Goal: Communication & Community: Share content

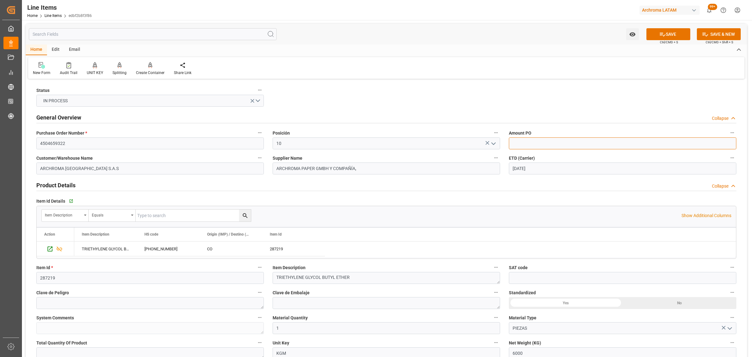
click at [531, 142] on input "text" at bounding box center [623, 143] width 228 height 12
type input "2.63"
click at [669, 39] on button "SAVE" at bounding box center [669, 34] width 44 height 12
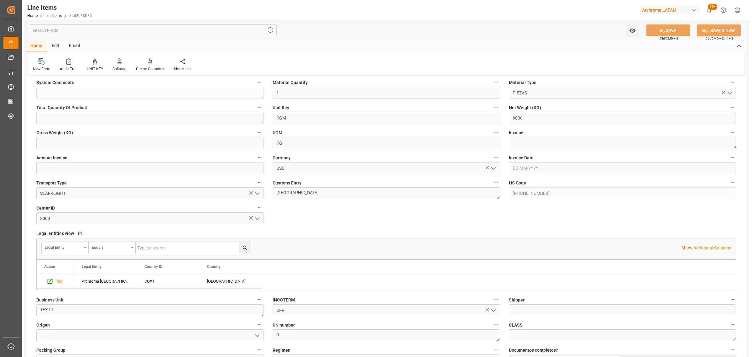
scroll to position [313, 0]
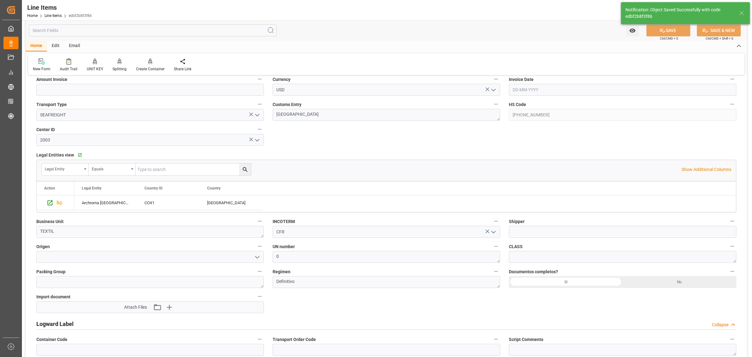
type input "15-09-2025 19:09"
click at [256, 262] on button "open menu" at bounding box center [256, 257] width 9 height 10
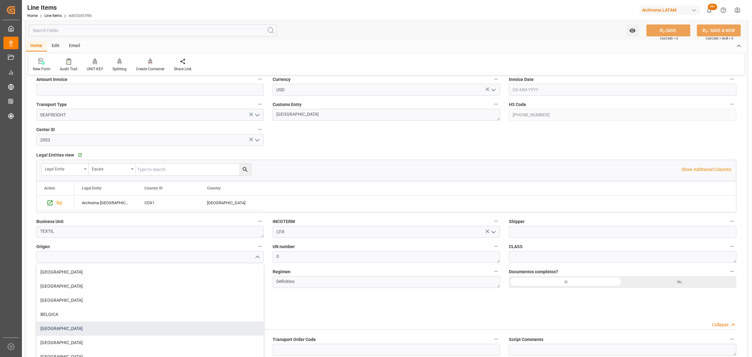
click at [88, 322] on div "[GEOGRAPHIC_DATA]" at bounding box center [150, 328] width 227 height 14
type input "[GEOGRAPHIC_DATA]"
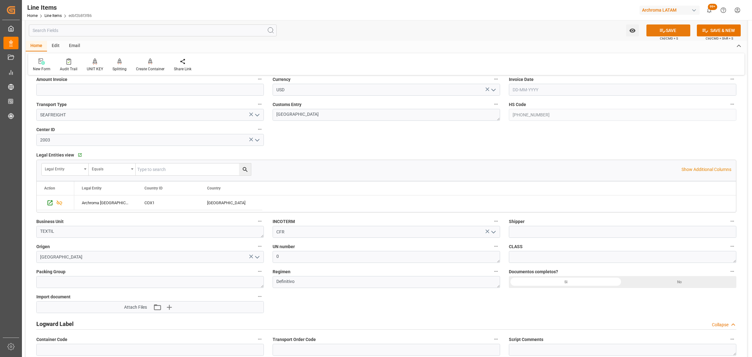
click at [670, 28] on button "SAVE" at bounding box center [669, 30] width 44 height 12
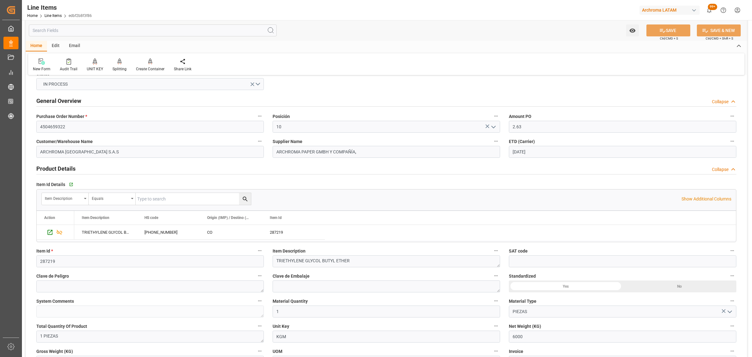
scroll to position [0, 0]
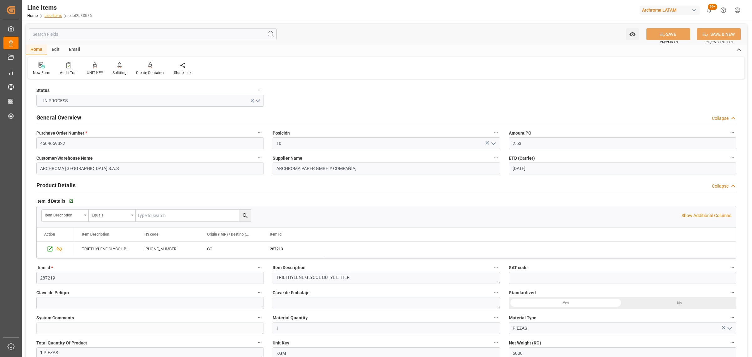
click at [58, 18] on link "Line Items" at bounding box center [53, 15] width 17 height 4
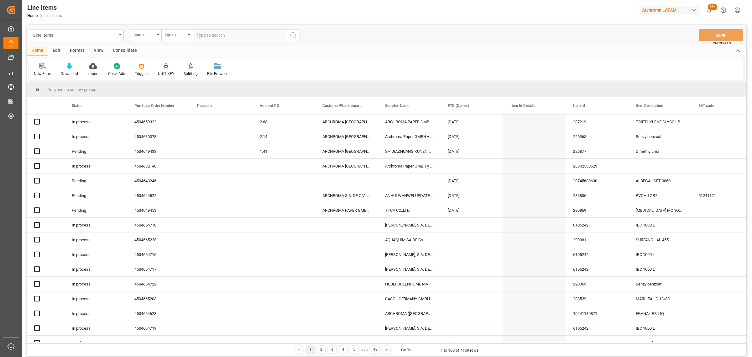
click at [149, 36] on div "Status" at bounding box center [144, 34] width 21 height 7
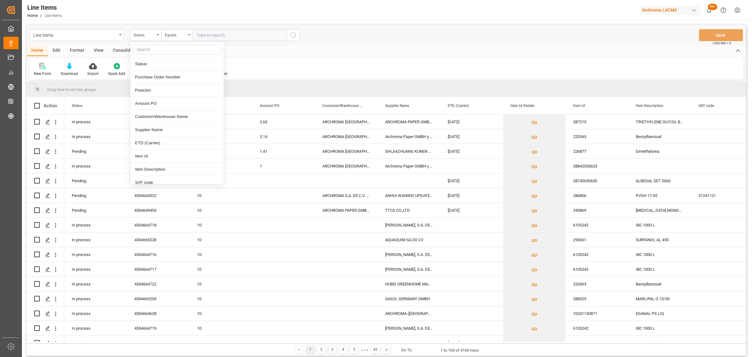
click at [149, 36] on div "Status" at bounding box center [144, 34] width 21 height 7
click at [147, 41] on div "Line Items Status Equals Save Ctrl/CMD + S" at bounding box center [387, 35] width 720 height 21
click at [151, 35] on div "Status" at bounding box center [144, 34] width 21 height 7
click at [160, 76] on div "Purchase Order Number" at bounding box center [176, 77] width 93 height 13
click at [178, 31] on div "Equals" at bounding box center [175, 34] width 21 height 7
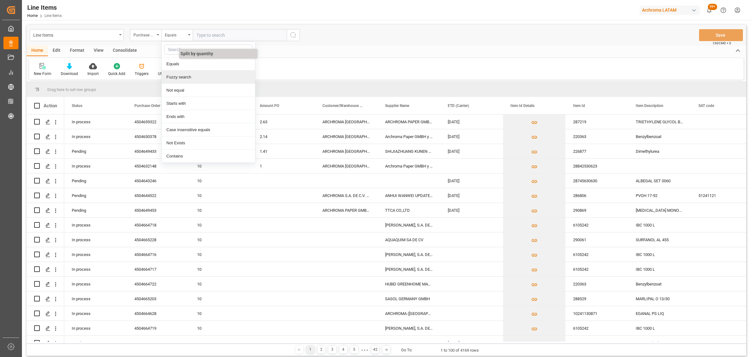
click at [190, 73] on div "Fuzzy search" at bounding box center [208, 77] width 93 height 13
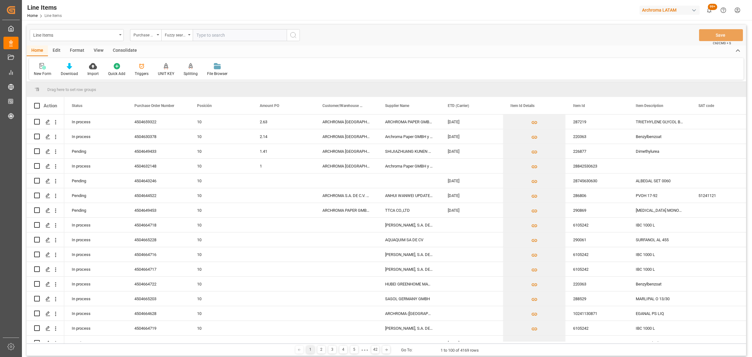
click at [215, 27] on div "Line Items Purchase Order Number Fuzzy search Save Ctrl/CMD + S" at bounding box center [387, 35] width 720 height 21
click at [216, 30] on input "text" at bounding box center [240, 35] width 94 height 12
paste input "4504632148"
type input "4504632148"
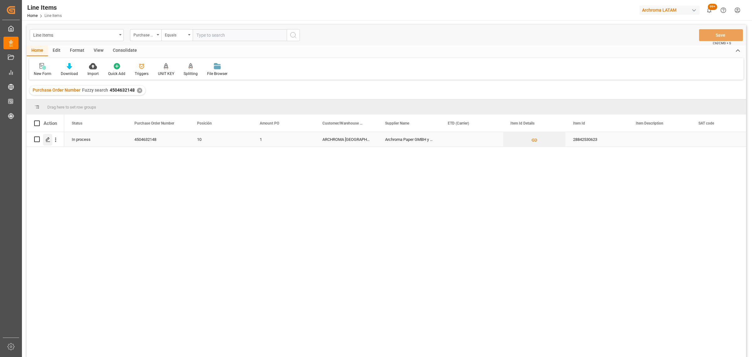
click at [46, 139] on icon "Press SPACE to select this row." at bounding box center [47, 139] width 5 height 5
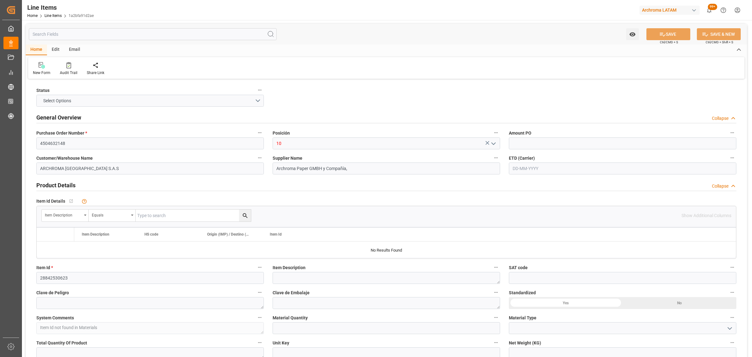
type input "1"
type input "7000"
type input "15-09-2025 18:24"
type input "19-06-2025 15:21"
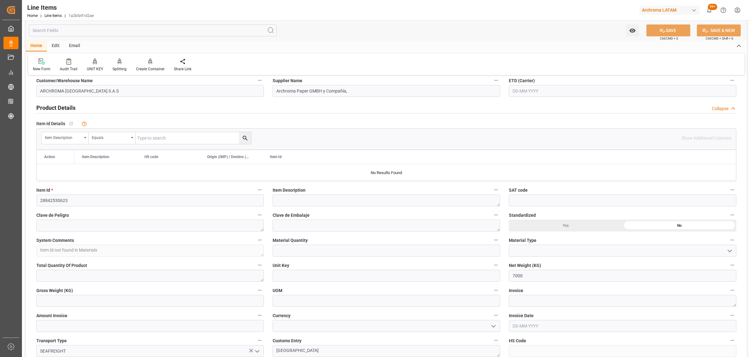
scroll to position [78, 0]
click at [311, 248] on input "text" at bounding box center [387, 250] width 228 height 12
type input "7"
drag, startPoint x: 728, startPoint y: 249, endPoint x: 725, endPoint y: 251, distance: 3.6
click at [728, 249] on icon "open menu" at bounding box center [730, 250] width 8 height 8
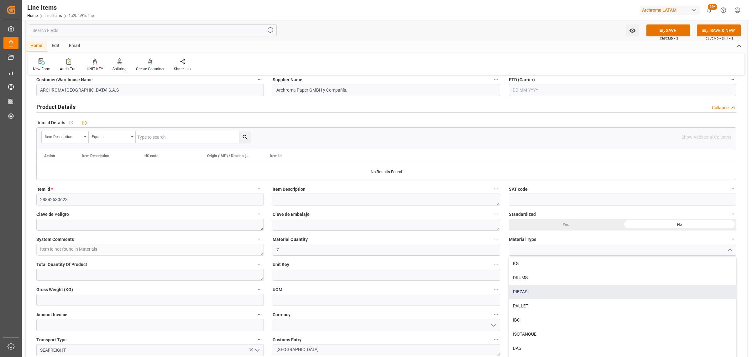
click at [549, 288] on div "PIEZAS" at bounding box center [622, 292] width 227 height 14
type input "PIEZAS"
click at [111, 271] on textarea at bounding box center [150, 275] width 228 height 12
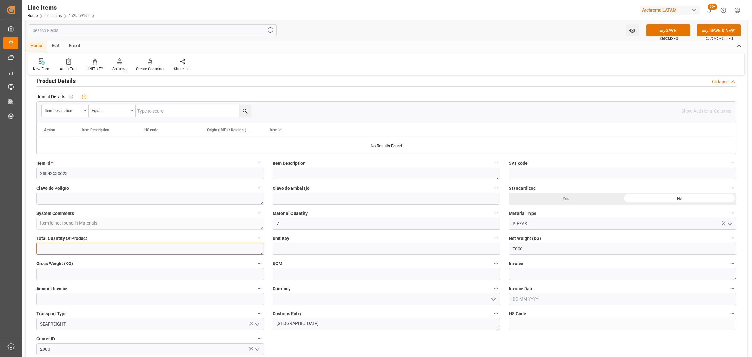
scroll to position [118, 0]
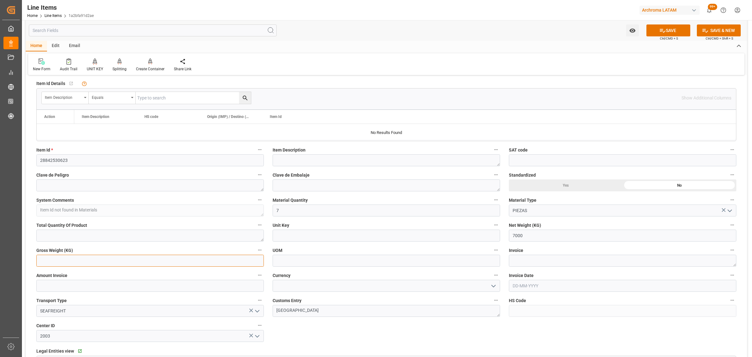
click at [177, 262] on input "text" at bounding box center [150, 260] width 228 height 12
type input "7000"
click at [392, 262] on input at bounding box center [387, 260] width 228 height 12
type input "J"
type input "KG"
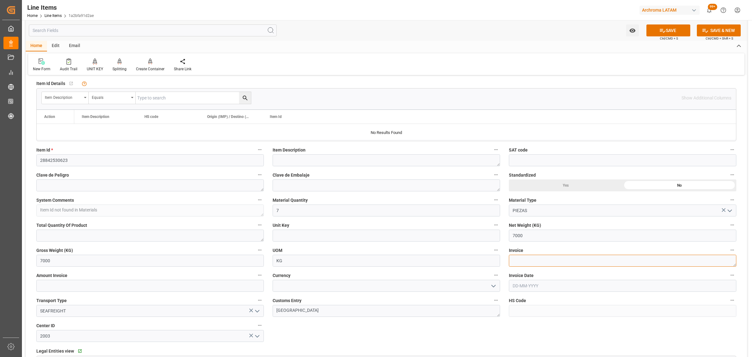
click at [535, 259] on textarea at bounding box center [623, 260] width 228 height 12
click at [543, 268] on div "Invoice" at bounding box center [623, 256] width 236 height 25
click at [544, 263] on textarea at bounding box center [623, 260] width 228 height 12
paste textarea "3600631706"
type textarea "3600631706"
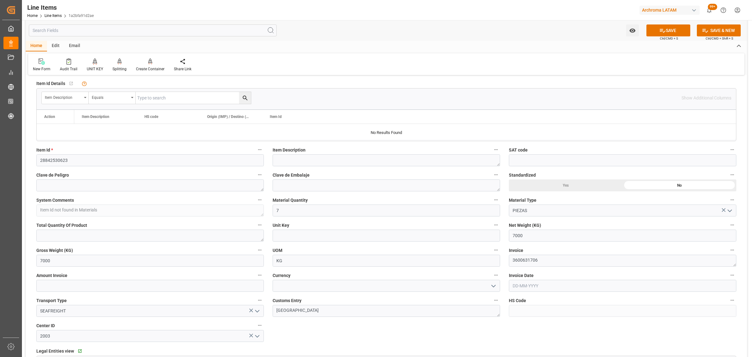
click at [530, 287] on input "text" at bounding box center [623, 286] width 228 height 12
drag, startPoint x: 513, startPoint y: 238, endPoint x: 520, endPoint y: 237, distance: 6.6
click at [513, 238] on div "15 16 17 18 19 20 21" at bounding box center [554, 242] width 86 height 12
click at [555, 230] on span "11" at bounding box center [554, 230] width 4 height 4
type input "[DATE]"
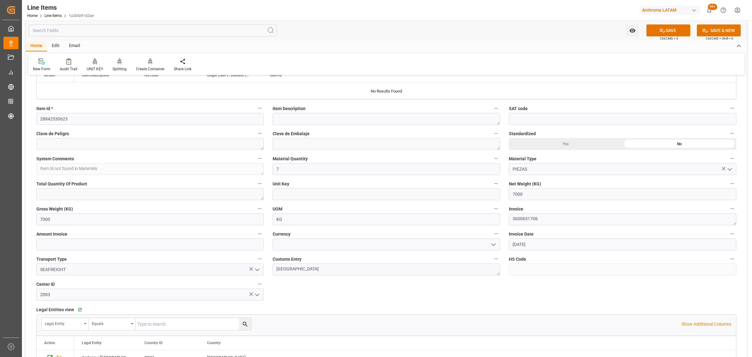
scroll to position [196, 0]
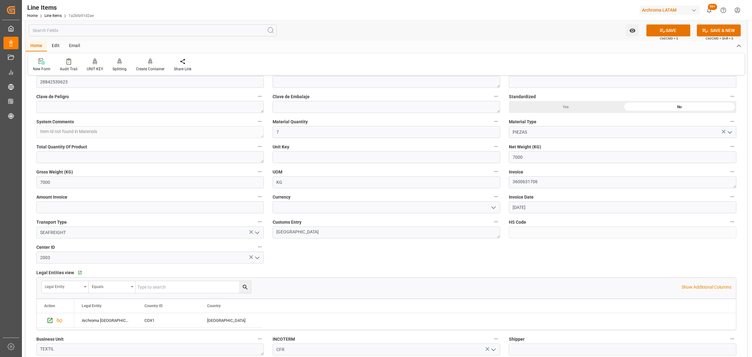
click at [493, 209] on icon "open menu" at bounding box center [494, 208] width 8 height 8
click at [301, 220] on div "USD" at bounding box center [386, 221] width 227 height 14
type input "USD"
click at [230, 208] on input "text" at bounding box center [150, 207] width 228 height 12
click at [97, 205] on input "text" at bounding box center [150, 207] width 228 height 12
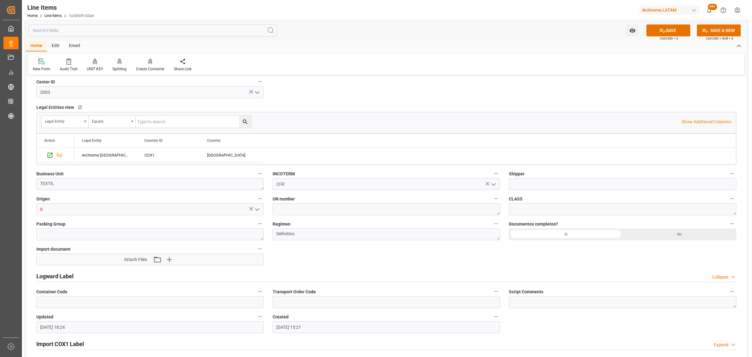
scroll to position [431, 0]
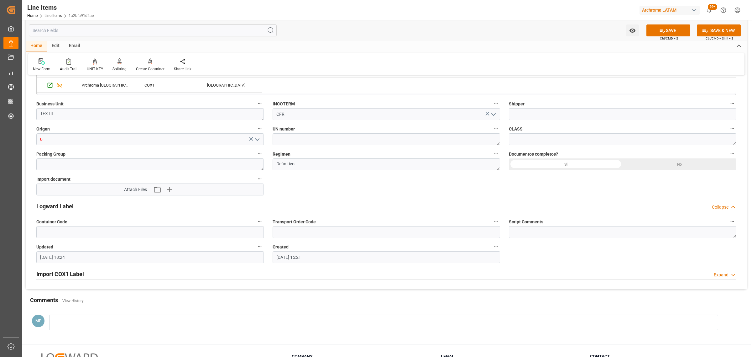
type input "10570"
click at [257, 139] on icon "open menu" at bounding box center [258, 140] width 8 height 8
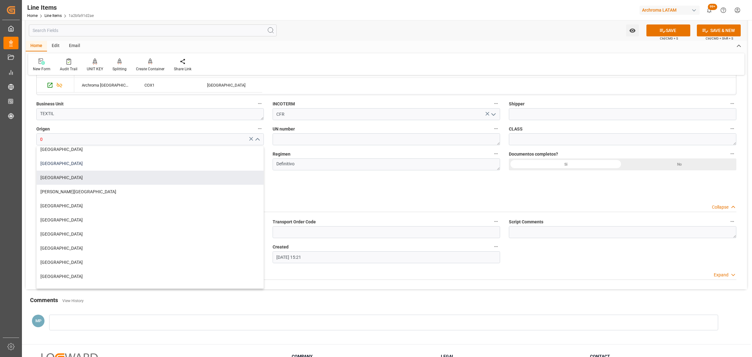
scroll to position [0, 0]
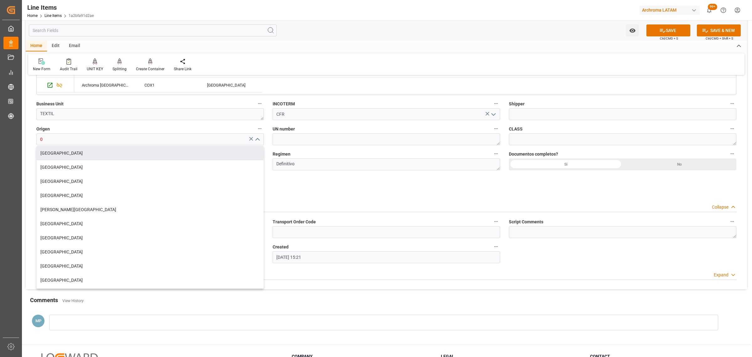
click at [56, 158] on div "[GEOGRAPHIC_DATA]" at bounding box center [150, 153] width 227 height 14
type input "[GEOGRAPHIC_DATA]"
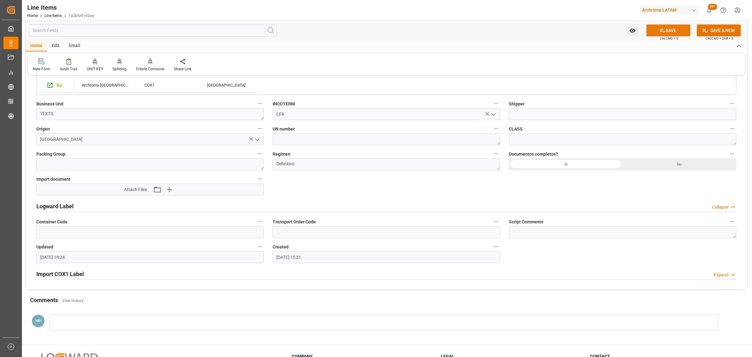
click at [666, 28] on button "SAVE" at bounding box center [669, 30] width 44 height 12
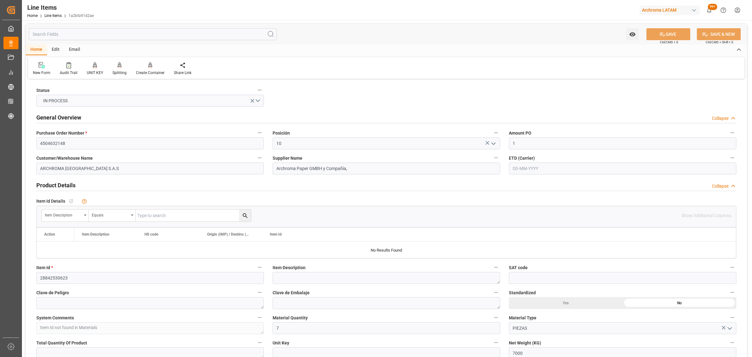
type textarea "7 PIEZAS"
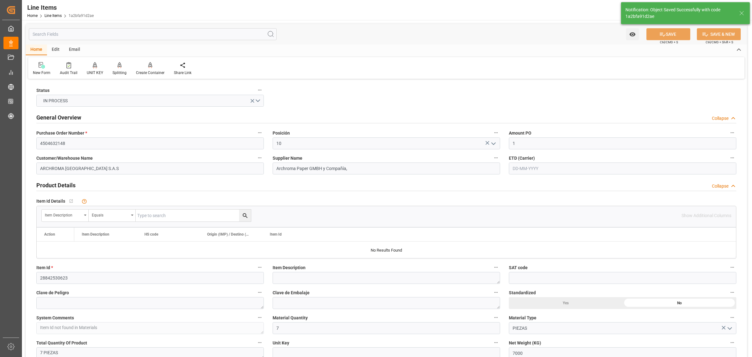
type input "15-09-2025 19:11"
click at [44, 279] on input "28842530623" at bounding box center [150, 278] width 228 height 12
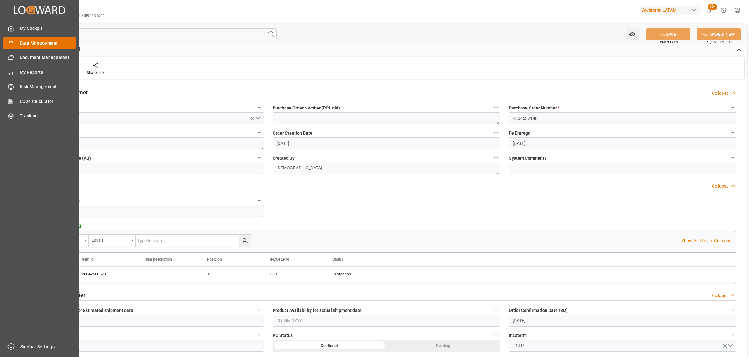
click at [31, 40] on span "Data Management" at bounding box center [48, 43] width 56 height 7
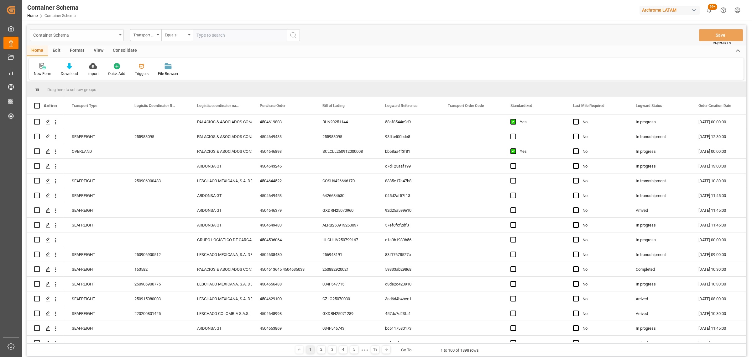
click at [96, 36] on div "Container Schema" at bounding box center [75, 35] width 84 height 8
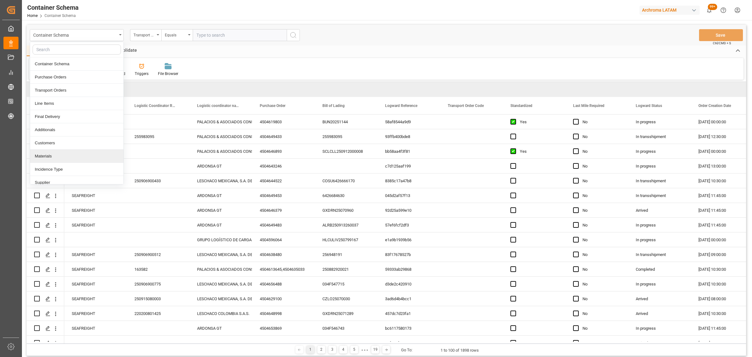
click at [46, 158] on div "Materials" at bounding box center [76, 155] width 93 height 13
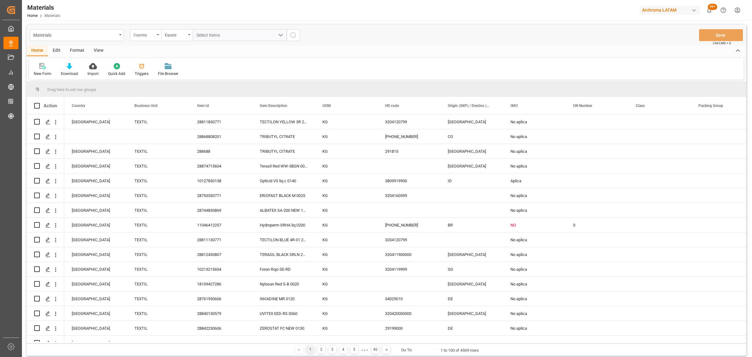
click at [147, 35] on div "Country" at bounding box center [144, 34] width 21 height 7
click at [147, 91] on div "Item Id" at bounding box center [176, 90] width 93 height 13
click at [170, 38] on div "Equals" at bounding box center [176, 35] width 31 height 12
click at [172, 78] on div "Fuzzy search" at bounding box center [208, 77] width 93 height 13
click at [228, 35] on input "text" at bounding box center [240, 35] width 94 height 12
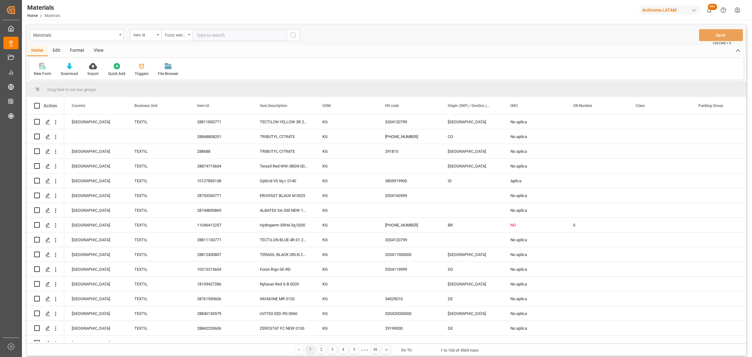
paste input "28842530623"
type input "28842530623"
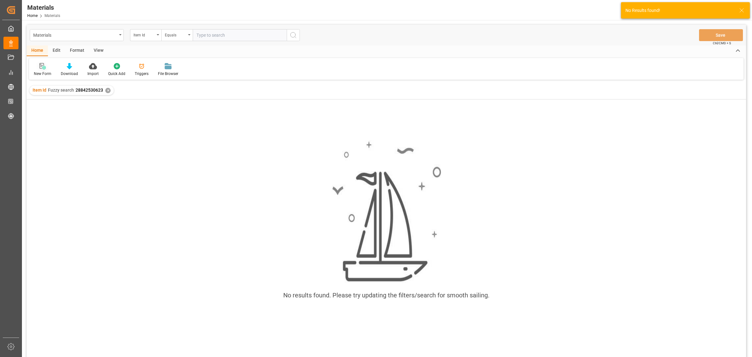
click at [40, 76] on div "New Form" at bounding box center [43, 74] width 18 height 6
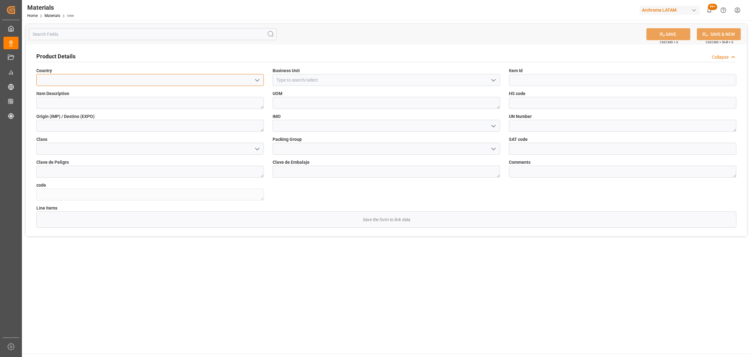
click at [120, 84] on input at bounding box center [150, 80] width 228 height 12
click at [256, 78] on icon "open menu" at bounding box center [258, 80] width 8 height 8
click at [176, 107] on div "Colombia" at bounding box center [150, 108] width 227 height 14
type input "Colombia"
click at [497, 79] on button "open menu" at bounding box center [493, 80] width 9 height 10
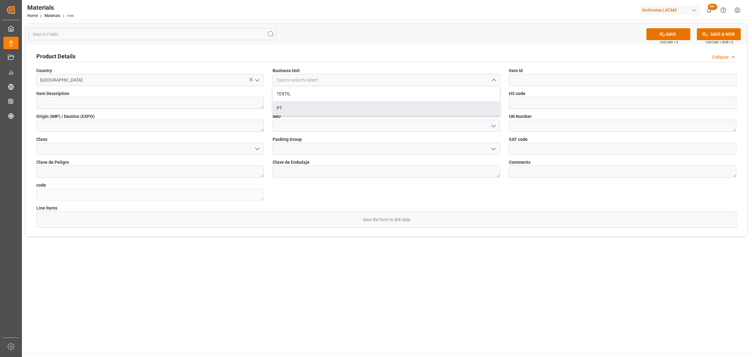
click at [389, 107] on div "PT" at bounding box center [386, 108] width 227 height 14
click at [496, 79] on icon "open menu" at bounding box center [494, 80] width 8 height 8
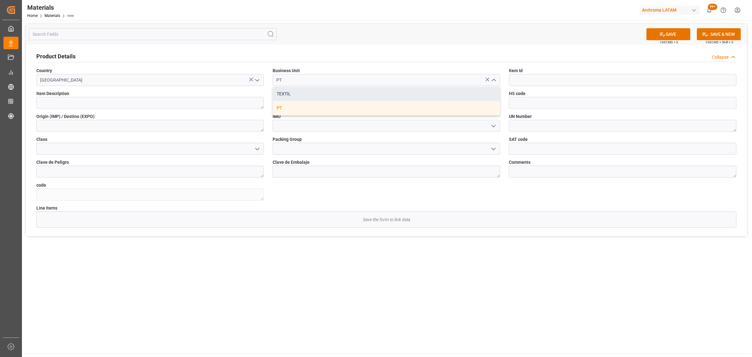
click at [374, 90] on div "TEXTIL" at bounding box center [386, 94] width 227 height 14
type input "TEXTIL"
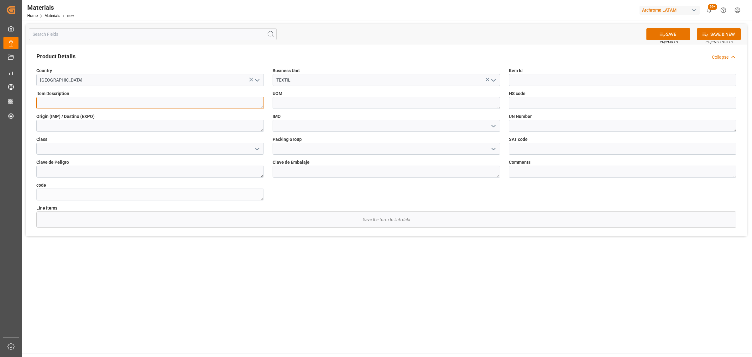
click at [199, 106] on textarea at bounding box center [150, 103] width 228 height 12
click at [534, 83] on input at bounding box center [623, 80] width 228 height 12
paste input "28842530623"
type input "28842530623"
click at [112, 102] on textarea at bounding box center [150, 103] width 228 height 12
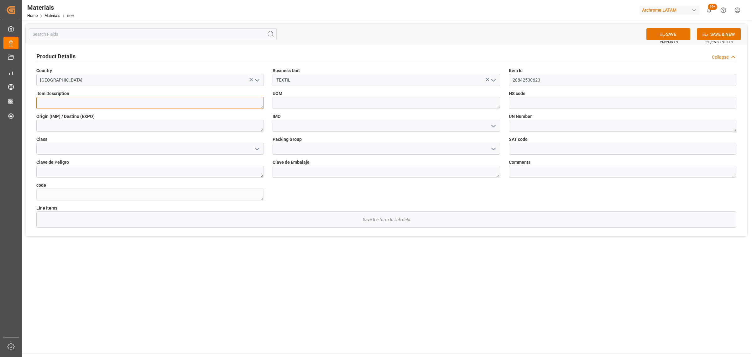
click at [107, 101] on textarea at bounding box center [150, 103] width 228 height 12
paste textarea "ULTRAPHIL TG 1000"
type textarea "ULTRAPHIL TG 1000"
click at [323, 104] on textarea at bounding box center [387, 103] width 228 height 12
type textarea "KG"
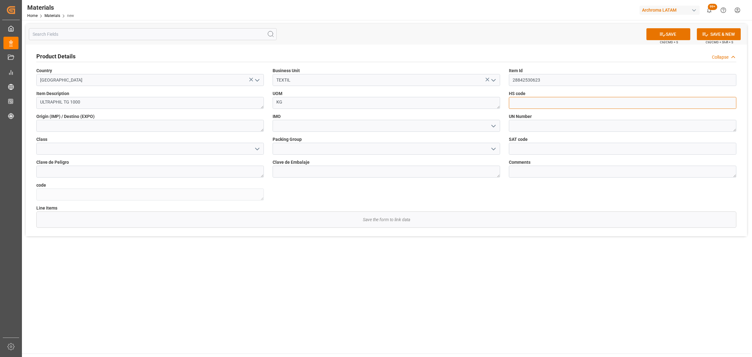
click at [514, 104] on input at bounding box center [623, 103] width 228 height 12
click at [526, 105] on input at bounding box center [623, 103] width 228 height 12
paste input "3907999000"
type input "3907999000"
click at [494, 126] on polyline "open menu" at bounding box center [494, 126] width 4 height 2
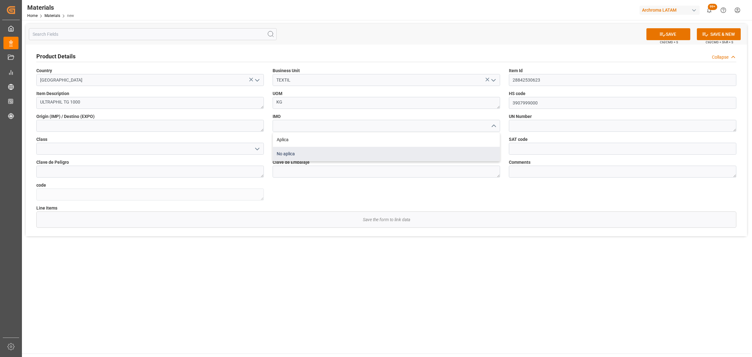
click at [379, 152] on div "No aplica" at bounding box center [386, 154] width 227 height 14
type input "No aplica"
click at [200, 125] on textarea at bounding box center [150, 126] width 228 height 12
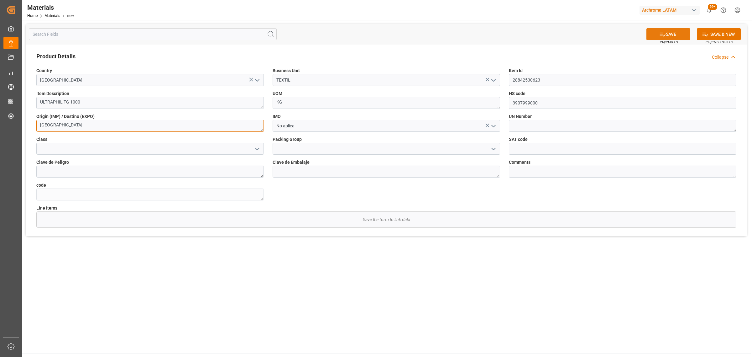
type textarea "GUATEMALA"
click at [670, 36] on button "SAVE" at bounding box center [669, 34] width 44 height 12
type textarea "84d3e1e9e7f1"
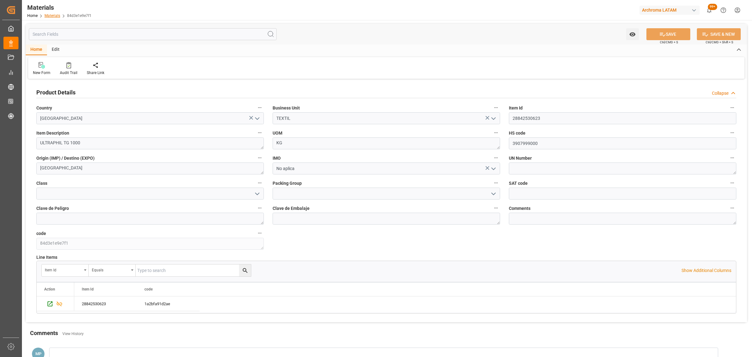
click at [55, 16] on link "Materials" at bounding box center [53, 15] width 16 height 4
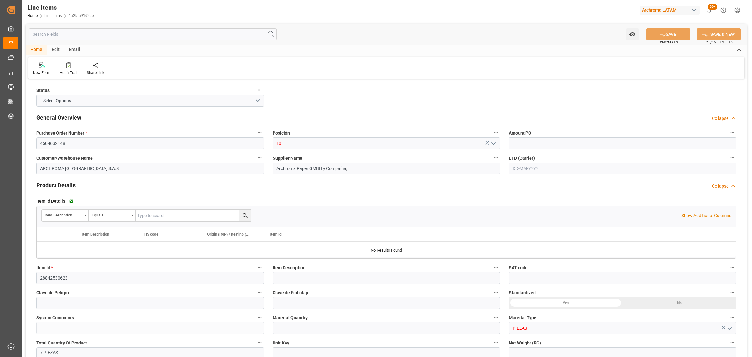
type input "1"
type input "7"
type input "7000"
type input "10570"
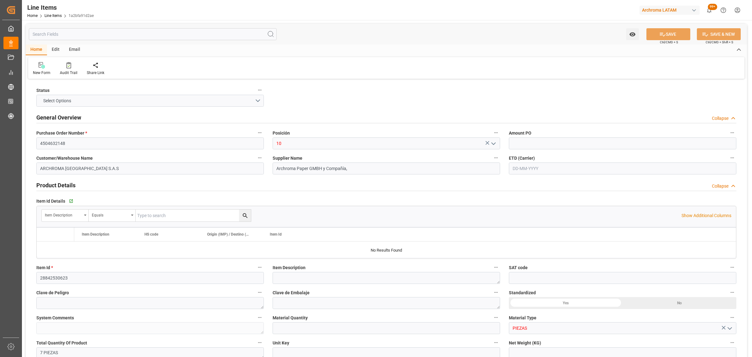
type input "3907999000"
type input "11-09-2025"
type input "15-09-2025 19:12"
type input "19-06-2025 15:21"
click at [54, 14] on link "Line Items" at bounding box center [53, 15] width 17 height 4
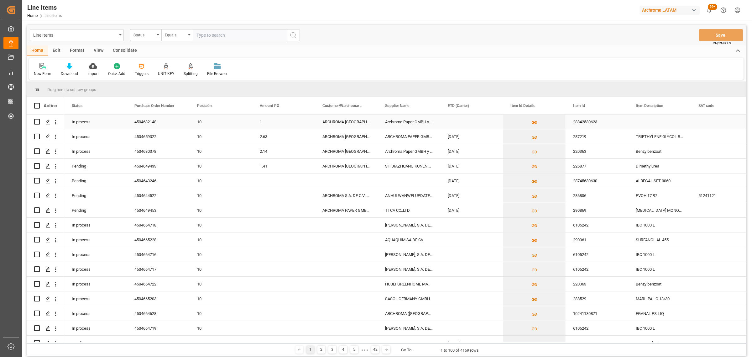
click at [478, 120] on div "Press SPACE to select this row." at bounding box center [471, 121] width 63 height 14
click at [453, 189] on span "15" at bounding box center [453, 190] width 4 height 4
type input "[DATE]"
click at [275, 123] on div "1" at bounding box center [283, 121] width 63 height 14
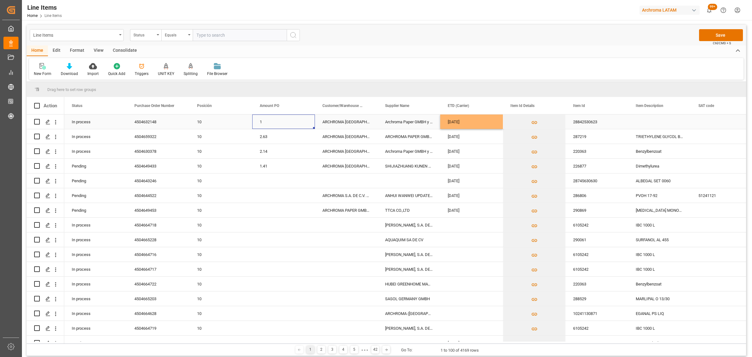
click at [267, 124] on div "1" at bounding box center [283, 121] width 63 height 14
click at [267, 123] on div "1" at bounding box center [283, 121] width 63 height 14
click at [270, 123] on input "1" at bounding box center [283, 125] width 53 height 12
type input "1.51"
click at [259, 159] on div "1.41" at bounding box center [283, 166] width 63 height 14
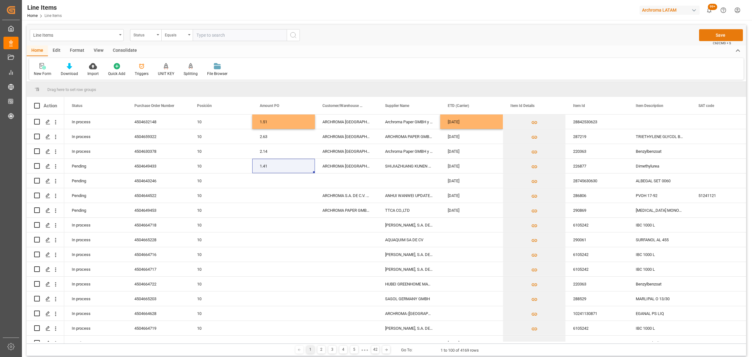
click at [715, 34] on button "Save" at bounding box center [721, 35] width 44 height 12
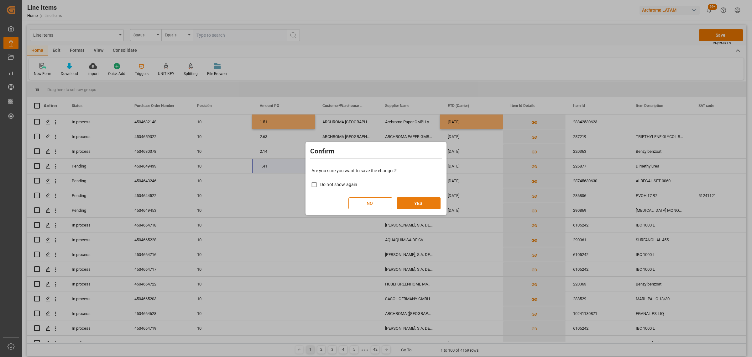
click at [416, 203] on button "YES" at bounding box center [419, 203] width 44 height 12
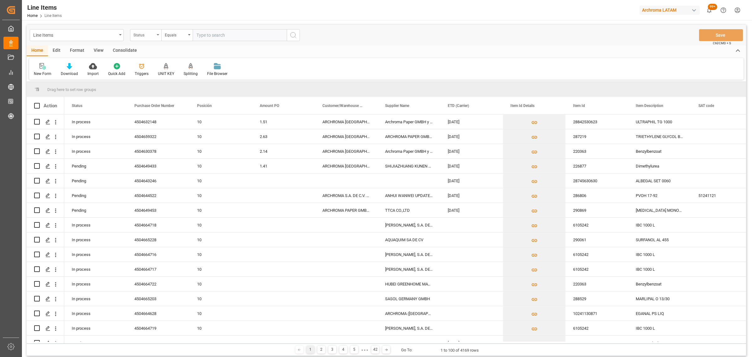
click at [137, 37] on div "Status" at bounding box center [144, 34] width 21 height 7
click at [164, 80] on div "Purchase Order Number" at bounding box center [176, 77] width 93 height 13
click at [169, 36] on div "Equals" at bounding box center [175, 34] width 21 height 7
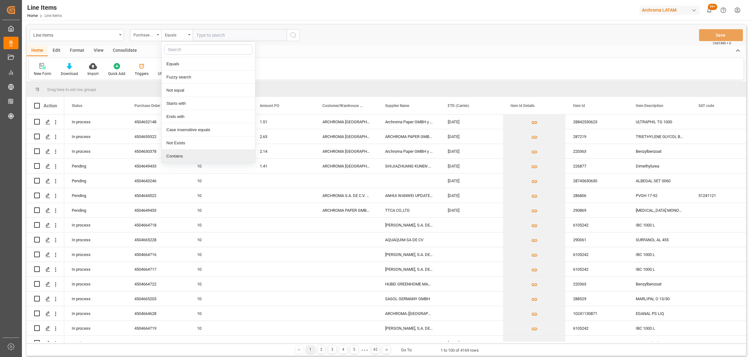
drag, startPoint x: 178, startPoint y: 158, endPoint x: 201, endPoint y: 51, distance: 109.0
click at [178, 157] on div "Contains" at bounding box center [208, 155] width 93 height 13
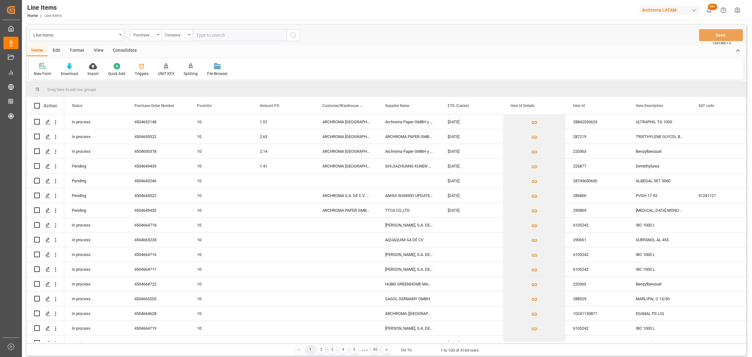
click at [204, 35] on input "text" at bounding box center [240, 35] width 94 height 12
paste input "4504630378,4504632148,4504659322"
type input "4504630378,4504632148,4504659322"
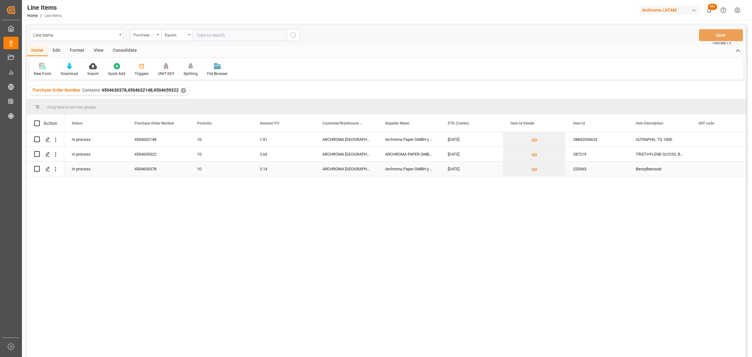
click at [38, 166] on input "Press Space to toggle row selection (unchecked)" at bounding box center [37, 169] width 6 height 6
checkbox input "true"
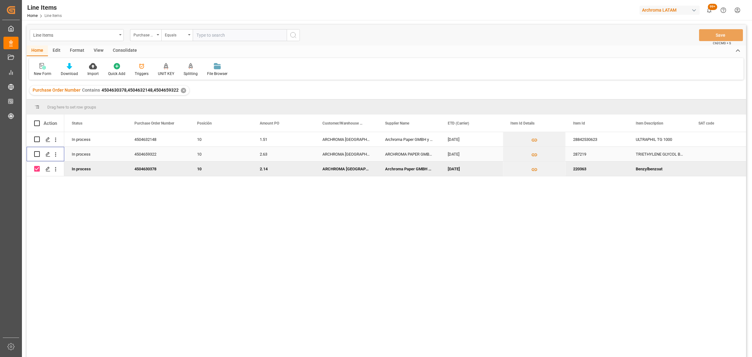
click at [38, 153] on input "Press Space to toggle row selection (unchecked)" at bounding box center [37, 154] width 6 height 6
checkbox input "true"
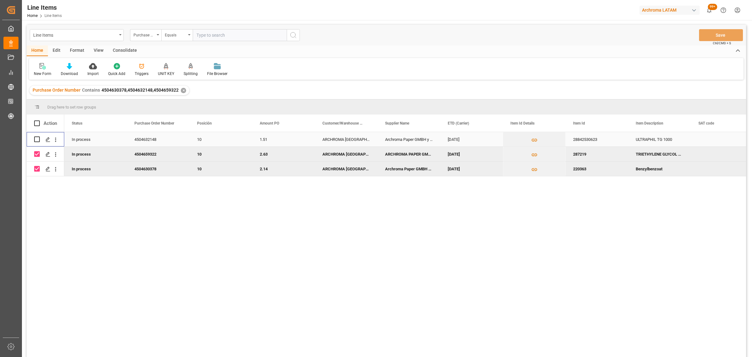
click at [35, 136] on div "Press SPACE to select this row." at bounding box center [37, 139] width 6 height 14
click at [118, 49] on div "Consolidate" at bounding box center [125, 50] width 34 height 11
click at [37, 139] on input "Press Space to toggle row selection (unchecked)" at bounding box center [37, 139] width 6 height 6
checkbox input "true"
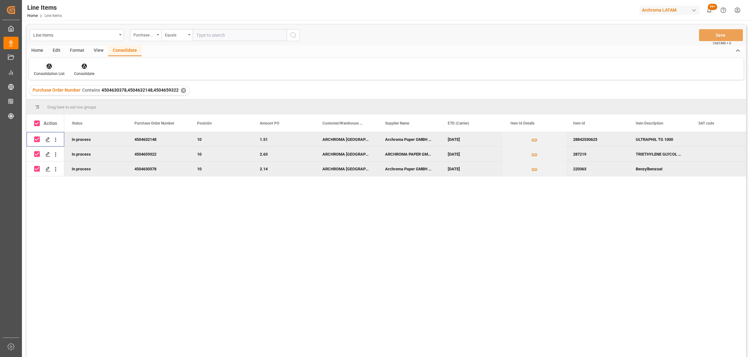
click at [54, 71] on div "Consolidation List" at bounding box center [49, 74] width 31 height 6
click at [64, 86] on div "Line Items Purchase Order Number Equals Save Ctrl/CMD + S Home Edit Format View…" at bounding box center [387, 199] width 720 height 348
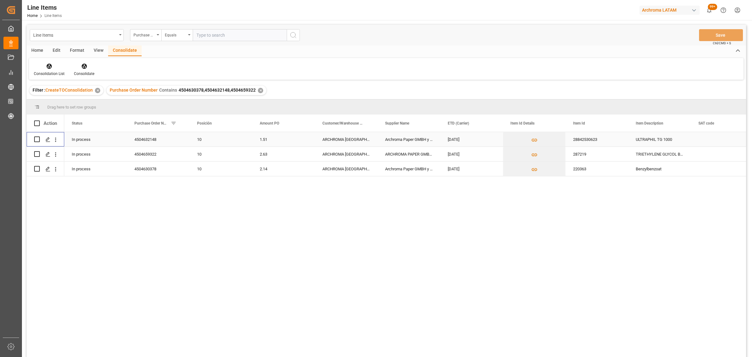
click at [38, 139] on input "Press Space to toggle row selection (unchecked)" at bounding box center [37, 139] width 6 height 6
checkbox input "true"
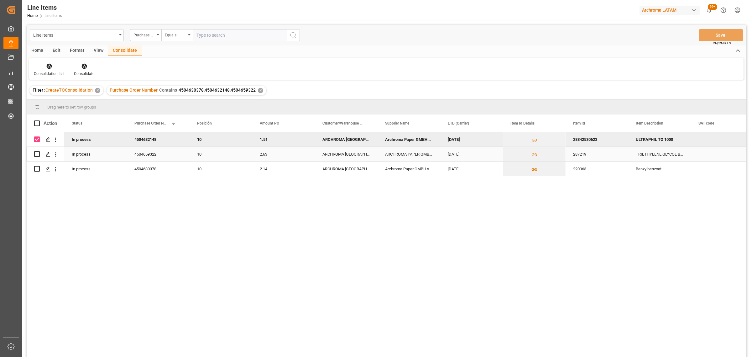
click at [35, 154] on input "Press Space to toggle row selection (unchecked)" at bounding box center [37, 154] width 6 height 6
checkbox input "true"
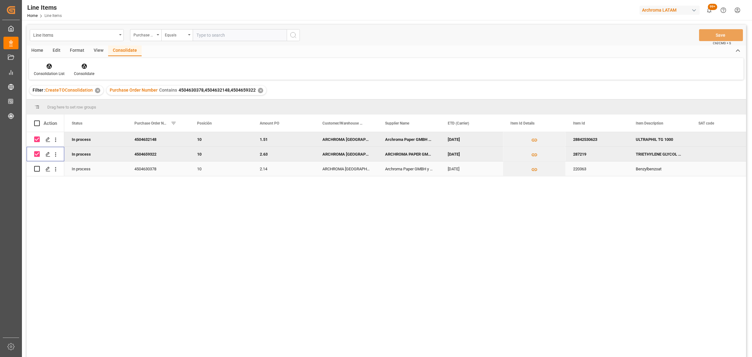
click at [37, 168] on input "Press Space to toggle row selection (unchecked)" at bounding box center [37, 169] width 6 height 6
checkbox input "true"
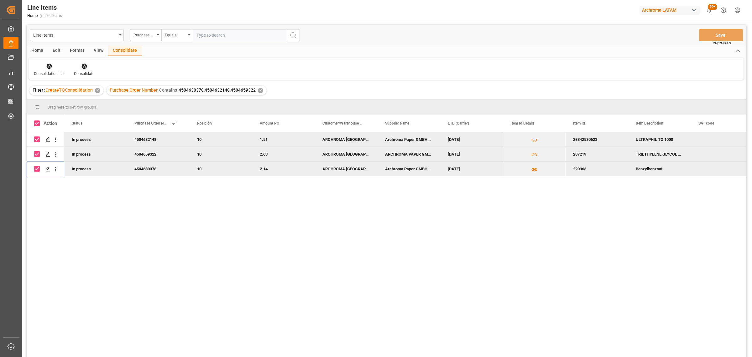
click at [90, 66] on div at bounding box center [84, 66] width 20 height 7
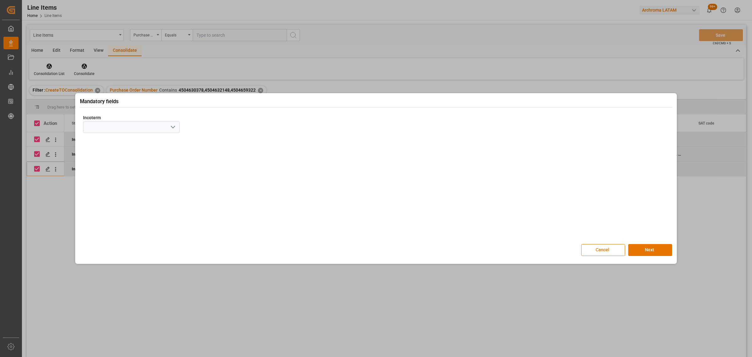
click at [174, 126] on icon "open menu" at bounding box center [173, 127] width 8 height 8
click at [108, 196] on div "CFR" at bounding box center [131, 197] width 96 height 14
type input "CFR"
click at [665, 249] on button "Next" at bounding box center [650, 250] width 44 height 12
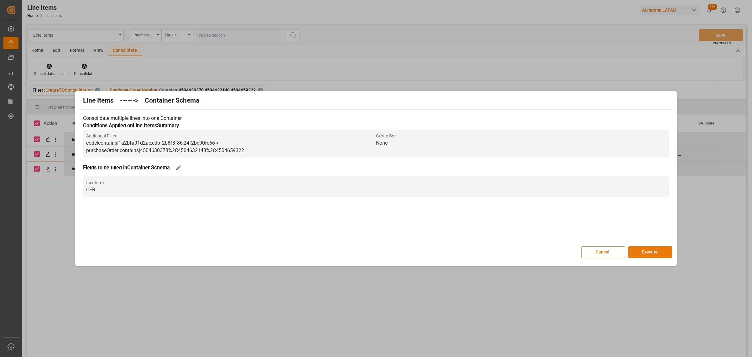
click at [665, 249] on button "Execute" at bounding box center [650, 252] width 44 height 12
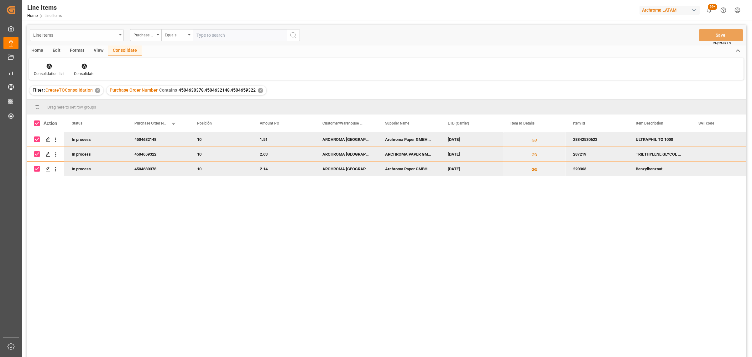
click at [102, 32] on div "Line Items" at bounding box center [75, 35] width 84 height 8
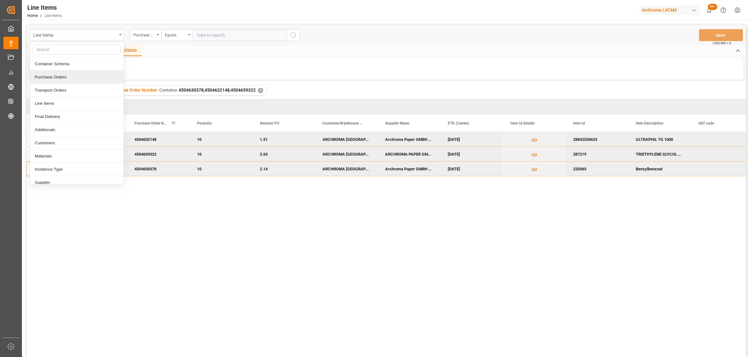
click at [73, 78] on div "Purchase Orders" at bounding box center [76, 77] width 93 height 13
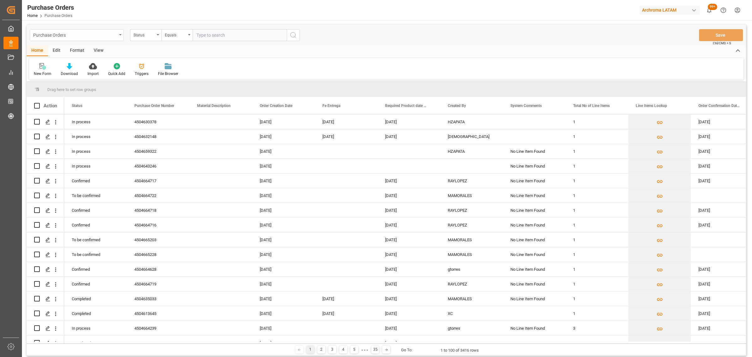
click at [104, 38] on div "Purchase Orders" at bounding box center [77, 35] width 94 height 12
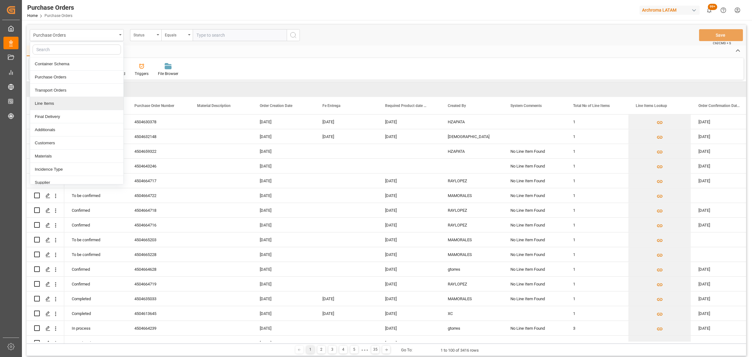
click at [60, 107] on div "Line Items" at bounding box center [76, 103] width 93 height 13
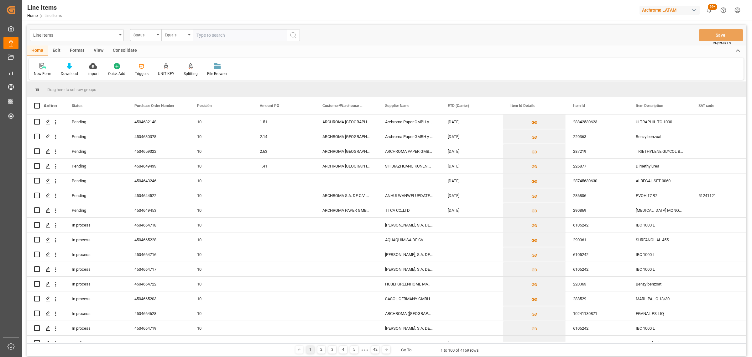
click at [143, 36] on div "Status" at bounding box center [144, 34] width 21 height 7
click at [162, 74] on div "Purchase Order Number" at bounding box center [176, 77] width 93 height 13
click at [177, 38] on div "Equals" at bounding box center [175, 34] width 21 height 7
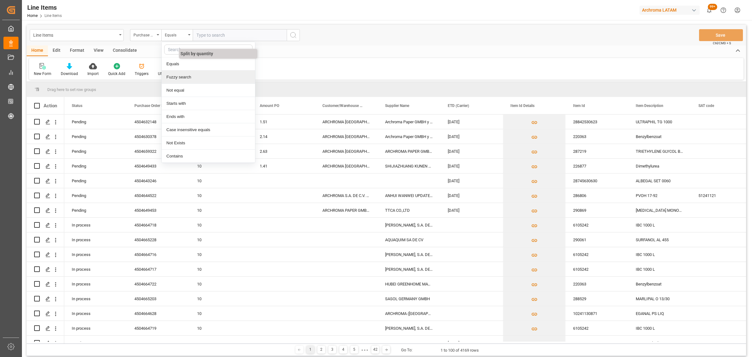
drag, startPoint x: 188, startPoint y: 79, endPoint x: 189, endPoint y: 67, distance: 11.3
click at [189, 79] on div "Fuzzy search" at bounding box center [208, 77] width 93 height 13
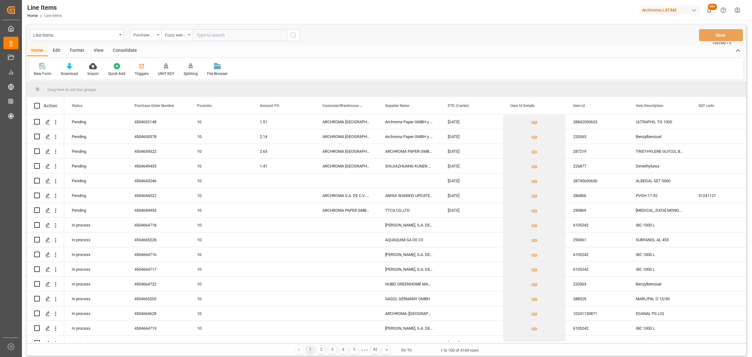
click at [202, 39] on input "text" at bounding box center [240, 35] width 94 height 12
paste input "4504634071"
type input "4504634071"
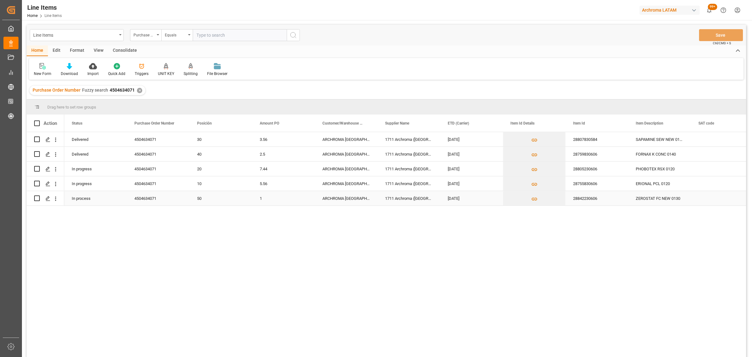
click at [162, 197] on div "4504634071" at bounding box center [158, 198] width 63 height 14
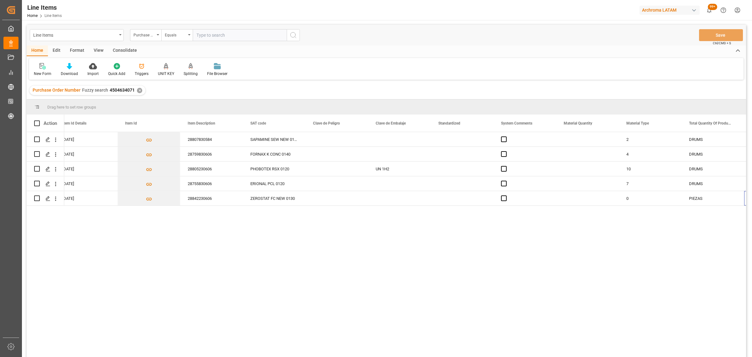
scroll to position [0, 448]
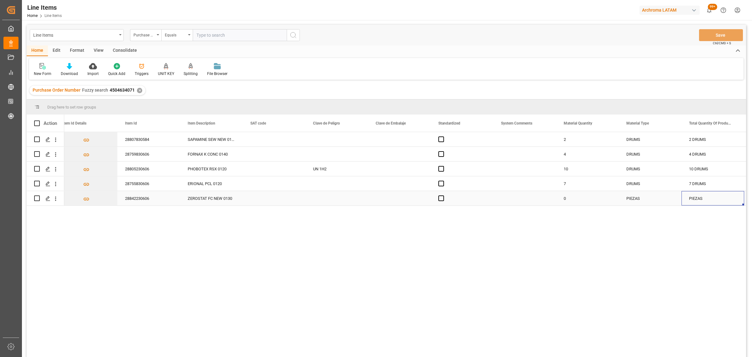
click at [565, 200] on div "0" at bounding box center [587, 198] width 63 height 14
click at [577, 197] on input "0" at bounding box center [587, 194] width 53 height 12
type input "3"
click at [635, 197] on div "PIEZAS" at bounding box center [650, 198] width 48 height 14
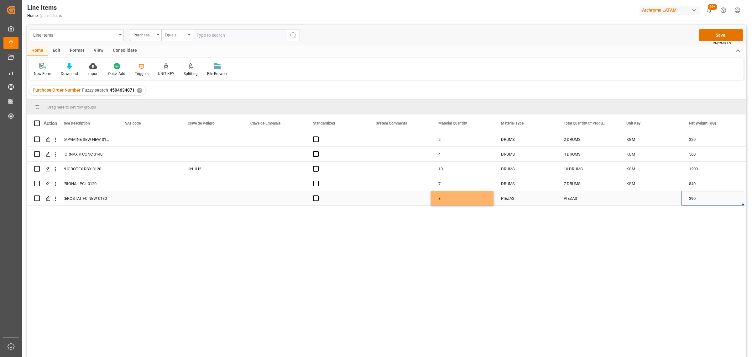
scroll to position [0, 636]
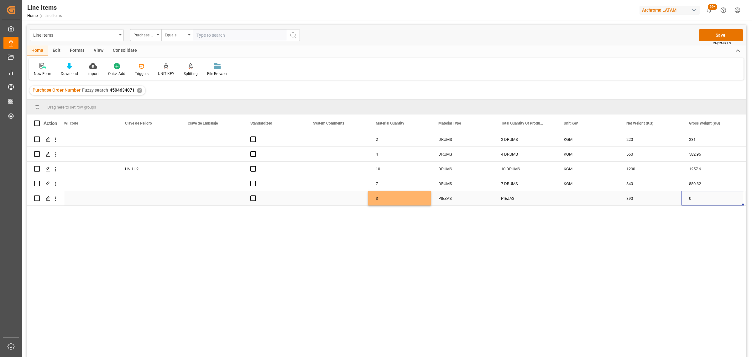
click at [565, 201] on div "Press SPACE to select this row." at bounding box center [587, 198] width 63 height 14
click at [565, 201] on div "Press SPACE to select this row." at bounding box center [587, 194] width 63 height 22
click at [574, 193] on input "Press SPACE to select this row." at bounding box center [587, 194] width 53 height 12
type input "KGM"
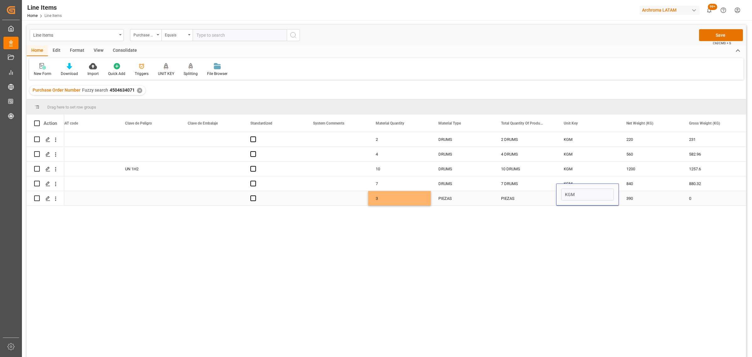
click at [521, 191] on div "PIEZAS" at bounding box center [525, 198] width 63 height 14
click at [702, 193] on input "0" at bounding box center [713, 194] width 53 height 12
type input "407.160"
click at [634, 197] on div "390" at bounding box center [650, 198] width 63 height 14
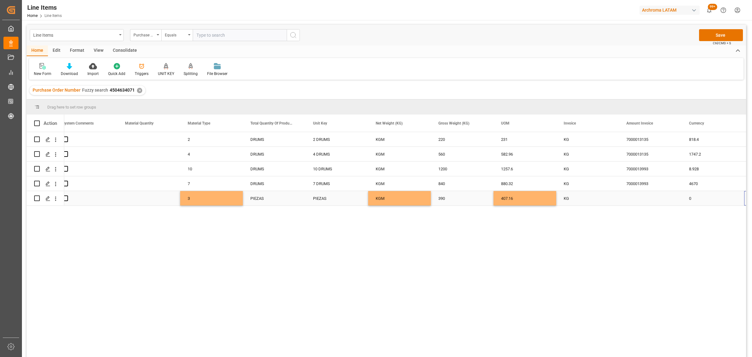
scroll to position [0, 887]
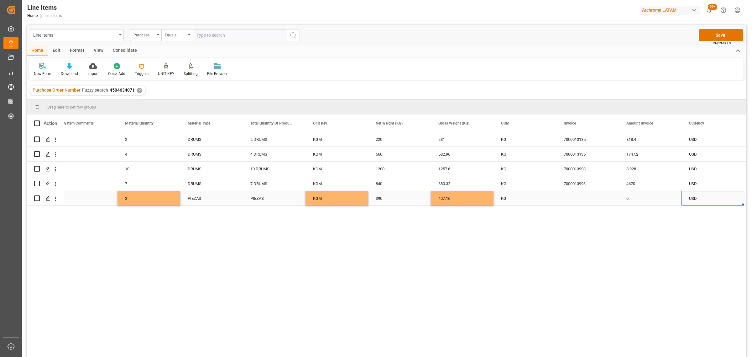
click at [563, 199] on div "Press SPACE to select this row." at bounding box center [587, 198] width 63 height 14
click at [563, 199] on input "Press SPACE to select this row." at bounding box center [587, 194] width 53 height 12
click at [590, 197] on input "Press SPACE to select this row." at bounding box center [587, 194] width 53 height 12
paste input "7000015509"
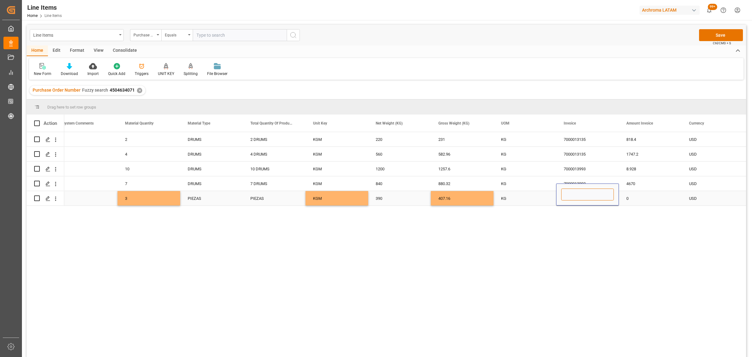
type input "7000015509"
click at [654, 193] on div "0" at bounding box center [650, 198] width 63 height 14
click at [653, 198] on div "0" at bounding box center [650, 198] width 63 height 14
click at [651, 198] on input "0" at bounding box center [650, 194] width 53 height 12
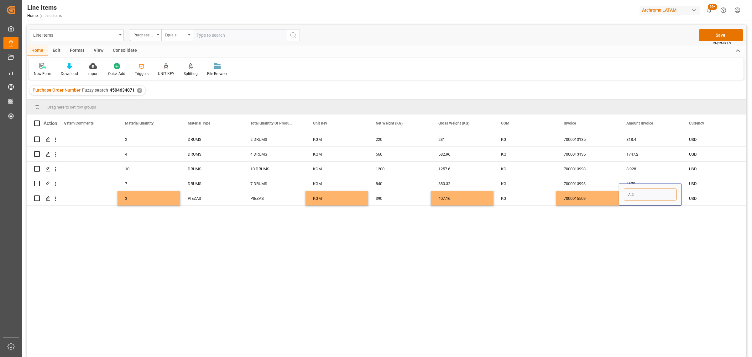
type input "7.44"
click at [580, 199] on div "7000015509" at bounding box center [587, 198] width 63 height 14
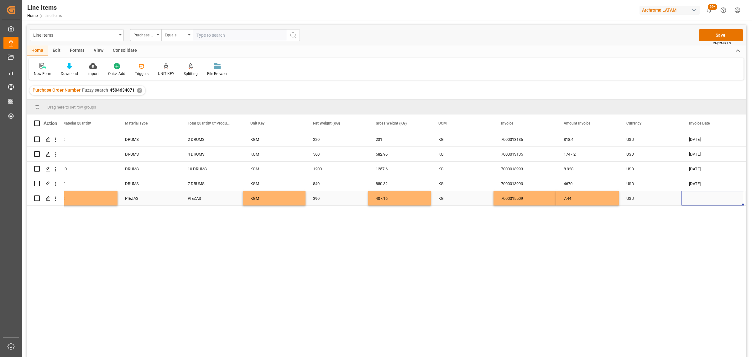
scroll to position [0, 1012]
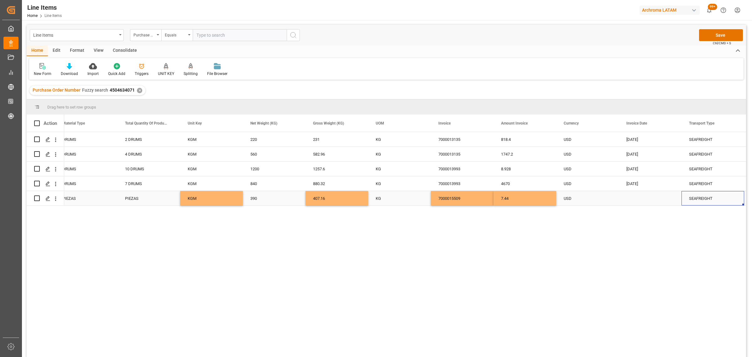
click at [634, 197] on div "Press SPACE to select this row." at bounding box center [650, 198] width 63 height 14
click at [634, 197] on input "Press SPACE to select this row." at bounding box center [650, 193] width 53 height 12
click at [605, 197] on div "USD" at bounding box center [588, 198] width 48 height 14
click at [635, 196] on div "Press SPACE to select this row." at bounding box center [650, 198] width 63 height 14
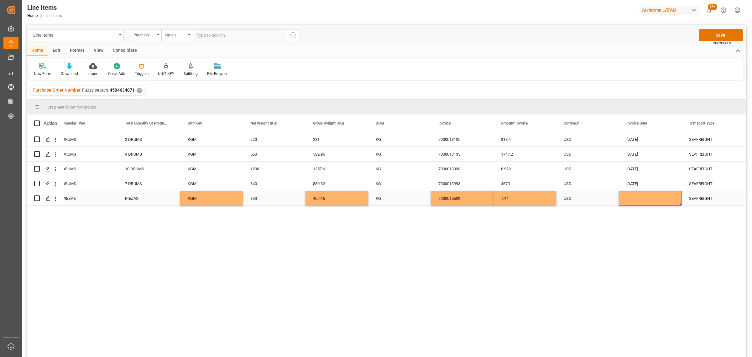
click at [635, 196] on div "Press SPACE to select this row." at bounding box center [650, 198] width 63 height 14
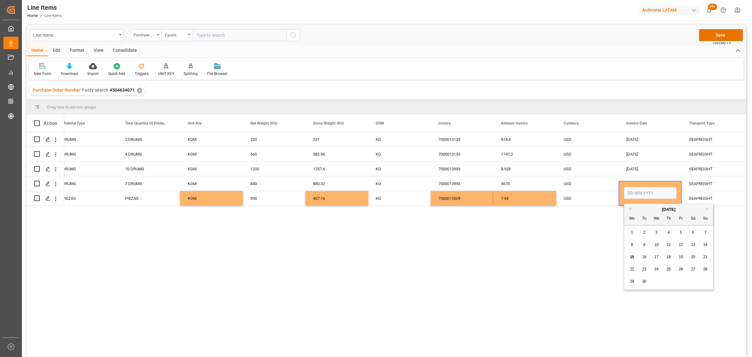
click at [658, 244] on span "10" at bounding box center [656, 244] width 4 height 4
type input "10-09-2025"
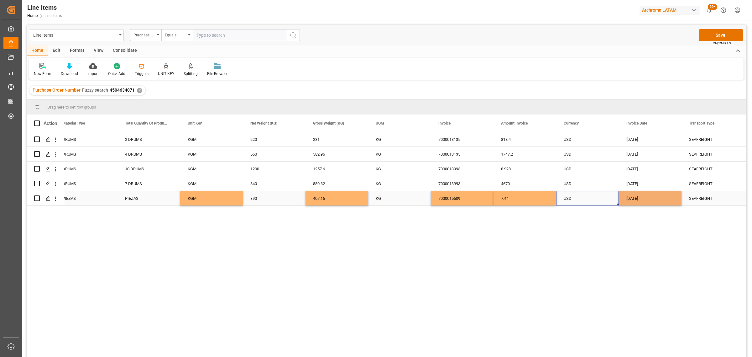
click at [600, 198] on div "USD" at bounding box center [588, 198] width 48 height 14
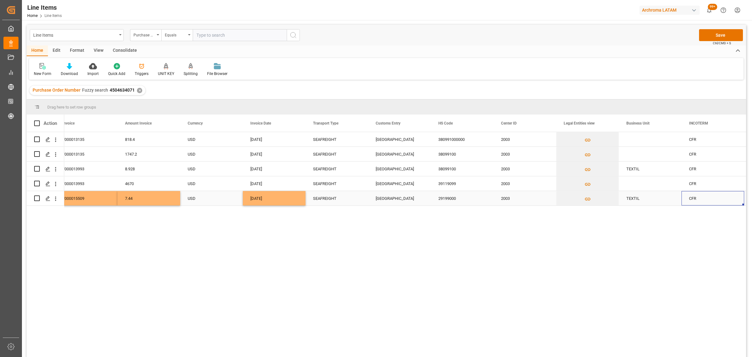
scroll to position [0, 0]
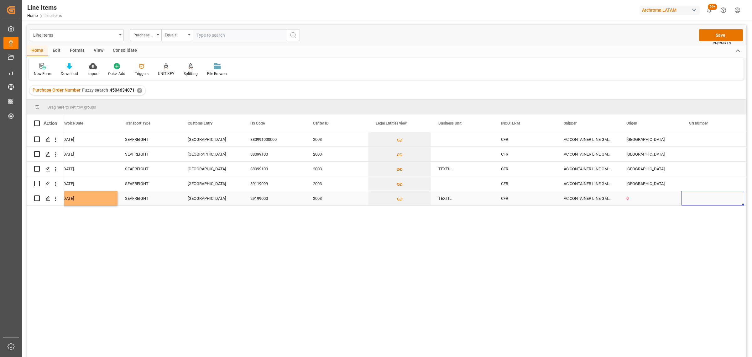
click at [644, 200] on div "0" at bounding box center [650, 198] width 48 height 14
click at [673, 195] on icon "open menu" at bounding box center [670, 195] width 8 height 8
click at [648, 287] on div "[GEOGRAPHIC_DATA]" at bounding box center [662, 287] width 76 height 22
type input "[GEOGRAPHIC_DATA]"
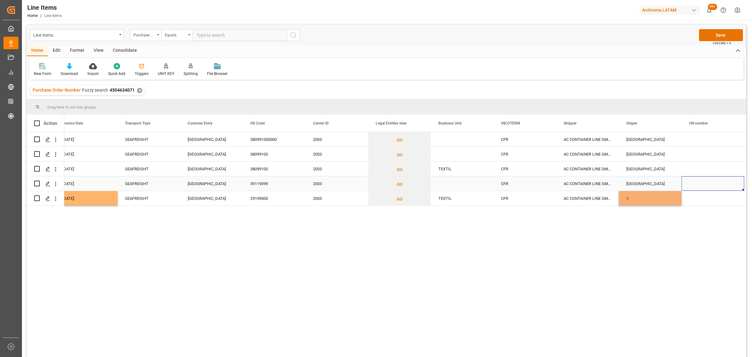
click at [707, 187] on div "Press SPACE to select this row." at bounding box center [713, 183] width 63 height 14
click at [705, 197] on div "Press SPACE to select this row." at bounding box center [713, 198] width 63 height 14
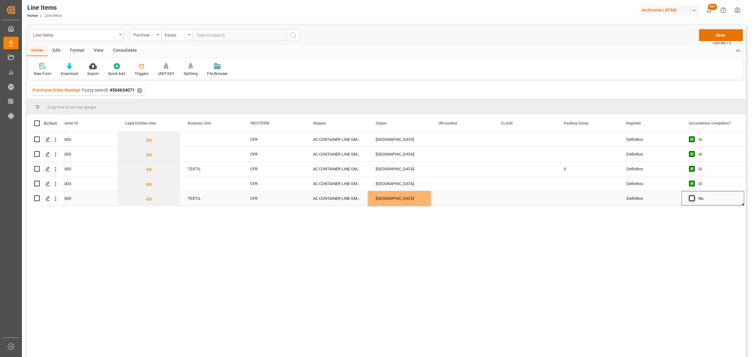
click at [690, 200] on span "Press SPACE to select this row." at bounding box center [692, 198] width 6 height 6
click at [694, 195] on input "Press SPACE to select this row." at bounding box center [694, 195] width 0 height 0
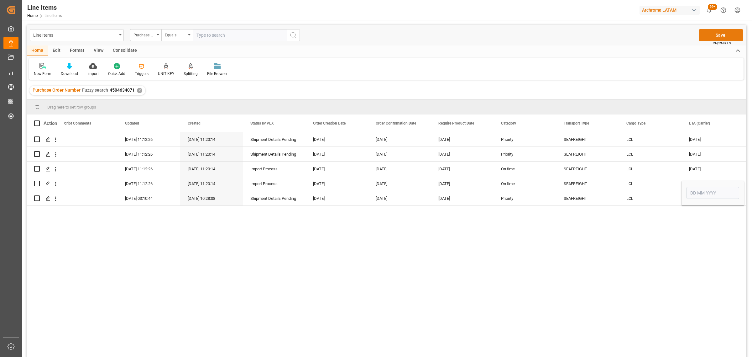
click at [718, 34] on button "Save" at bounding box center [721, 35] width 44 height 12
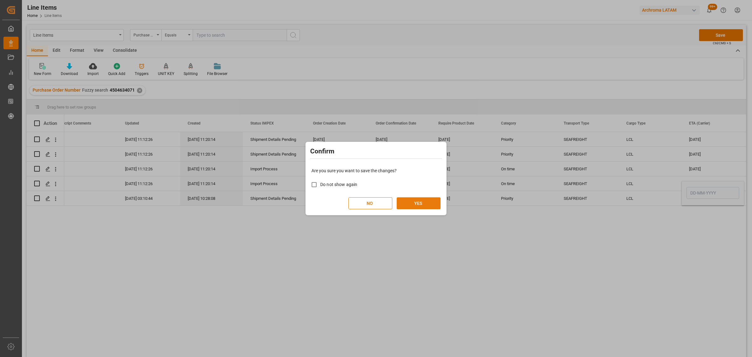
click at [416, 205] on button "YES" at bounding box center [419, 203] width 44 height 12
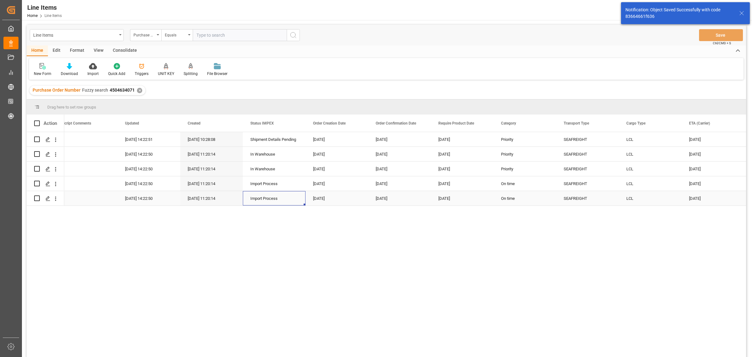
click at [300, 198] on div "Import Process" at bounding box center [274, 198] width 63 height 14
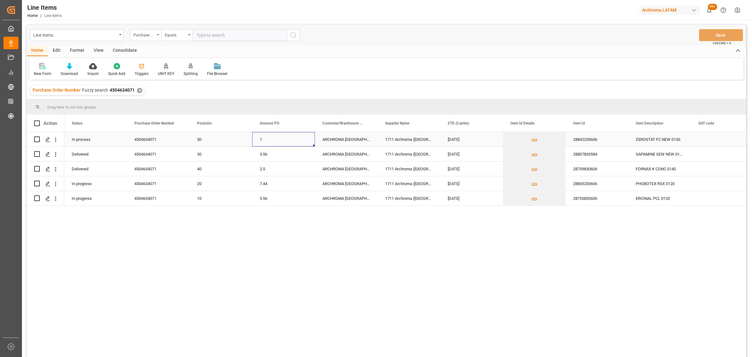
click at [276, 140] on div "1" at bounding box center [283, 139] width 63 height 14
click at [276, 140] on input "1" at bounding box center [283, 143] width 53 height 12
type input "7.44"
click at [370, 141] on div "ARCHROMA COLOMBIA S.A.S" at bounding box center [346, 139] width 63 height 14
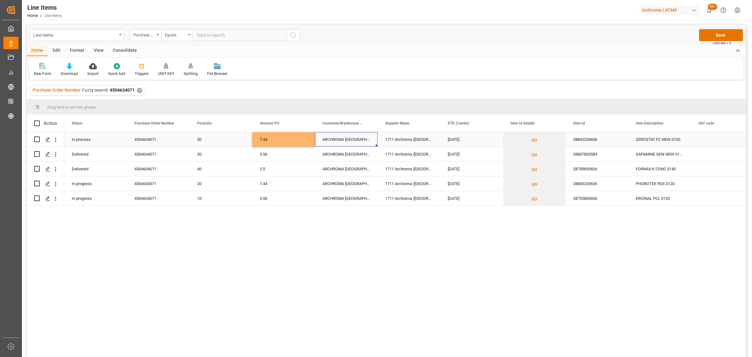
click at [497, 142] on div "25-07-2025" at bounding box center [471, 139] width 63 height 14
click at [48, 140] on icon "Press SPACE to select this row." at bounding box center [47, 139] width 5 height 5
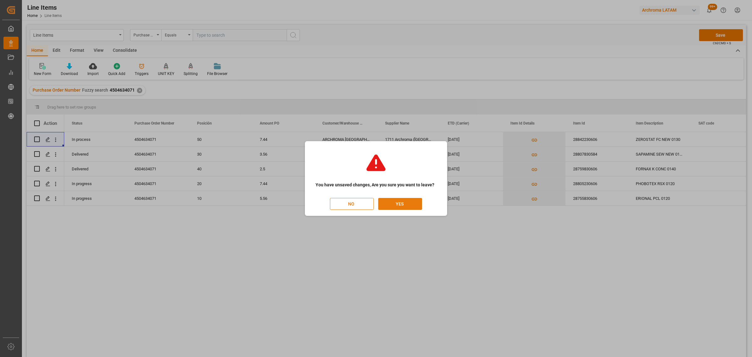
click at [412, 205] on button "YES" at bounding box center [400, 204] width 44 height 12
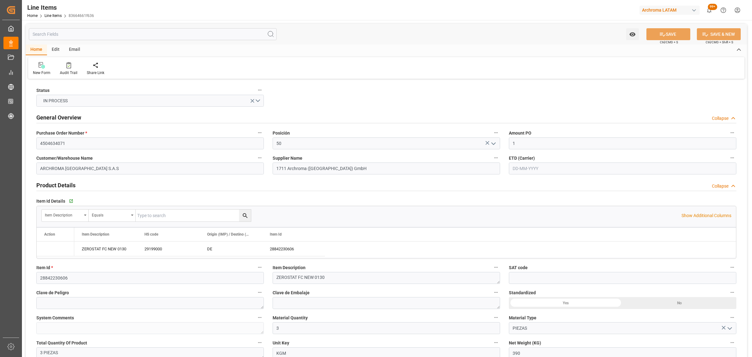
type input "1"
type input "3"
type input "390"
type input "407.16"
type input "7.44"
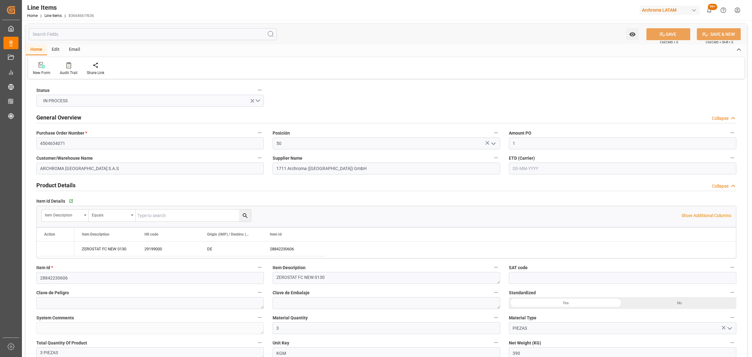
type input "29199000"
type input "25-07-2025"
type input "10-09-2025"
type input "15-09-2025 19:22"
type input "26-06-2025 15:28"
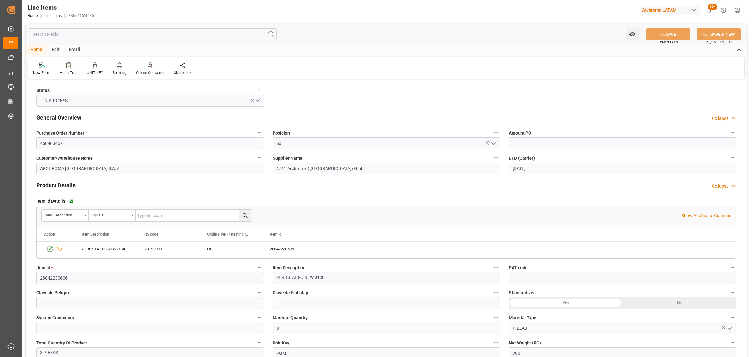
click at [72, 50] on div "Email" at bounding box center [74, 50] width 21 height 11
click at [45, 70] on div "Send Email" at bounding box center [42, 73] width 19 height 6
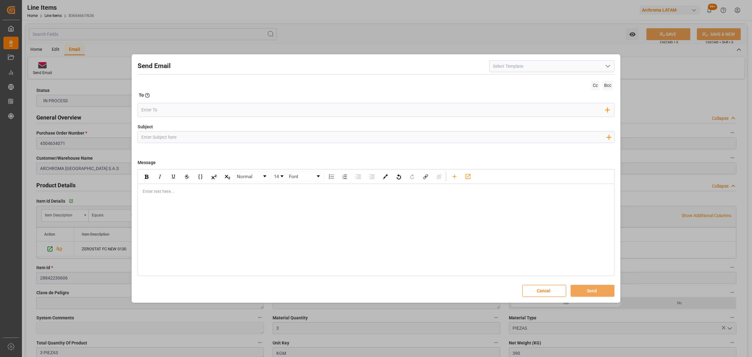
click at [259, 141] on input "Subject" at bounding box center [374, 136] width 472 height 11
click at [309, 135] on input "Subject" at bounding box center [374, 136] width 472 height 11
paste input "PO 4504634071 50, 4504646791 20 //TE //DOCUMENTOS//ARCHROMA SWIFTZERLAND//ARCGR…"
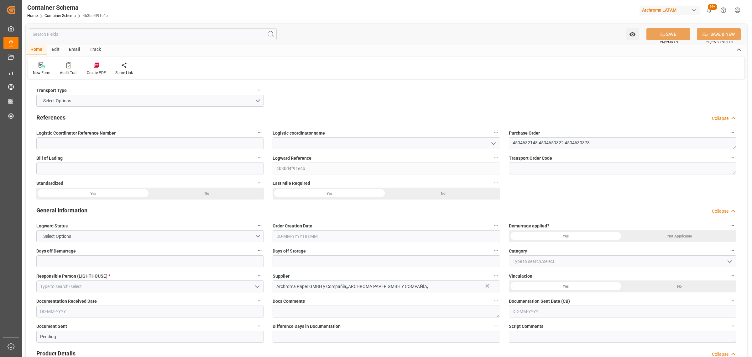
type input "0"
type input "3"
type input "9"
type input "15700"
type input "9700"
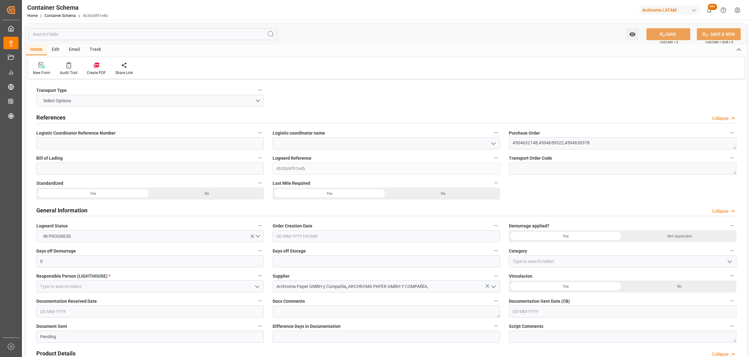
click at [494, 145] on icon "open menu" at bounding box center [494, 144] width 8 height 8
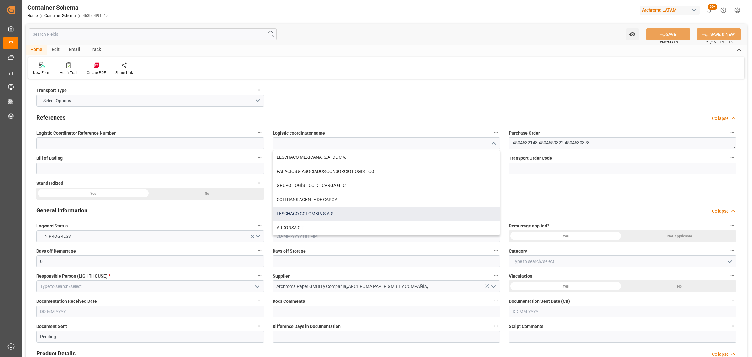
click at [332, 216] on div "LESCHACO COLOMBIA S.A.S." at bounding box center [386, 214] width 227 height 14
type input "LESCHACO COLOMBIA S.A.S."
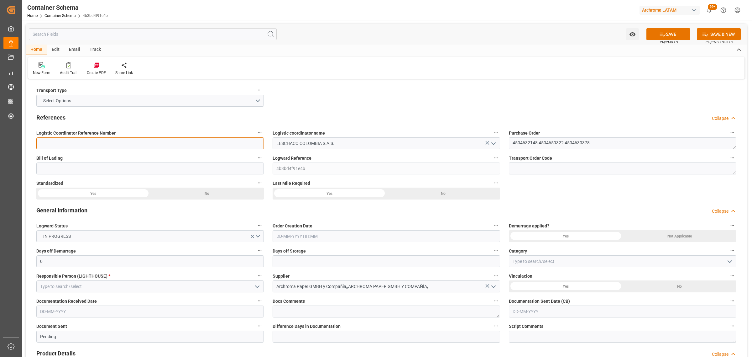
click at [248, 143] on input at bounding box center [150, 143] width 228 height 12
paste input "210200903925"
type input "210200903925"
click at [307, 236] on input "text" at bounding box center [387, 236] width 228 height 12
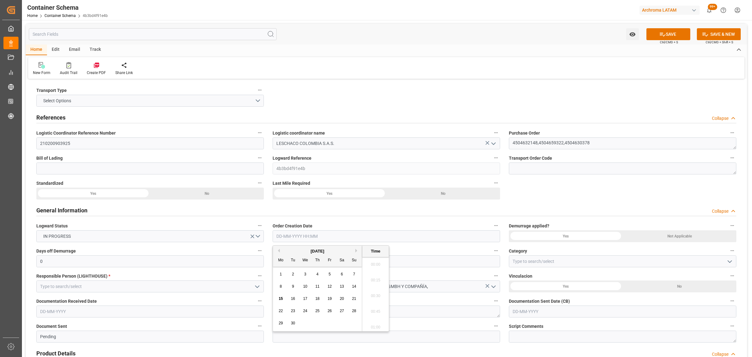
scroll to position [864, 0]
click at [280, 299] on span "15" at bounding box center [281, 298] width 4 height 4
click at [367, 277] on li "14:00" at bounding box center [375, 278] width 27 height 16
type input "15-09-2025 14:00"
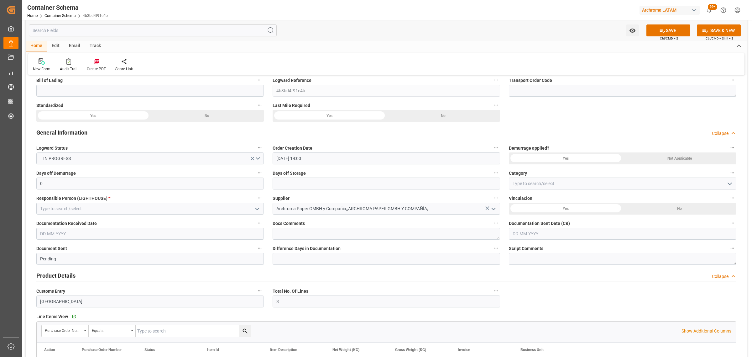
scroll to position [78, 0]
click at [328, 180] on input "text" at bounding box center [387, 183] width 228 height 12
type input "3"
click at [728, 184] on icon "open menu" at bounding box center [730, 183] width 8 height 8
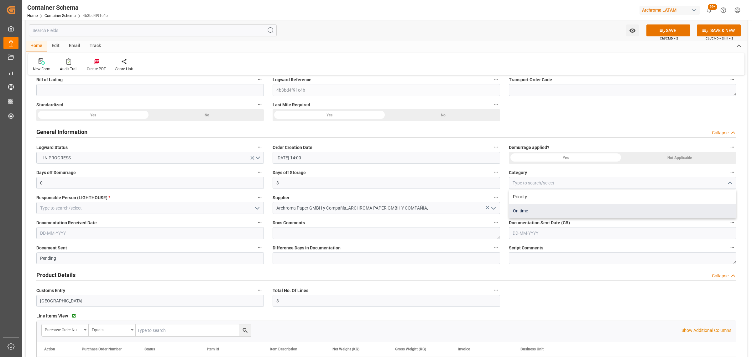
click at [594, 209] on div "On time" at bounding box center [622, 211] width 227 height 14
type input "On time"
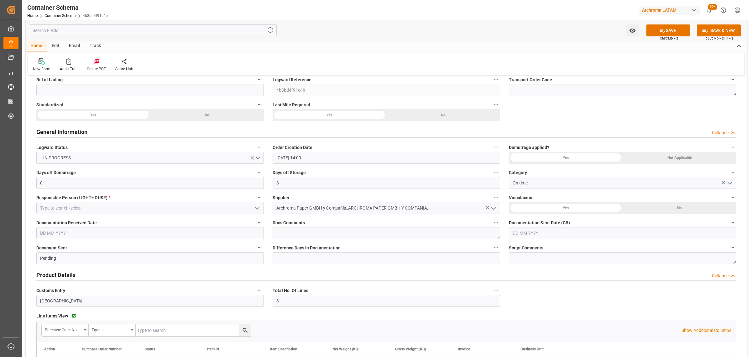
click at [81, 241] on div "Document Sent Pending" at bounding box center [150, 253] width 236 height 25
click at [80, 235] on input "text" at bounding box center [150, 233] width 228 height 12
click at [77, 281] on div "11" at bounding box center [81, 284] width 8 height 8
type input "11-09-2025"
click at [537, 227] on input "text" at bounding box center [623, 233] width 228 height 12
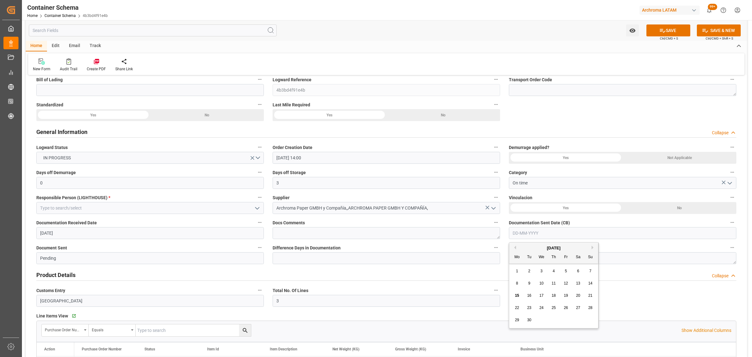
click at [512, 273] on div "1 2 3 4 5 6 7" at bounding box center [554, 271] width 86 height 12
click at [557, 284] on div "11" at bounding box center [554, 284] width 8 height 8
type input "11-09-2025"
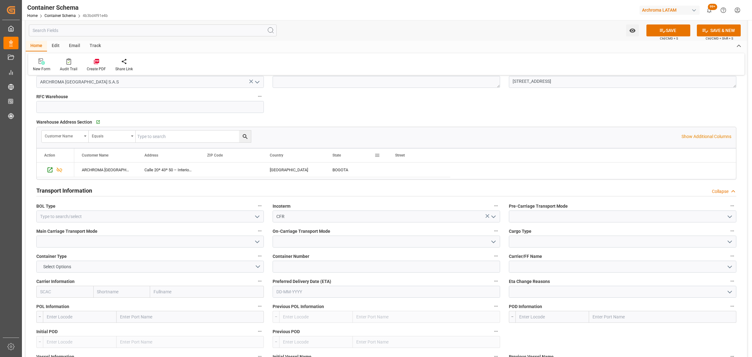
scroll to position [470, 0]
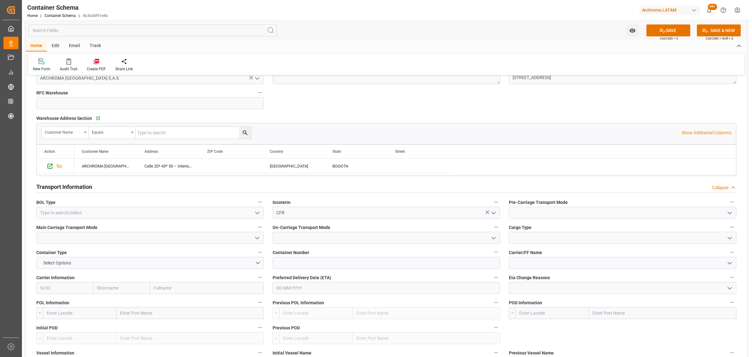
click at [256, 212] on polyline "open menu" at bounding box center [257, 213] width 4 height 2
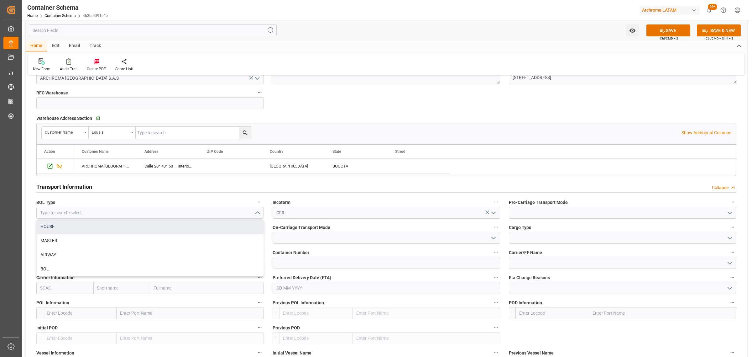
click at [146, 226] on div "HOUSE" at bounding box center [150, 226] width 227 height 14
type input "HOUSE"
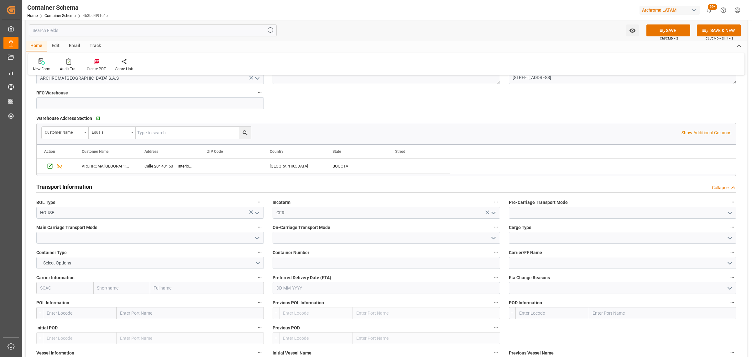
click at [258, 237] on icon "open menu" at bounding box center [258, 238] width 8 height 8
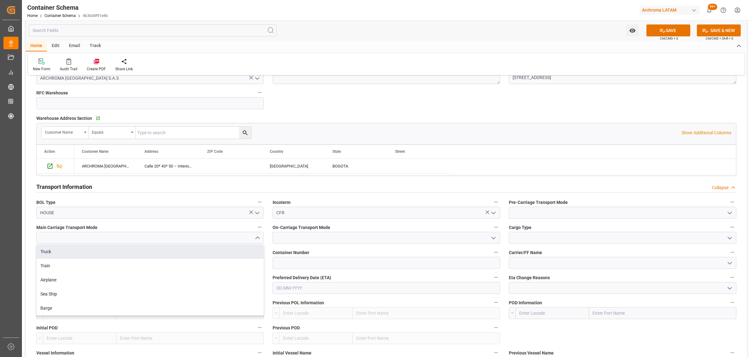
click at [139, 253] on div "Truck" at bounding box center [150, 251] width 227 height 14
type input "Truck"
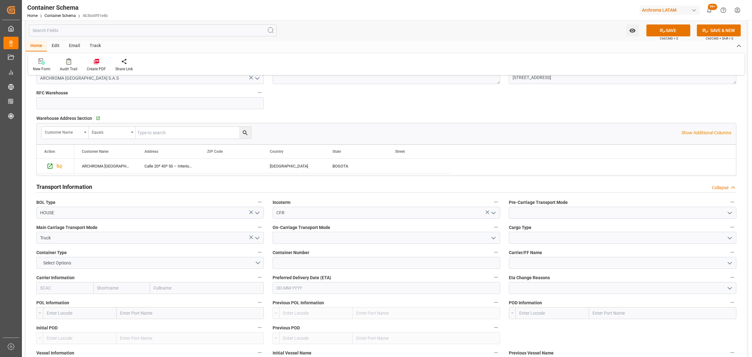
click at [492, 238] on icon "open menu" at bounding box center [494, 238] width 8 height 8
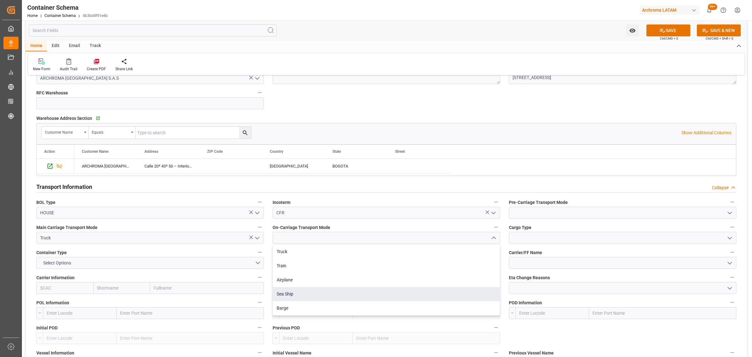
drag, startPoint x: 323, startPoint y: 296, endPoint x: 448, endPoint y: 251, distance: 132.1
click at [323, 295] on div "Sea Ship" at bounding box center [386, 294] width 227 height 14
type input "Sea Ship"
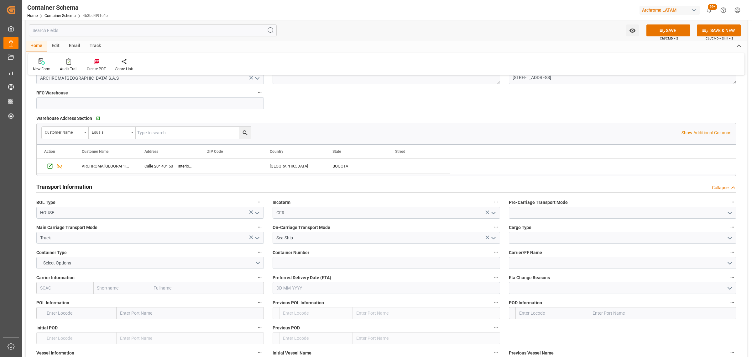
click at [731, 212] on icon "open menu" at bounding box center [730, 213] width 8 height 8
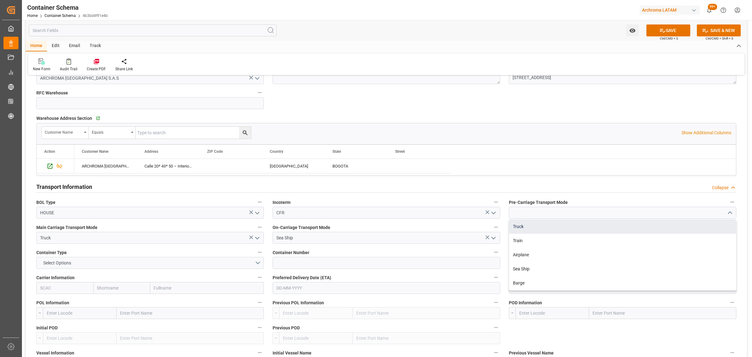
click at [583, 227] on div "Truck" at bounding box center [622, 226] width 227 height 14
type input "Truck"
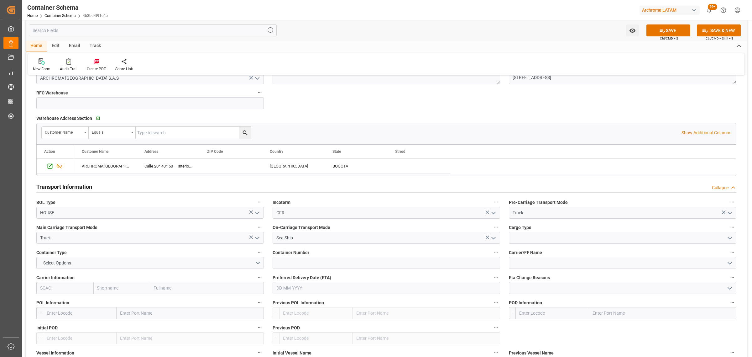
click at [732, 239] on icon "open menu" at bounding box center [730, 238] width 8 height 8
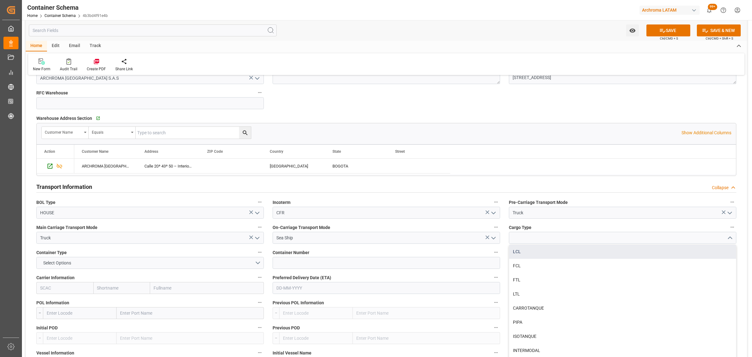
click at [546, 255] on div "LCL" at bounding box center [622, 251] width 227 height 14
type input "LCL"
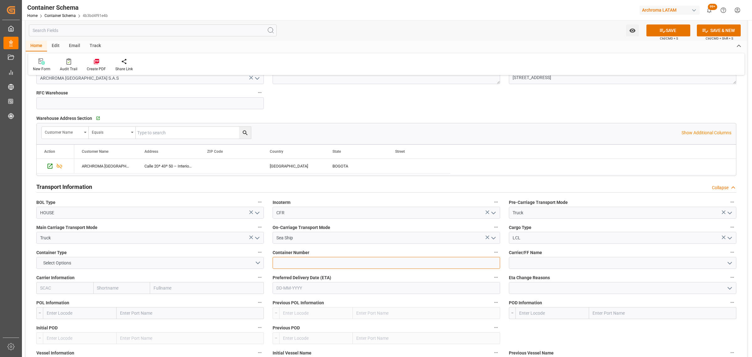
click at [373, 267] on input at bounding box center [387, 263] width 228 height 12
click at [317, 294] on input "text" at bounding box center [387, 288] width 228 height 12
click at [275, 248] on div "15 16 17 18 19 20 21" at bounding box center [318, 245] width 86 height 12
click at [352, 246] on span "21" at bounding box center [354, 245] width 4 height 4
type input "21-09-2025"
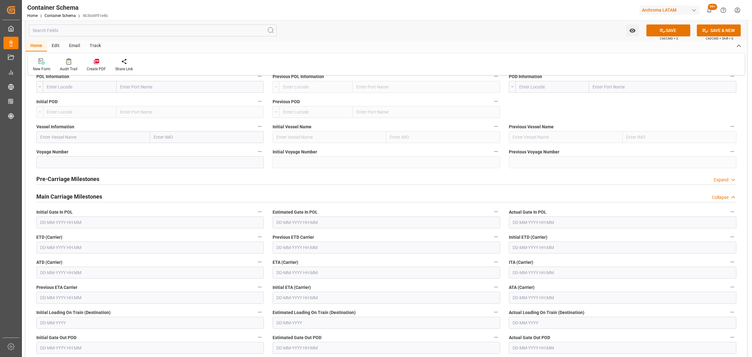
scroll to position [744, 0]
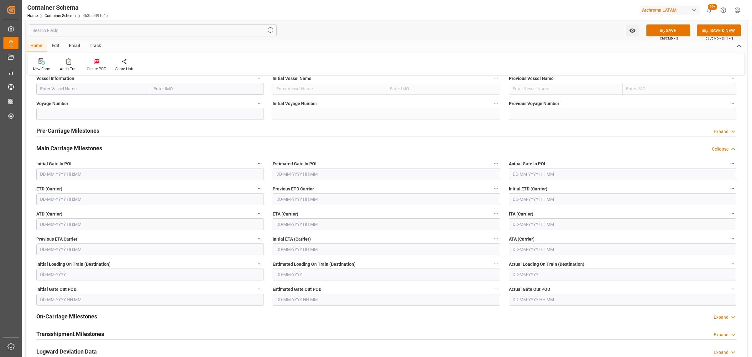
click at [90, 204] on input "text" at bounding box center [150, 199] width 228 height 12
click at [45, 264] on span "15" at bounding box center [44, 262] width 4 height 4
type input "15-09-2025 00:00"
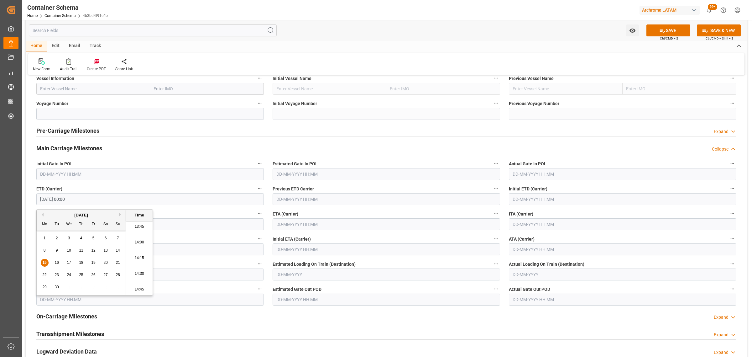
click at [326, 227] on input "text" at bounding box center [387, 224] width 228 height 12
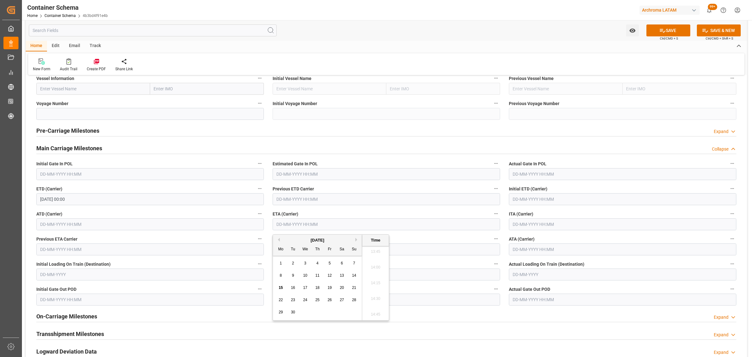
click at [360, 291] on div "15 16 17 18 19 20 21" at bounding box center [318, 287] width 86 height 12
click at [353, 289] on span "21" at bounding box center [354, 287] width 4 height 4
type input "[DATE] 00:00"
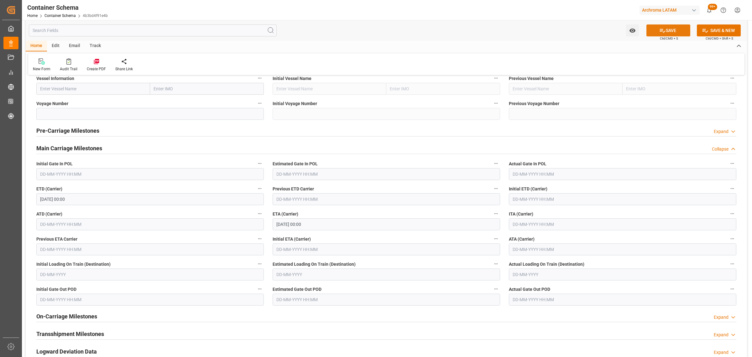
click at [669, 32] on button "SAVE" at bounding box center [669, 30] width 44 height 12
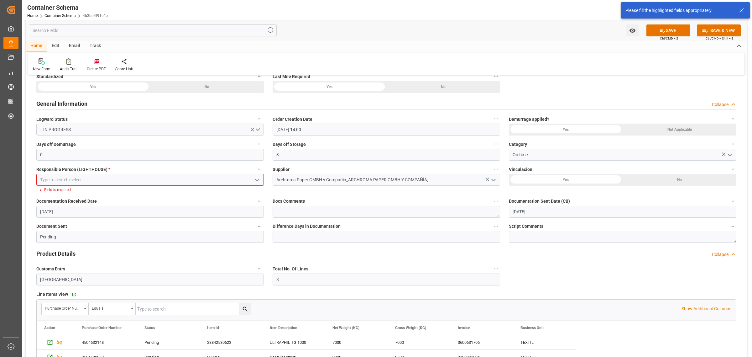
scroll to position [98, 0]
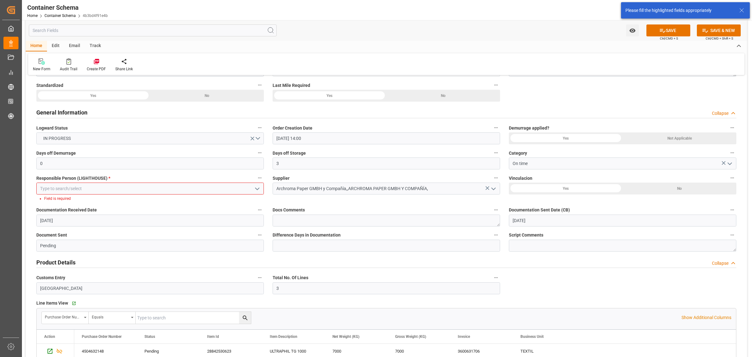
click at [249, 188] on input at bounding box center [150, 188] width 228 height 12
click at [254, 188] on icon "open menu" at bounding box center [258, 189] width 8 height 8
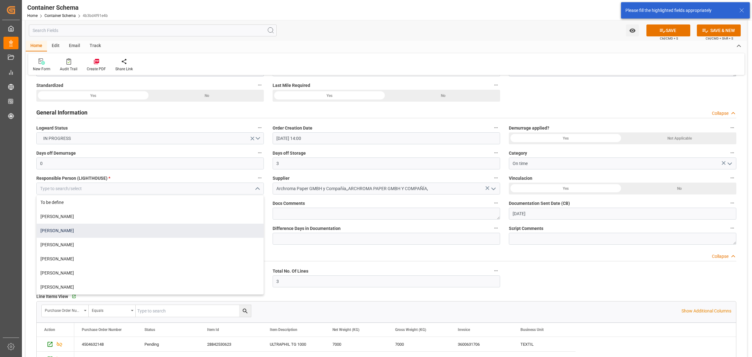
click at [121, 230] on div "[PERSON_NAME]" at bounding box center [150, 230] width 227 height 14
type input "[PERSON_NAME]"
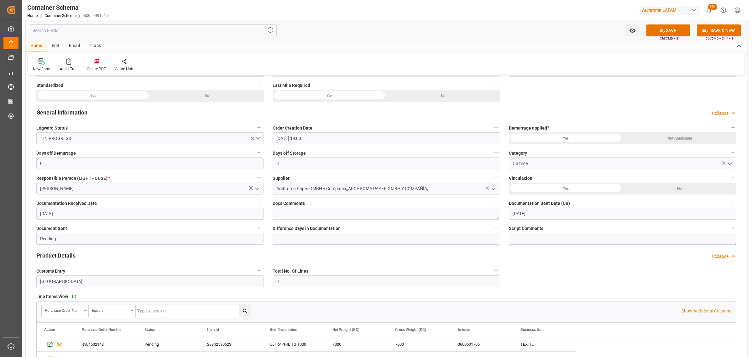
click at [669, 30] on button "SAVE" at bounding box center [669, 30] width 44 height 12
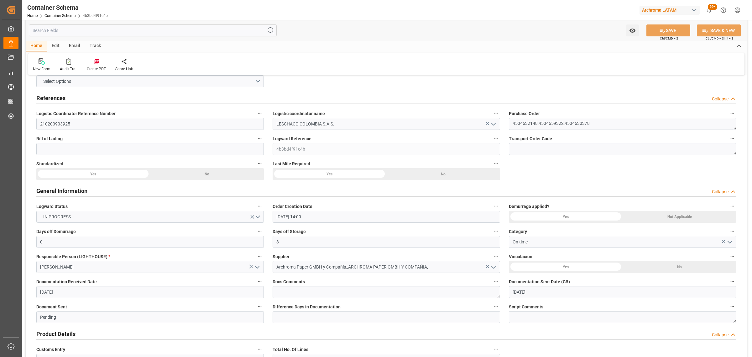
scroll to position [0, 0]
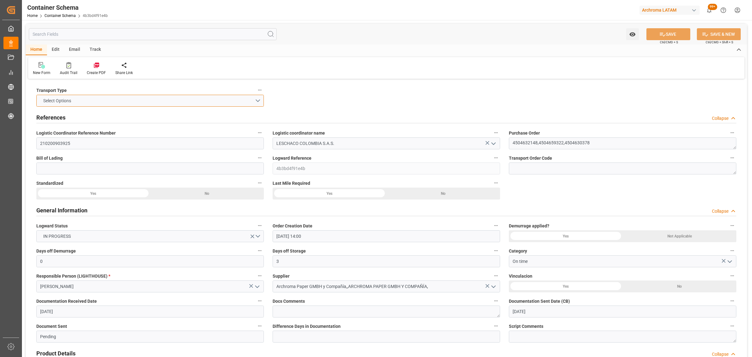
click at [258, 98] on button "Select Options" at bounding box center [150, 101] width 228 height 12
click at [137, 103] on div "SEAFREIGHT" at bounding box center [150, 102] width 227 height 13
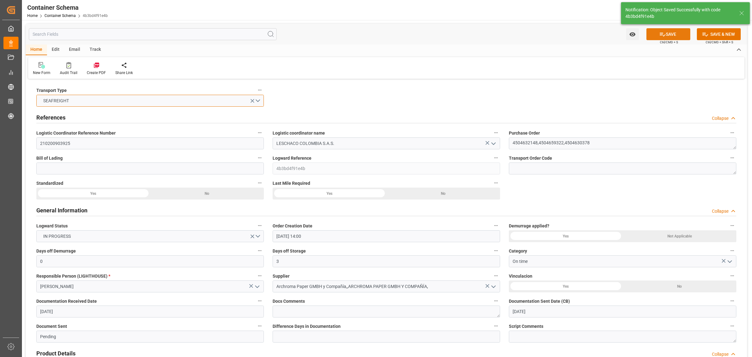
type input "Document Sent"
type input "[DATE] 00:00"
click at [668, 32] on button "SAVE" at bounding box center [669, 34] width 44 height 12
click at [256, 101] on button "Select Options" at bounding box center [150, 101] width 228 height 12
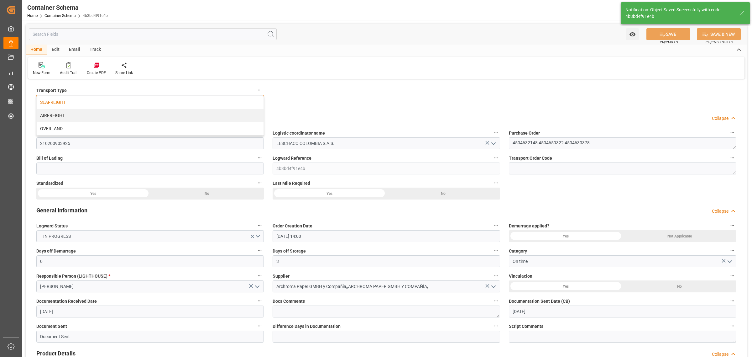
click at [146, 103] on div "SEAFREIGHT" at bounding box center [150, 102] width 227 height 13
click at [668, 26] on div "Notification: Object Saved Successfully with code 4b3bd4f91e4b" at bounding box center [685, 13] width 133 height 26
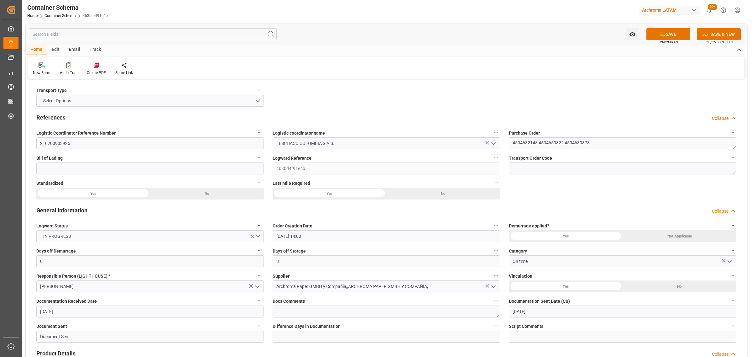
click at [94, 48] on div "Track" at bounding box center [95, 50] width 21 height 11
click at [39, 72] on div "Tracking" at bounding box center [40, 73] width 15 height 6
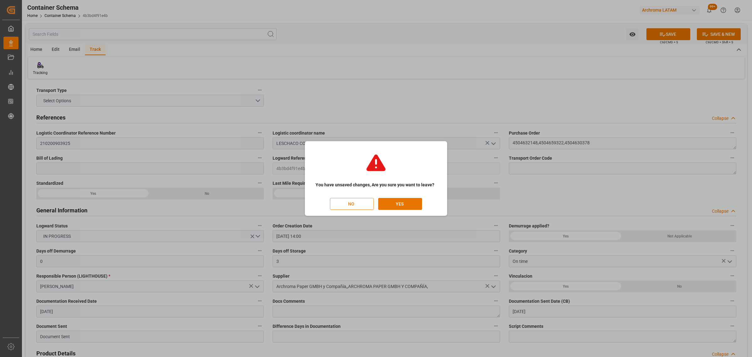
click at [348, 208] on button "NO" at bounding box center [352, 204] width 44 height 12
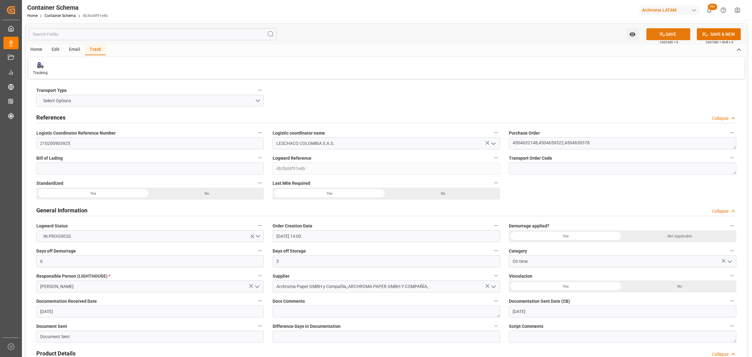
click at [659, 37] on button "SAVE" at bounding box center [669, 34] width 44 height 12
click at [628, 35] on button "Watch Option" at bounding box center [632, 34] width 13 height 12
click at [608, 45] on span "Start Watching" at bounding box center [606, 48] width 57 height 7
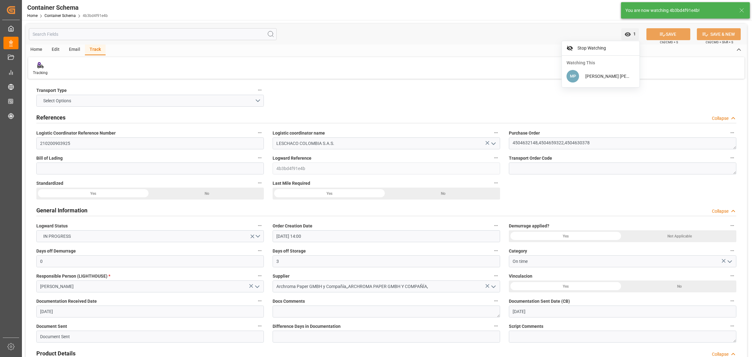
click at [76, 49] on div "Email" at bounding box center [74, 50] width 21 height 11
click at [48, 66] on div at bounding box center [42, 65] width 19 height 7
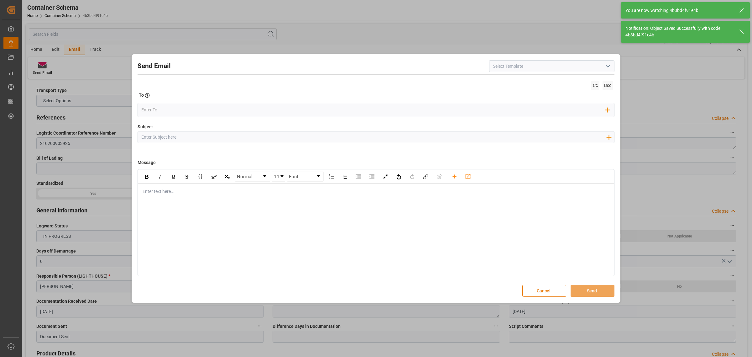
click at [182, 139] on input "Subject" at bounding box center [374, 136] width 472 height 11
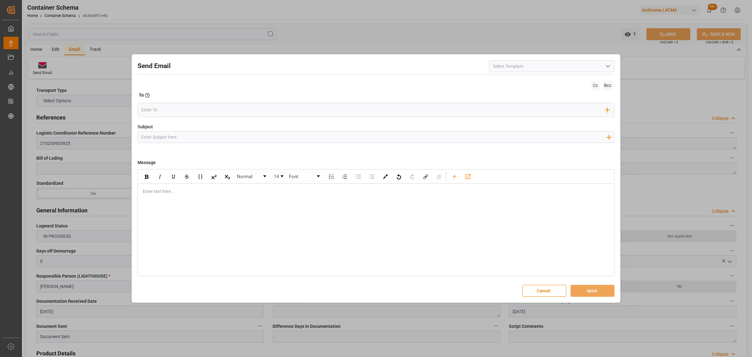
paste input "PO 4504630378,4504632148,4504659322//TE//DOCUMENTOS//ARCHROMA PAPER GMBH//ARCHR…"
drag, startPoint x: 263, startPoint y: 138, endPoint x: 235, endPoint y: 137, distance: 27.9
click at [235, 137] on input "PO 4504630378,4504632148,4504659322//TE//DOCUMENTOS//ARCHROMA PAPER GMBH//ARCHR…" at bounding box center [374, 136] width 472 height 11
type input "PO 4504630378,4504632148,4504659322//TE//LOGWARD STATUS//ARCHROMA PAPER GMBH//A…"
click at [154, 196] on div "Enter text here..." at bounding box center [376, 191] width 476 height 15
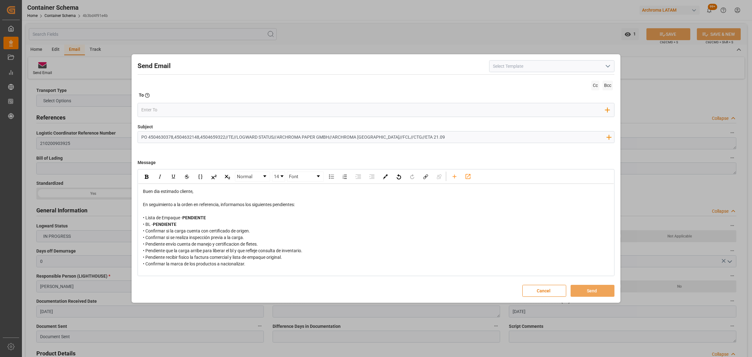
click at [159, 271] on div "rdw-editor" at bounding box center [376, 270] width 467 height 7
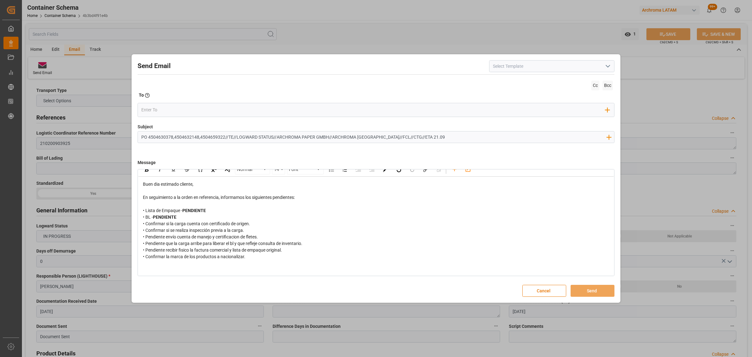
scroll to position [9, 0]
click at [182, 263] on div "rdw-editor" at bounding box center [376, 261] width 467 height 7
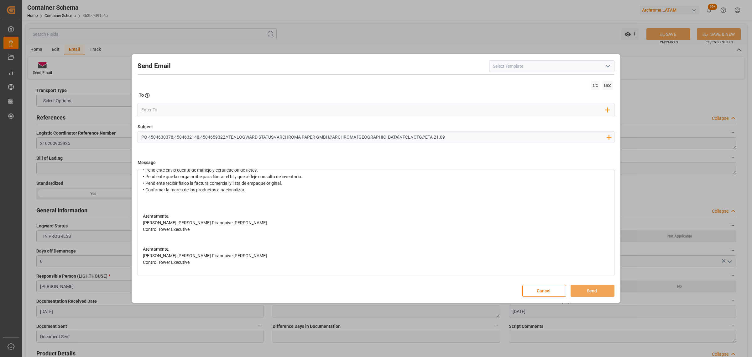
scroll to position [75, 0]
drag, startPoint x: 204, startPoint y: 235, endPoint x: 135, endPoint y: 214, distance: 72.6
click at [135, 214] on div "Send Email Cc Bcc To Enter the TO Email address Add Field to To Subject PO 4504…" at bounding box center [376, 178] width 486 height 245
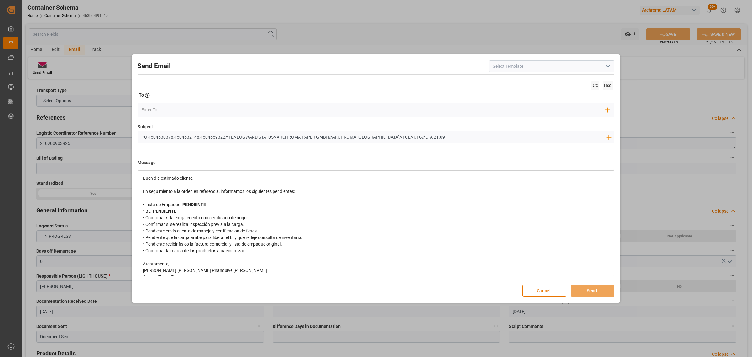
scroll to position [0, 0]
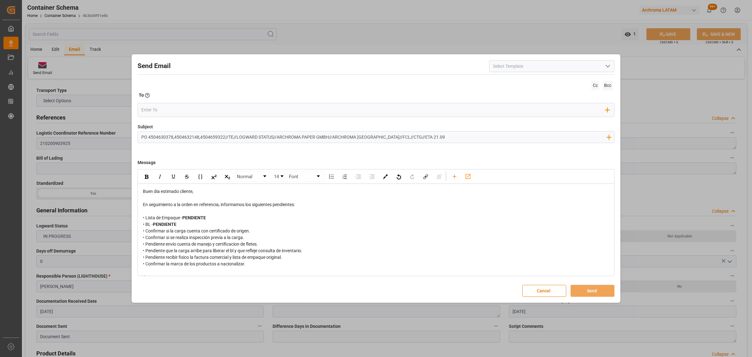
click at [611, 70] on icon "open menu" at bounding box center [608, 66] width 8 height 8
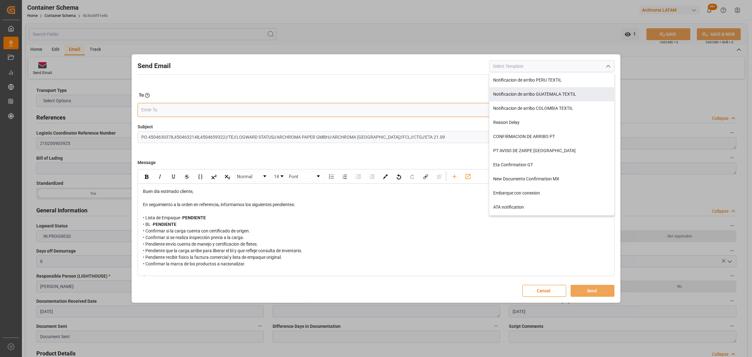
click at [224, 107] on input "email" at bounding box center [373, 109] width 464 height 9
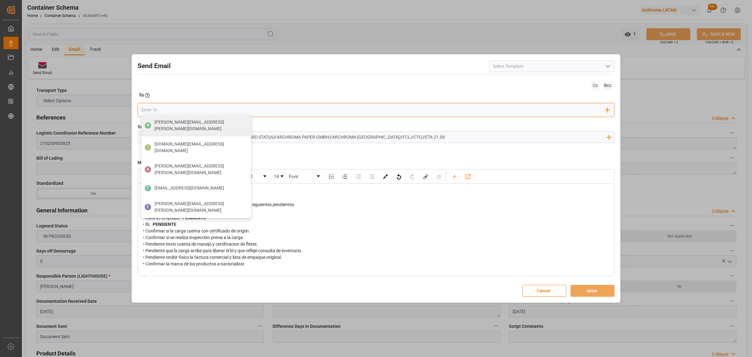
type input "N"
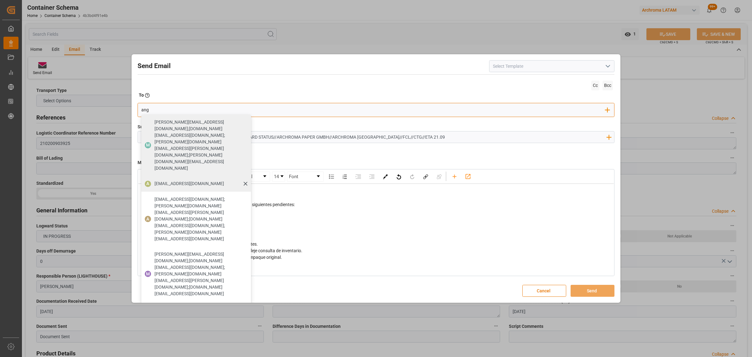
type input "ang"
click at [160, 180] on span "[EMAIL_ADDRESS][PERSON_NAME][DOMAIN_NAME]" at bounding box center [190, 183] width 70 height 7
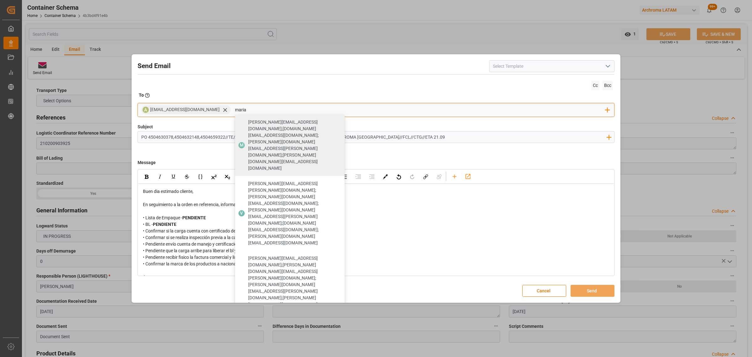
type input "maria"
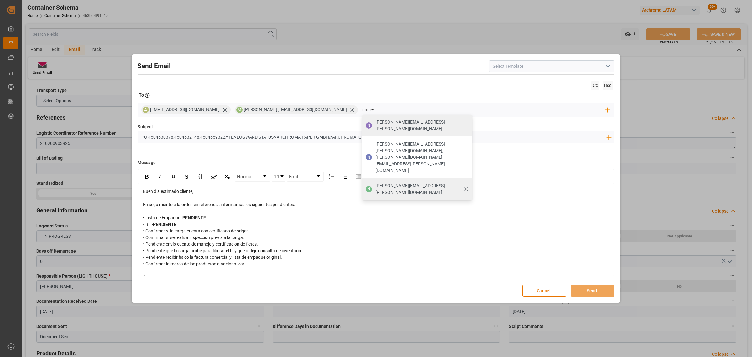
type input "nancy"
click at [376, 182] on span "nancy.castellanos@archroma.com" at bounding box center [421, 188] width 92 height 13
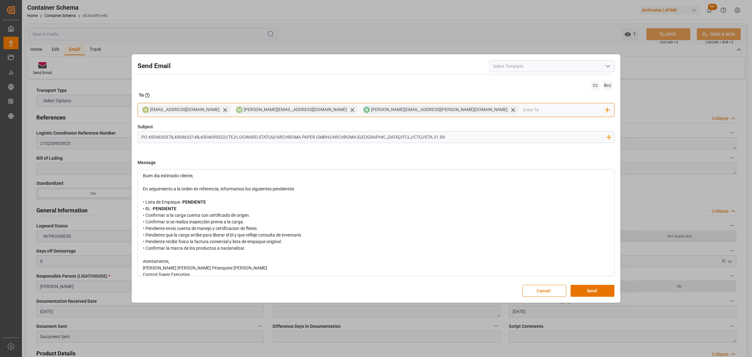
scroll to position [29, 0]
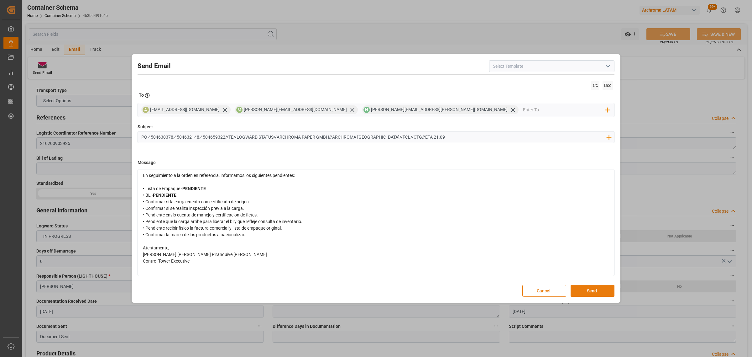
click at [606, 288] on button "Send" at bounding box center [593, 291] width 44 height 12
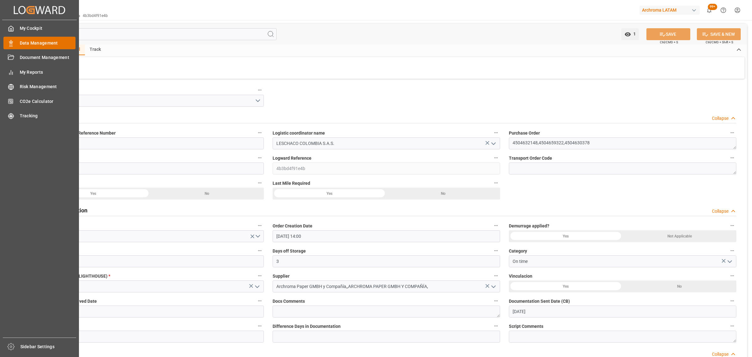
click at [17, 40] on div "Data Management Data Management" at bounding box center [39, 43] width 72 height 12
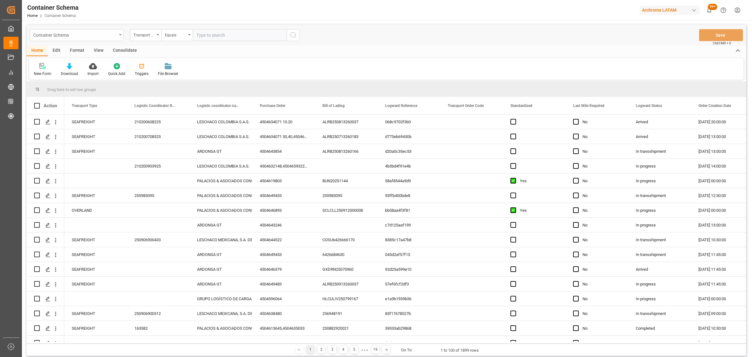
click at [104, 33] on div "Container Schema" at bounding box center [75, 35] width 84 height 8
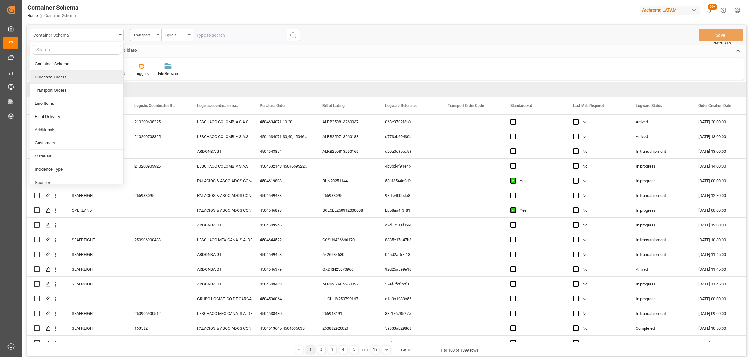
click at [69, 82] on div "Purchase Orders" at bounding box center [76, 77] width 93 height 13
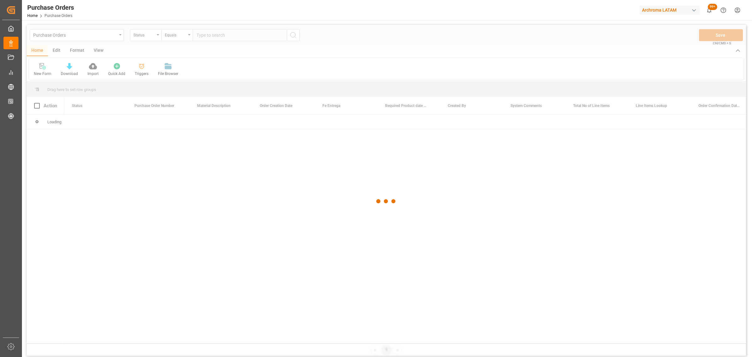
click at [150, 35] on div at bounding box center [387, 201] width 720 height 353
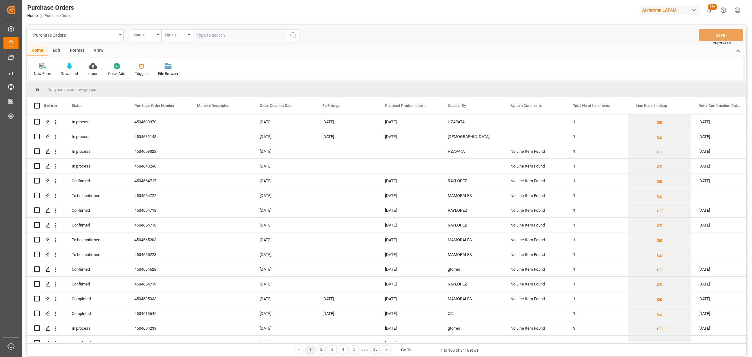
click at [152, 35] on div "Status" at bounding box center [144, 34] width 21 height 7
click at [157, 76] on div "Purchase Order Number" at bounding box center [176, 77] width 93 height 13
click at [182, 35] on div "Equals" at bounding box center [175, 34] width 21 height 7
drag, startPoint x: 189, startPoint y: 79, endPoint x: 191, endPoint y: 74, distance: 4.9
click at [190, 77] on div "Fuzzy search" at bounding box center [208, 77] width 93 height 13
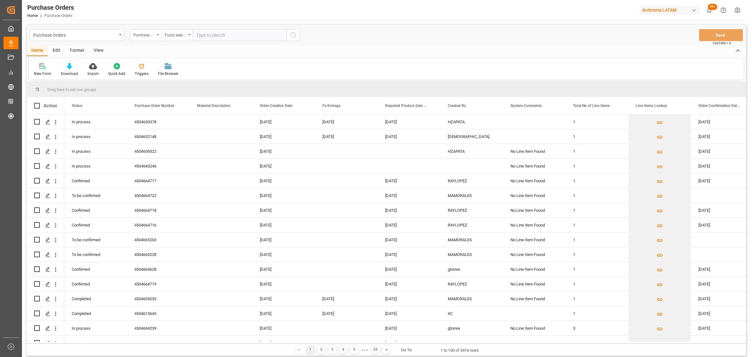
click at [218, 34] on input "text" at bounding box center [240, 35] width 94 height 12
paste input "4504641910"
type input "4504641910"
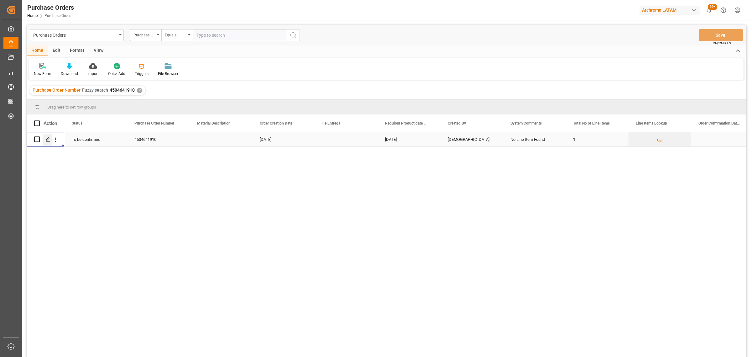
click at [43, 141] on div "Press SPACE to select this row." at bounding box center [47, 140] width 9 height 12
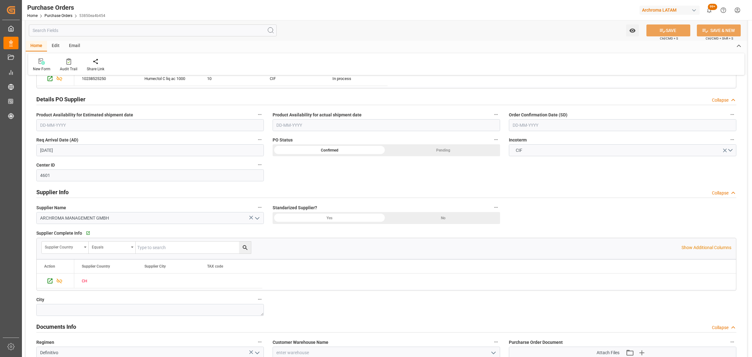
scroll to position [196, 0]
click at [583, 123] on input "text" at bounding box center [623, 124] width 228 height 12
click at [511, 173] on div "8 9 10 11 12 13 14" at bounding box center [554, 175] width 86 height 12
click at [556, 176] on span "11" at bounding box center [554, 175] width 4 height 4
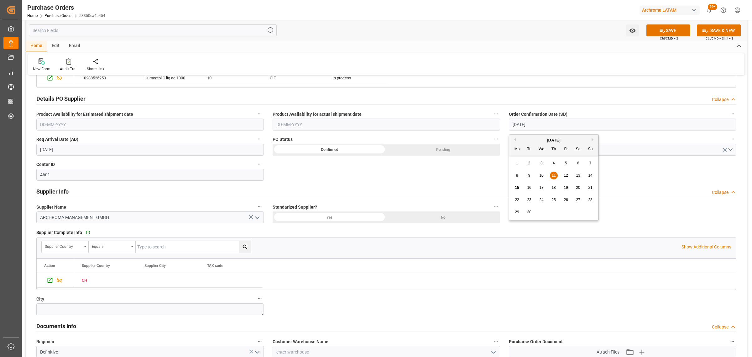
click at [542, 126] on input "11-09-2025" at bounding box center [623, 124] width 228 height 12
click at [567, 173] on span "12" at bounding box center [566, 175] width 4 height 4
type input "12-09-2025"
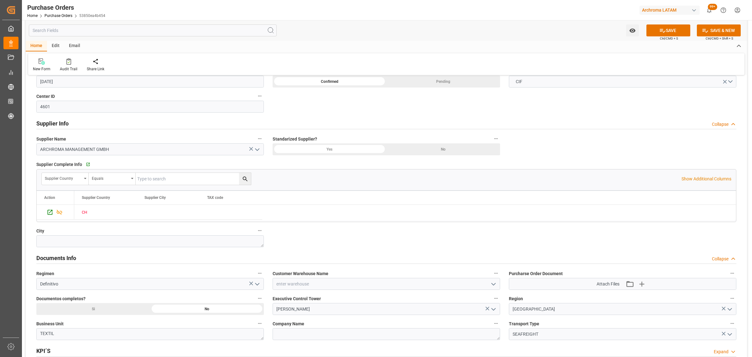
scroll to position [274, 0]
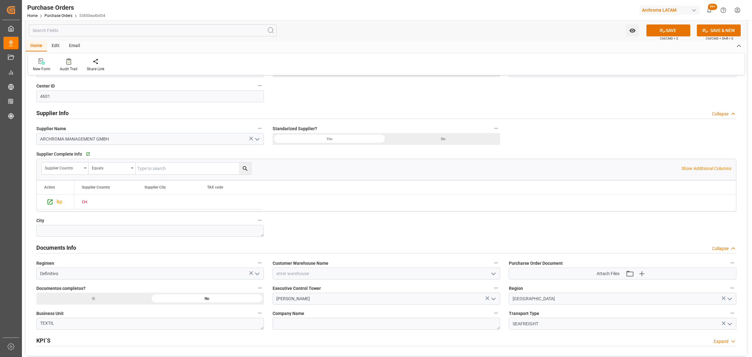
click at [130, 296] on div "Si" at bounding box center [93, 298] width 114 height 12
click at [495, 274] on polyline "open menu" at bounding box center [494, 274] width 4 height 2
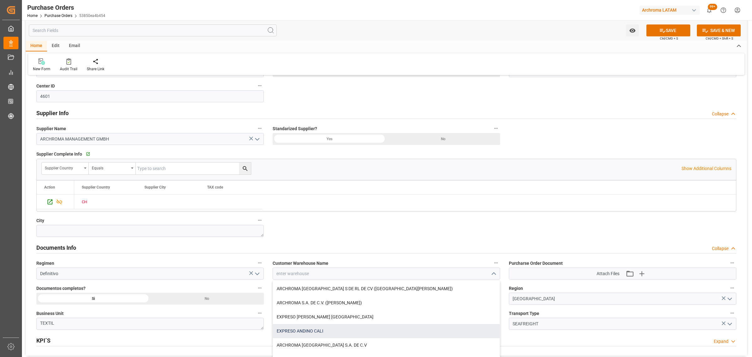
scroll to position [313, 0]
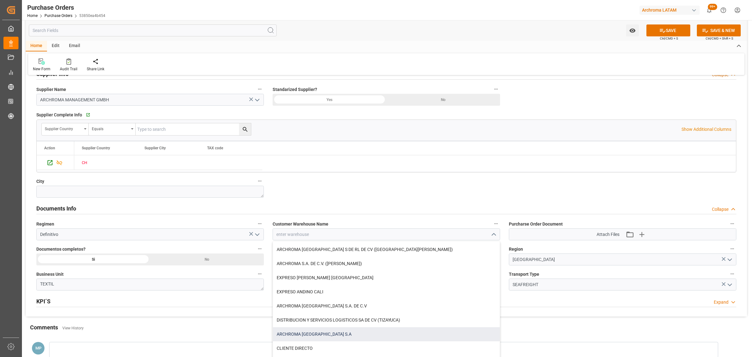
click at [328, 336] on div "ARCHROMA PERU S.A" at bounding box center [386, 334] width 227 height 14
type input "ARCHROMA PERU S.A"
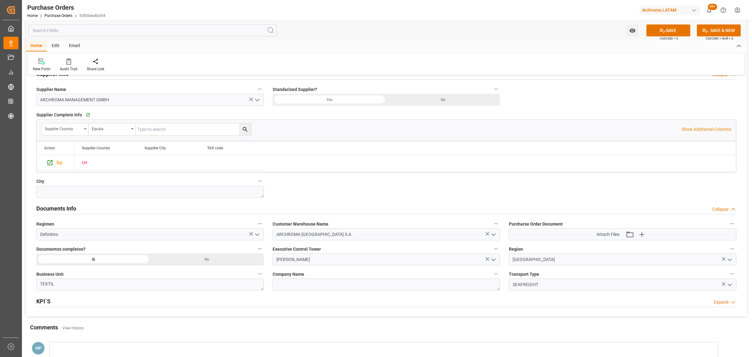
click at [494, 260] on polyline "open menu" at bounding box center [494, 260] width 4 height 2
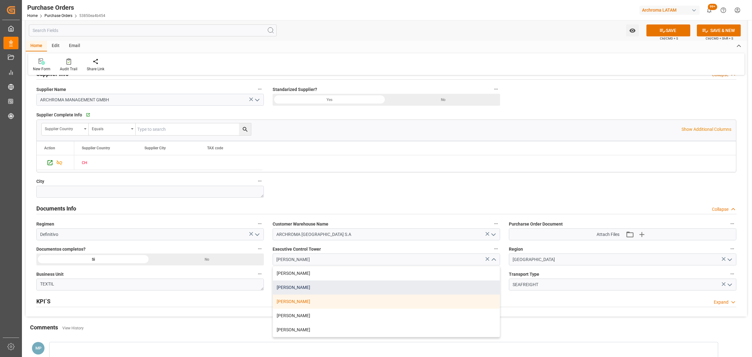
click at [322, 287] on div "Maria Piranquive" at bounding box center [386, 287] width 227 height 14
type input "Maria Piranquive"
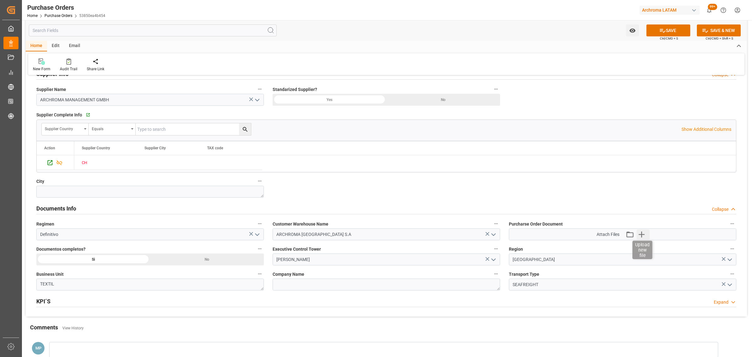
click at [642, 234] on icon "button" at bounding box center [642, 234] width 6 height 6
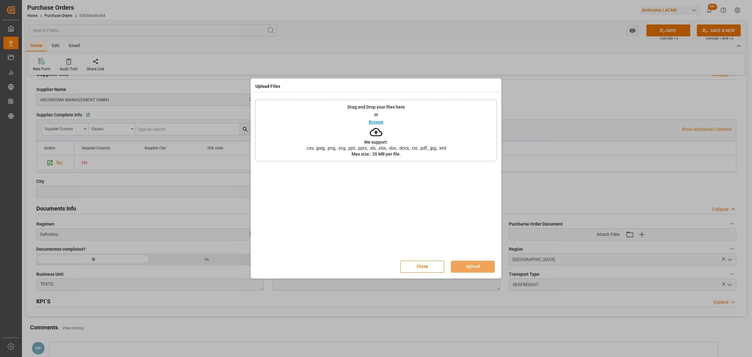
click at [370, 117] on div "Drag and Drop your files here or Browse We support: .csv, .jpeg, .png, .svg, .p…" at bounding box center [375, 130] width 241 height 61
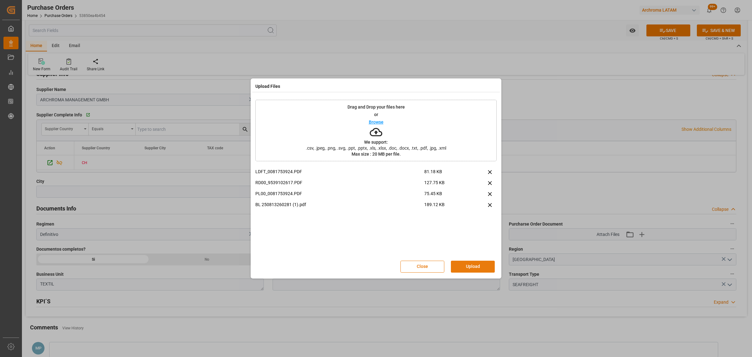
click at [481, 266] on button "Upload" at bounding box center [473, 266] width 44 height 12
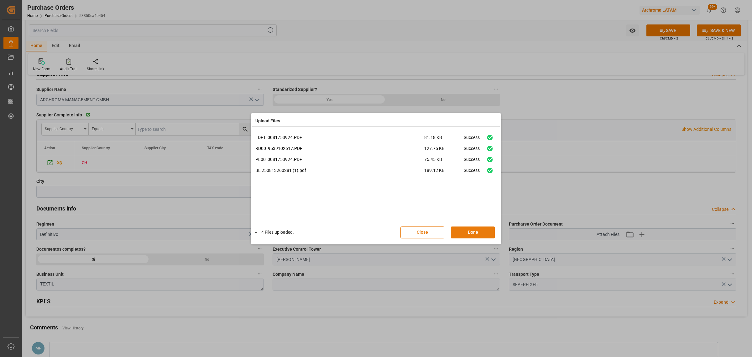
click at [466, 232] on button "Done" at bounding box center [473, 232] width 44 height 12
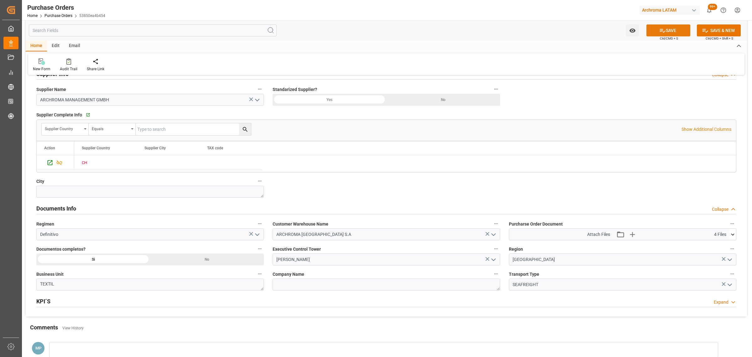
click at [656, 26] on button "SAVE" at bounding box center [669, 30] width 44 height 12
click at [634, 29] on icon "open menu" at bounding box center [632, 31] width 6 height 4
click at [598, 46] on span "Start Watching" at bounding box center [606, 44] width 57 height 7
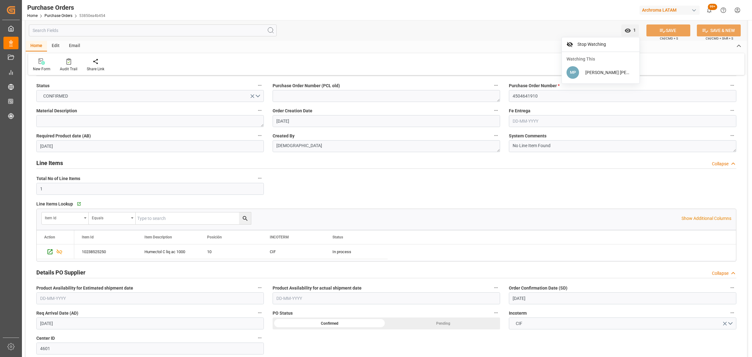
scroll to position [39, 0]
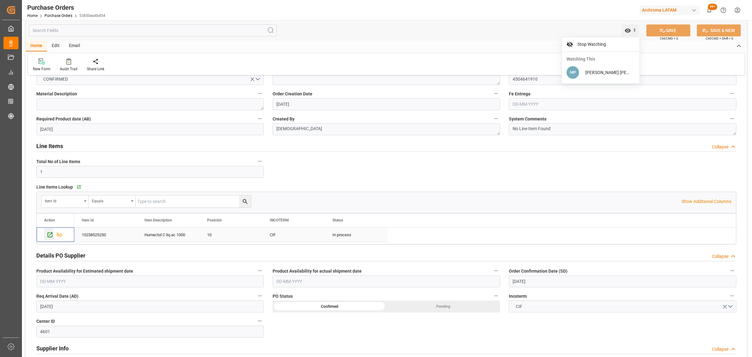
click at [48, 236] on icon "Press SPACE to select this row." at bounding box center [50, 234] width 7 height 7
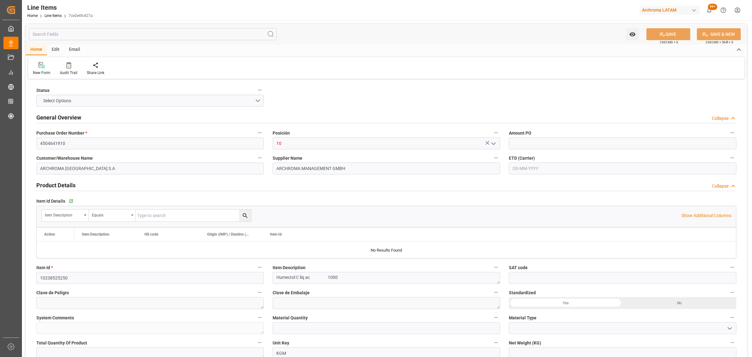
type input "1"
type input "12161906"
type input "1000"
type input "3402909900"
type input "[DATE] 19:28"
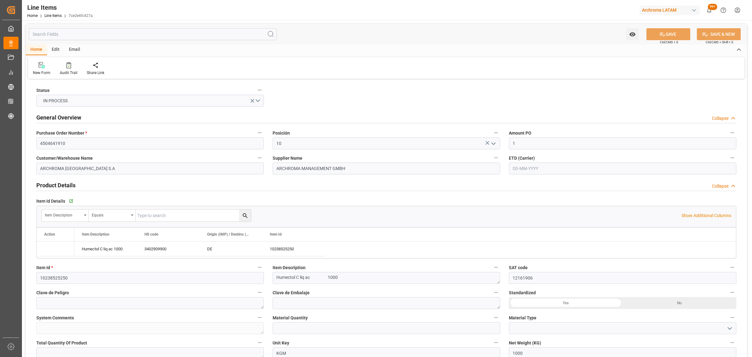
type input "[DATE] 14:22"
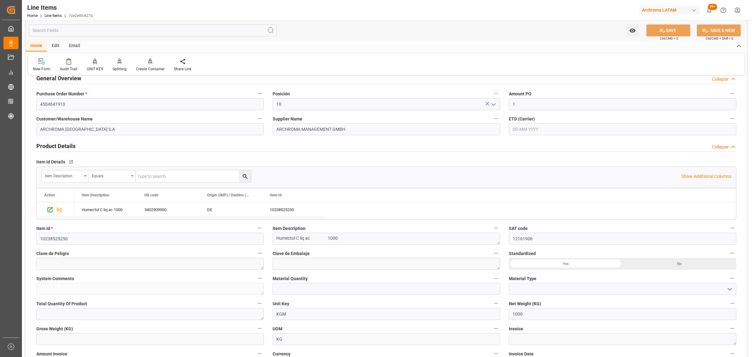
scroll to position [118, 0]
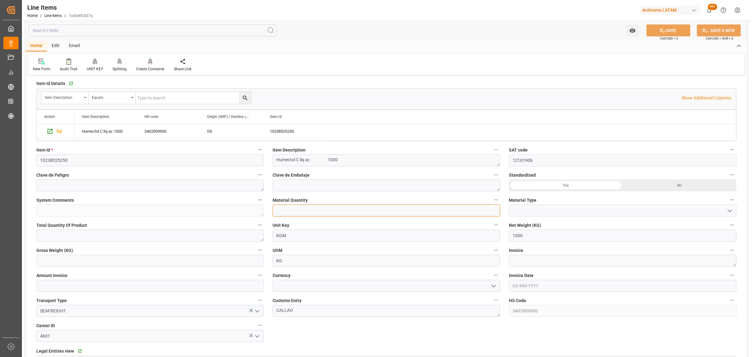
click at [341, 212] on input "text" at bounding box center [387, 210] width 228 height 12
type input "1"
click at [733, 208] on icon "open menu" at bounding box center [730, 211] width 8 height 8
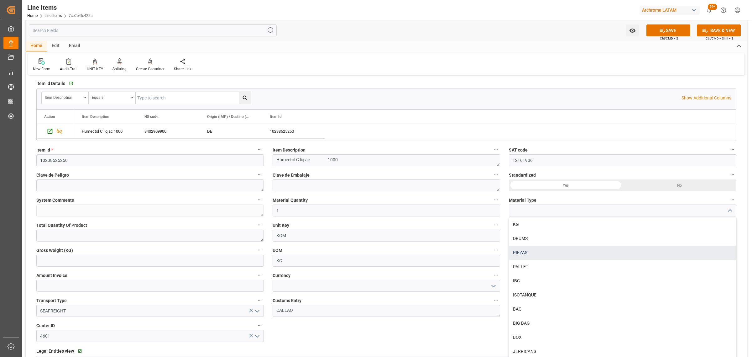
click at [542, 250] on div "PIEZAS" at bounding box center [622, 252] width 227 height 14
type input "PIEZAS"
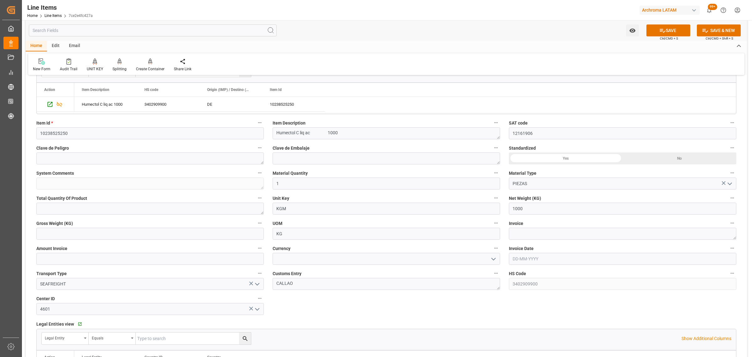
scroll to position [157, 0]
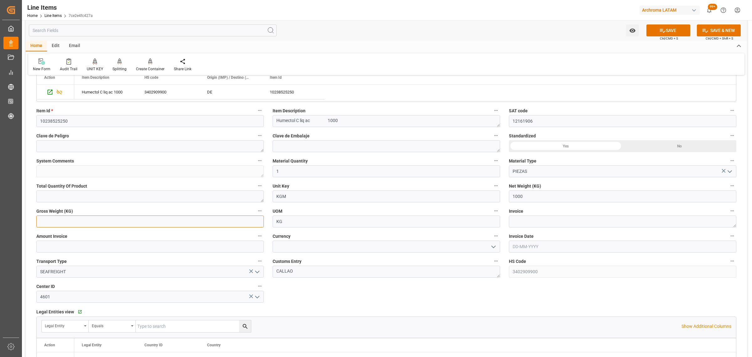
click at [96, 219] on input "text" at bounding box center [150, 221] width 228 height 12
type input "1065"
click at [574, 224] on textarea at bounding box center [623, 221] width 228 height 12
click at [551, 219] on textarea at bounding box center [623, 221] width 228 height 12
paste textarea "9539102617"
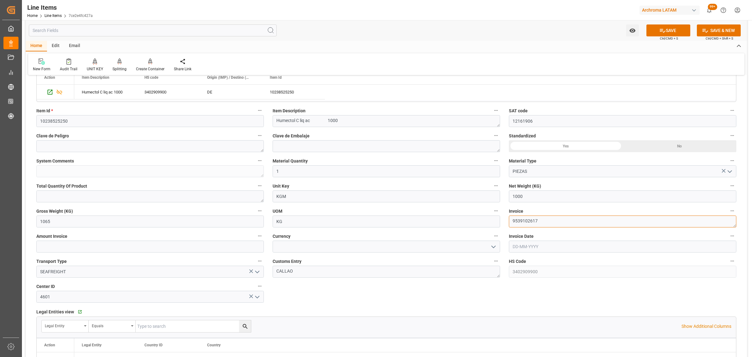
type textarea "9539102617"
click at [526, 248] on input "text" at bounding box center [623, 246] width 228 height 12
click at [515, 262] on button "Previous Month" at bounding box center [514, 261] width 4 height 4
click at [519, 335] on span "25" at bounding box center [517, 333] width 4 height 4
type input "25-08-2025"
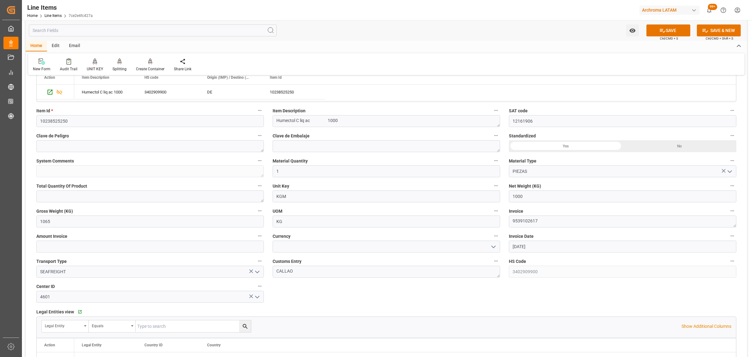
click at [496, 247] on icon "open menu" at bounding box center [494, 247] width 8 height 8
click at [381, 257] on div "USD" at bounding box center [386, 260] width 227 height 14
type input "USD"
click at [138, 246] on input "text" at bounding box center [150, 246] width 228 height 12
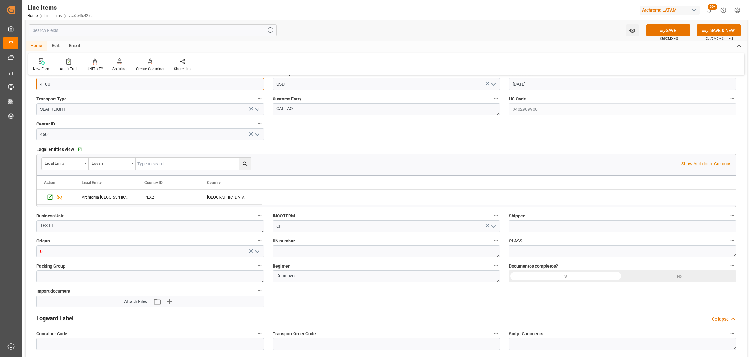
scroll to position [392, 0]
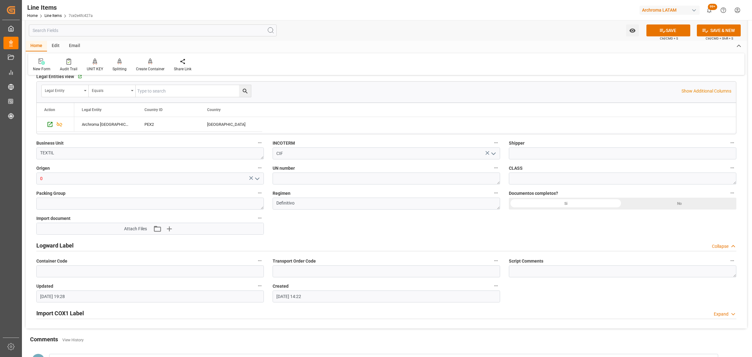
type input "4100"
click at [255, 178] on icon "open menu" at bounding box center [258, 179] width 8 height 8
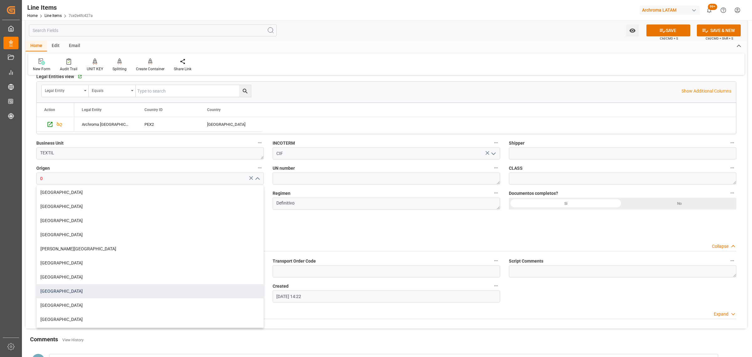
click at [94, 286] on div "ALEMANIA" at bounding box center [150, 291] width 227 height 14
type input "ALEMANIA"
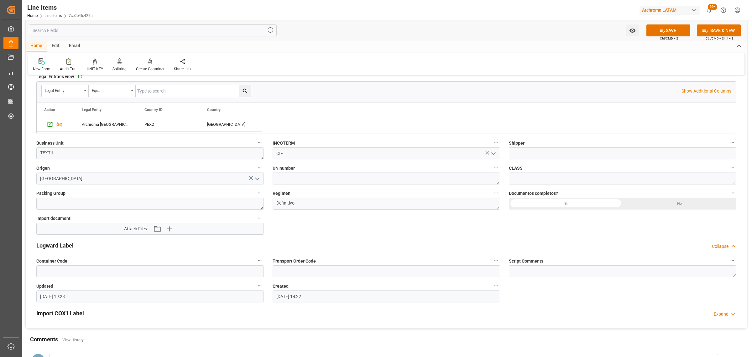
click at [563, 196] on label "Documentos completos?" at bounding box center [623, 193] width 228 height 9
click at [728, 196] on button "Documentos completos?" at bounding box center [732, 193] width 8 height 8
click at [565, 203] on div at bounding box center [376, 178] width 752 height 357
click at [563, 205] on div "Si" at bounding box center [566, 203] width 114 height 12
click at [169, 228] on icon "button" at bounding box center [169, 228] width 10 height 10
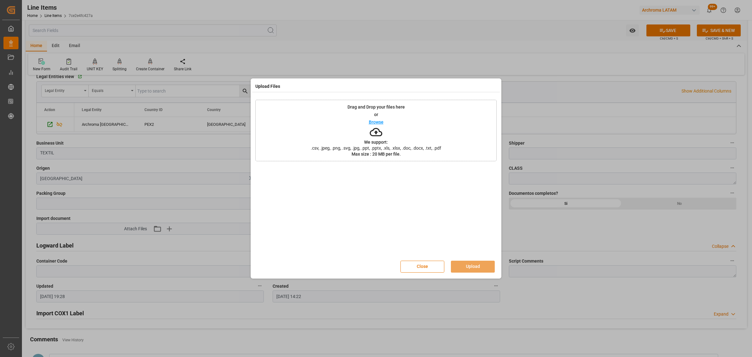
click at [374, 120] on p "Browse" at bounding box center [376, 122] width 15 height 4
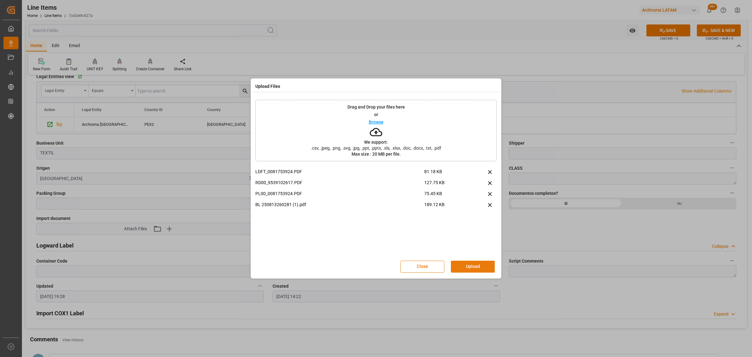
click at [471, 264] on button "Upload" at bounding box center [473, 266] width 44 height 12
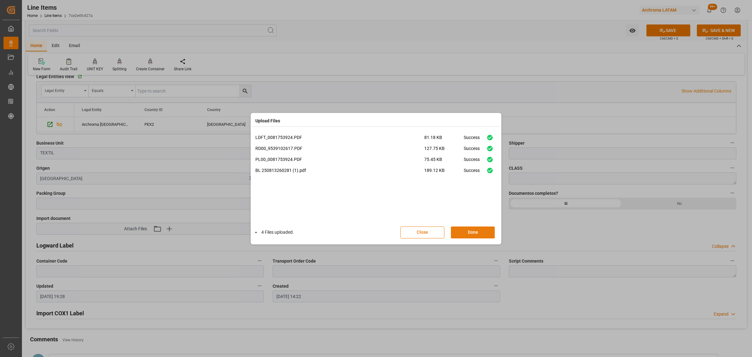
click at [479, 234] on button "Done" at bounding box center [473, 232] width 44 height 12
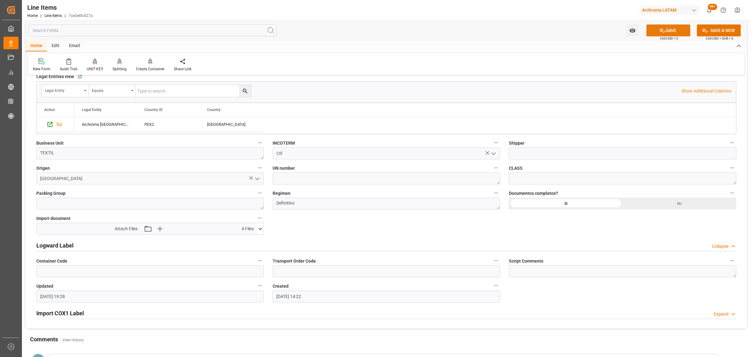
click at [662, 33] on icon at bounding box center [662, 30] width 7 height 7
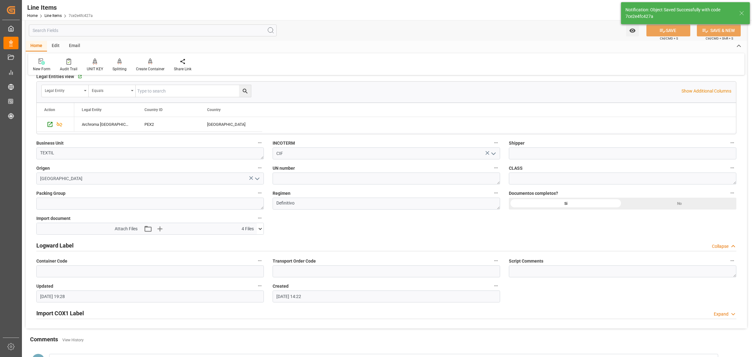
type textarea "1 PIEZAS"
type input "[DATE] 19:30"
click at [50, 17] on link "Line Items" at bounding box center [53, 15] width 17 height 4
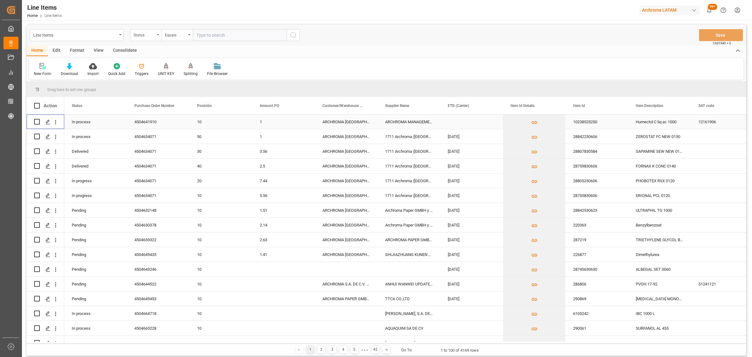
click at [37, 122] on input "Press Space to toggle row selection (unchecked)" at bounding box center [37, 122] width 6 height 6
checkbox input "true"
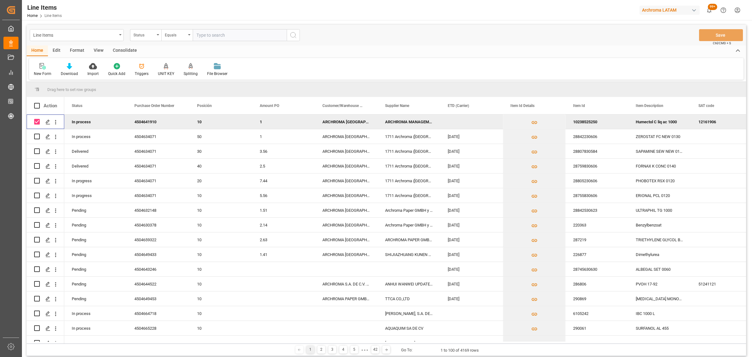
click at [456, 126] on div "Press SPACE to deselect this row." at bounding box center [471, 121] width 63 height 14
click at [501, 181] on div "12" at bounding box center [503, 179] width 8 height 8
type input "12-09-2025"
click at [396, 127] on div "ARCHROMA MANAGEMENT GMBH" at bounding box center [409, 121] width 63 height 14
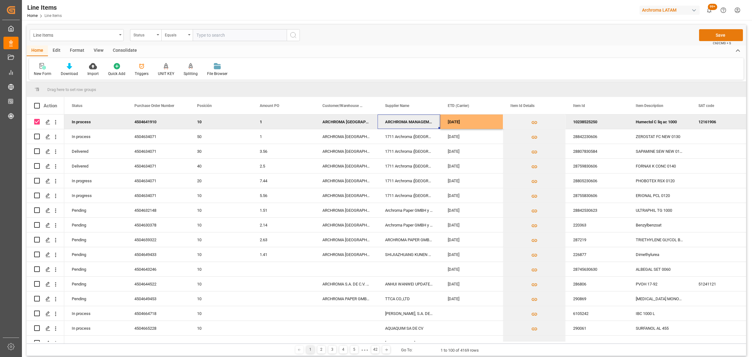
click at [718, 36] on button "Save" at bounding box center [721, 35] width 44 height 12
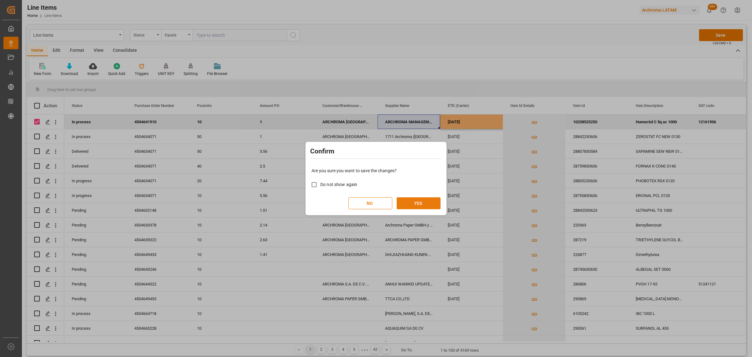
click at [418, 201] on button "YES" at bounding box center [419, 203] width 44 height 12
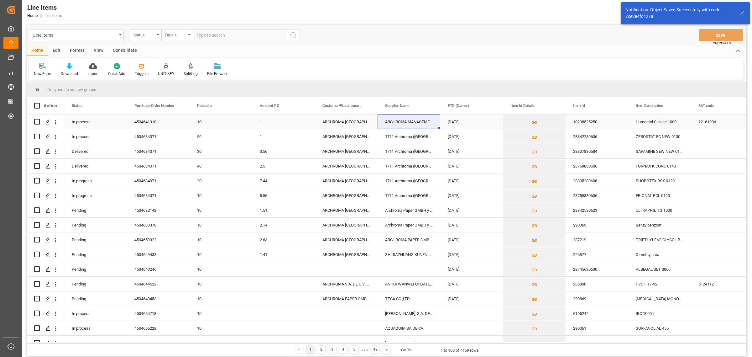
click at [34, 120] on input "Press Space to toggle row selection (unchecked)" at bounding box center [37, 122] width 6 height 6
checkbox input "true"
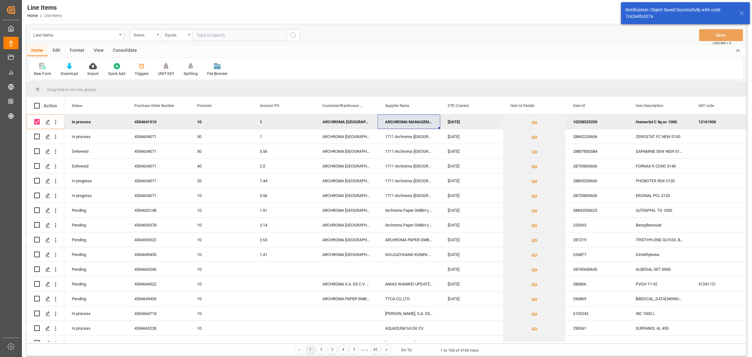
click at [117, 51] on div "Consolidate" at bounding box center [125, 50] width 34 height 11
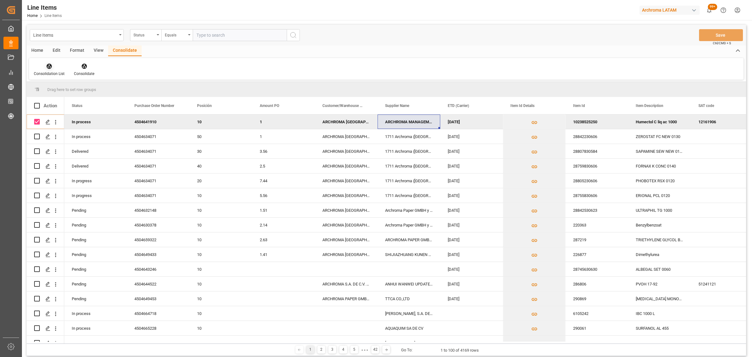
click at [64, 70] on div "Consolidation List" at bounding box center [49, 70] width 40 height 14
click at [63, 82] on div "Line Items Status Equals Save Ctrl/CMD + S Home Edit Format View Consolidate Co…" at bounding box center [387, 190] width 720 height 331
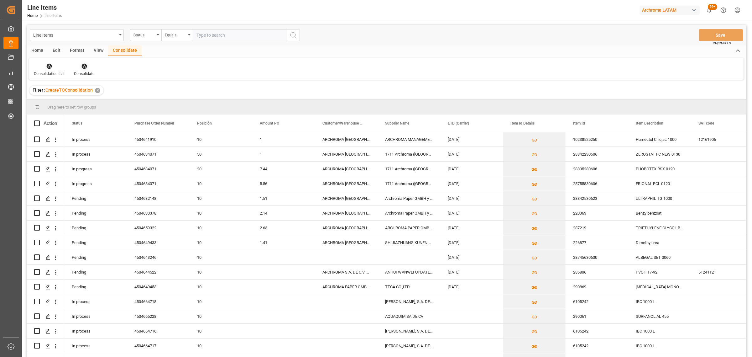
click at [87, 70] on div "Consolidate" at bounding box center [84, 70] width 30 height 14
click at [83, 68] on icon at bounding box center [83, 66] width 5 height 5
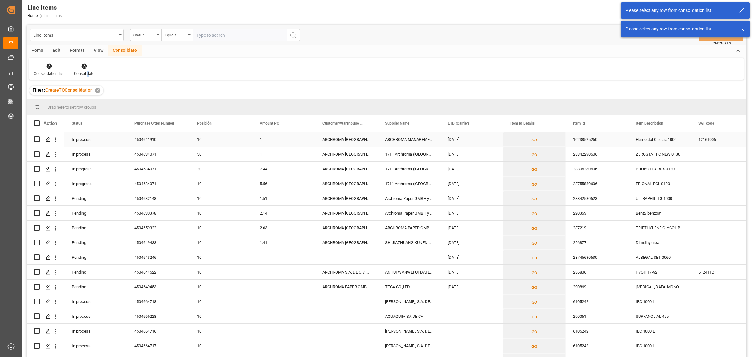
click at [38, 140] on input "Press Space to toggle row selection (unchecked)" at bounding box center [37, 139] width 6 height 6
checkbox input "true"
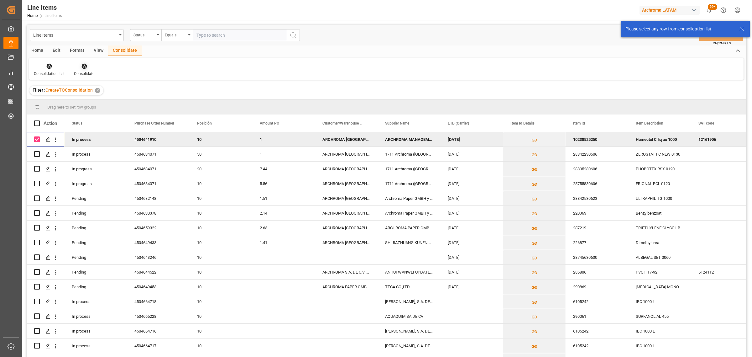
click at [85, 71] on div "Consolidate" at bounding box center [84, 74] width 20 height 6
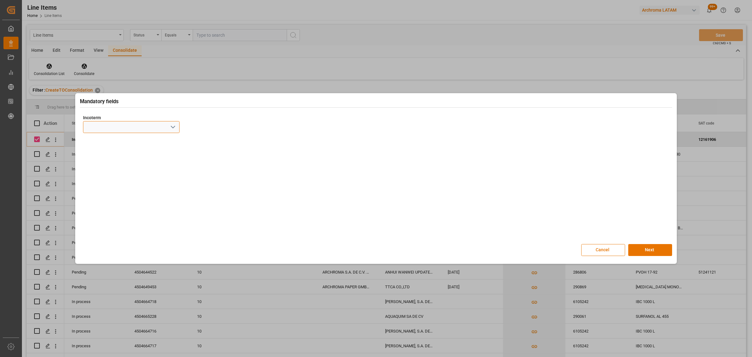
click at [177, 127] on input at bounding box center [131, 127] width 97 height 12
click at [176, 127] on button "open menu" at bounding box center [172, 127] width 9 height 10
click at [115, 209] on div "CIF" at bounding box center [131, 211] width 96 height 14
type input "CIF"
click at [662, 253] on button "Next" at bounding box center [650, 250] width 44 height 12
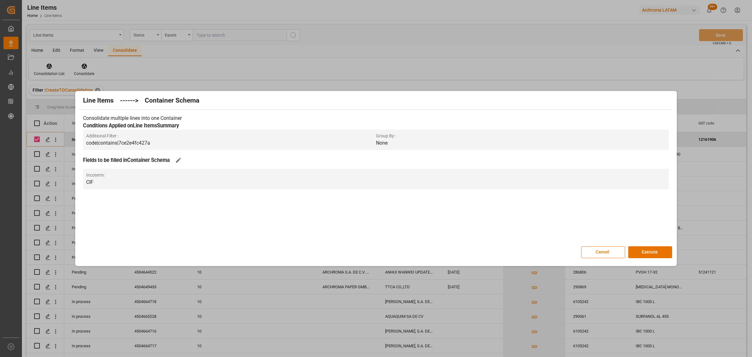
click at [662, 253] on button "Execute" at bounding box center [650, 252] width 44 height 12
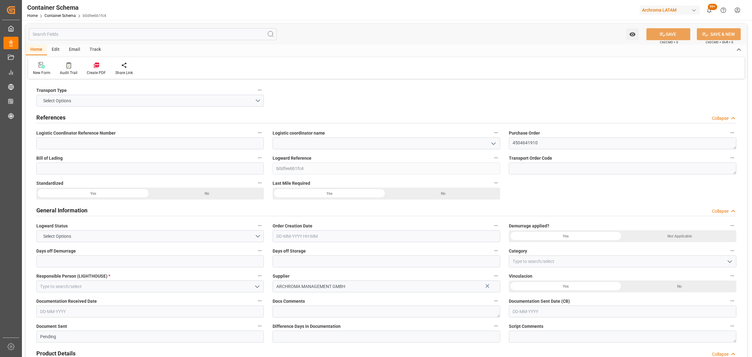
type input "0"
type input "1"
type input "1000"
type input "1065"
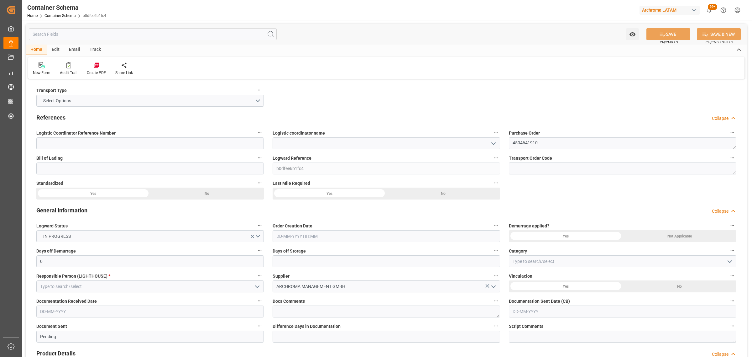
click at [490, 145] on icon "open menu" at bounding box center [494, 144] width 8 height 8
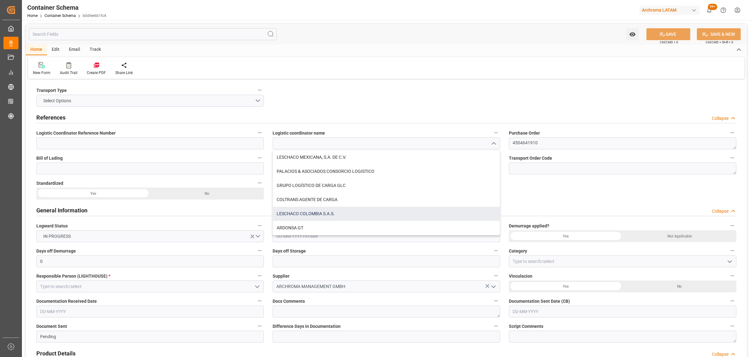
click at [344, 211] on div "LESCHACO COLOMBIA S.A.S." at bounding box center [386, 214] width 227 height 14
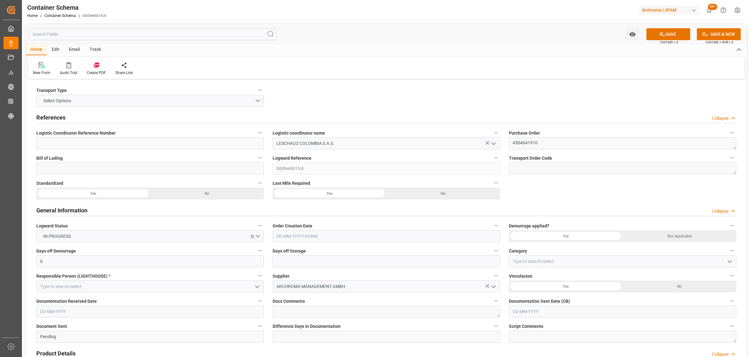
click at [495, 144] on icon "open menu" at bounding box center [494, 144] width 8 height 8
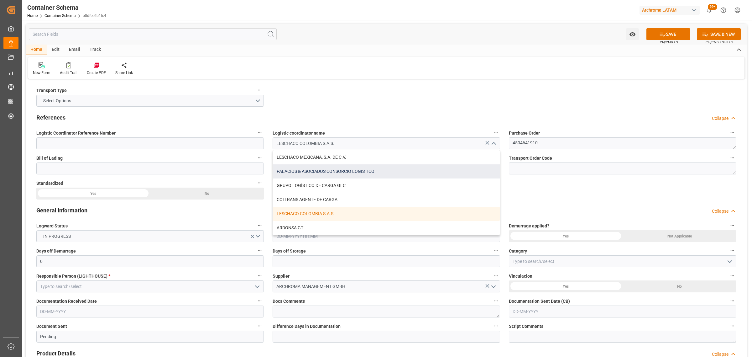
click at [369, 172] on div "PALACIOS & ASOCIADOS CONSORCIO LOGISTICO" at bounding box center [386, 171] width 227 height 14
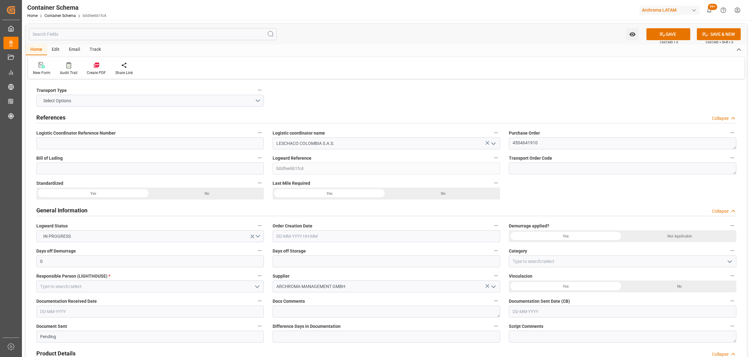
type input "PALACIOS & ASOCIADOS CONSORCIO LOGISTICO"
click at [339, 237] on input "text" at bounding box center [387, 236] width 228 height 12
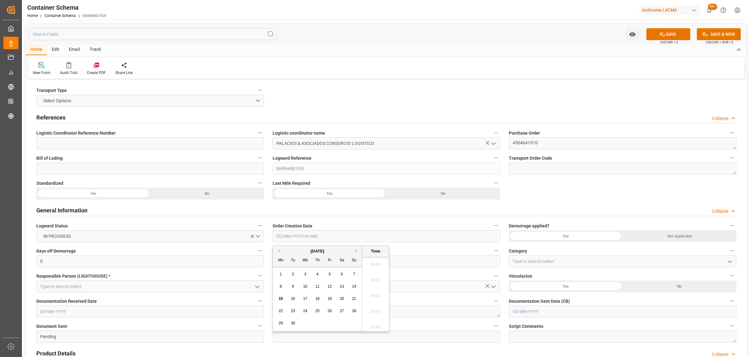
scroll to position [879, 0]
click at [281, 299] on span "15" at bounding box center [281, 298] width 4 height 4
click at [367, 294] on li "14:30" at bounding box center [375, 294] width 27 height 16
type input "[DATE] 14:30"
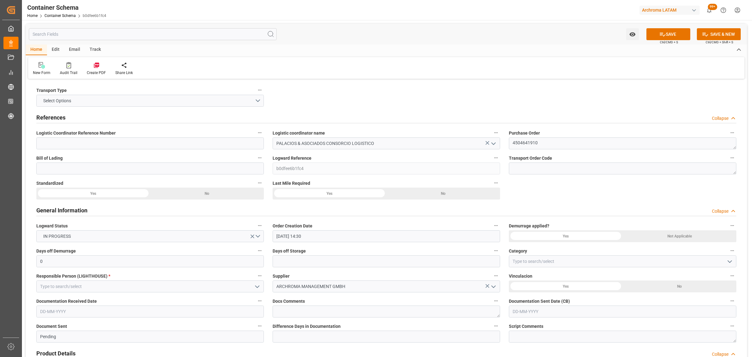
click at [726, 261] on button "open menu" at bounding box center [729, 261] width 9 height 10
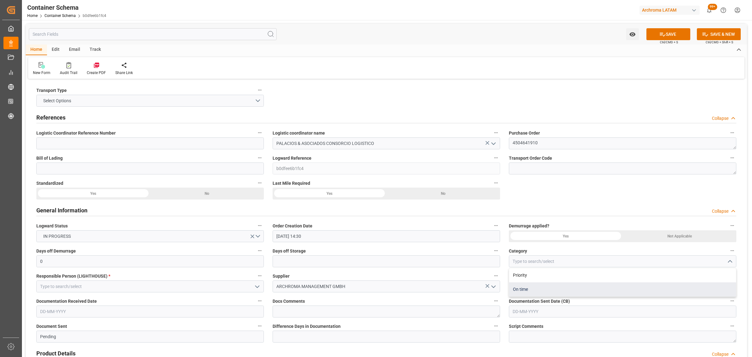
click at [597, 289] on div "On time" at bounding box center [622, 289] width 227 height 14
type input "On time"
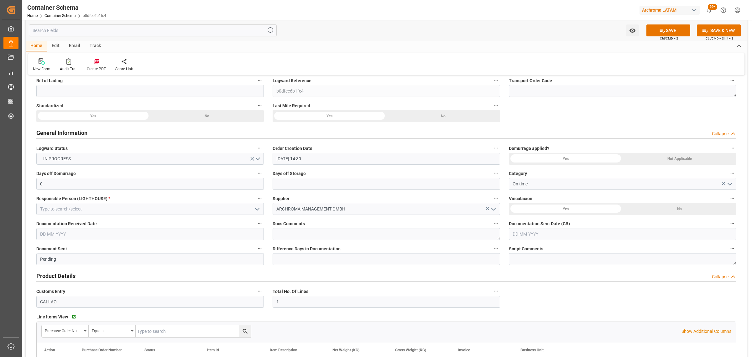
scroll to position [78, 0]
click at [255, 207] on polyline "open menu" at bounding box center [257, 208] width 4 height 2
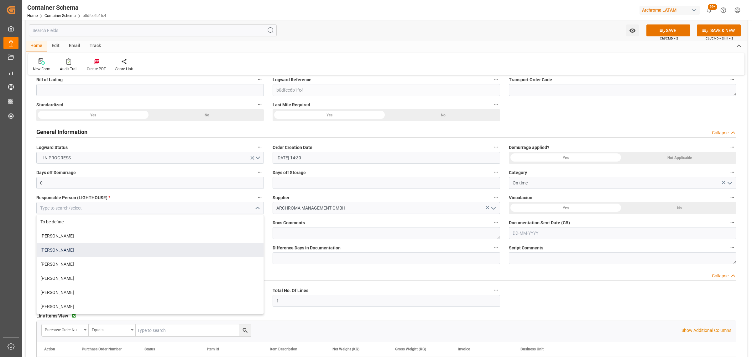
click at [101, 247] on div "[PERSON_NAME]" at bounding box center [150, 250] width 227 height 14
type input "[PERSON_NAME]"
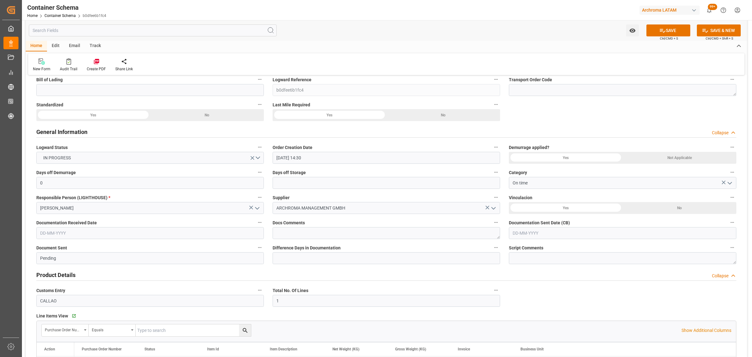
click at [318, 189] on div "Days off Storage" at bounding box center [386, 178] width 236 height 25
click at [323, 182] on input "text" at bounding box center [387, 183] width 228 height 12
type input "3"
click at [132, 234] on input "text" at bounding box center [150, 233] width 228 height 12
click at [43, 296] on div "15" at bounding box center [45, 296] width 8 height 8
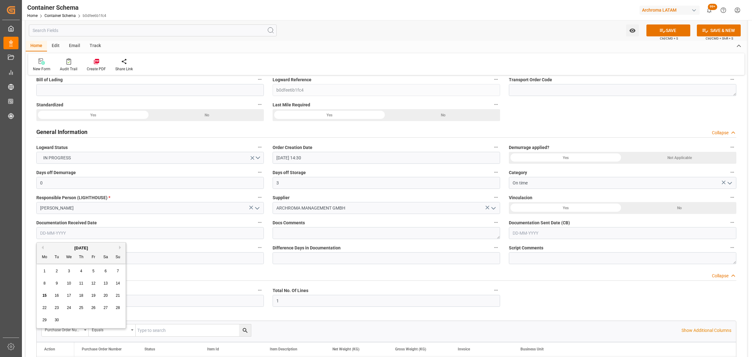
type input "[DATE]"
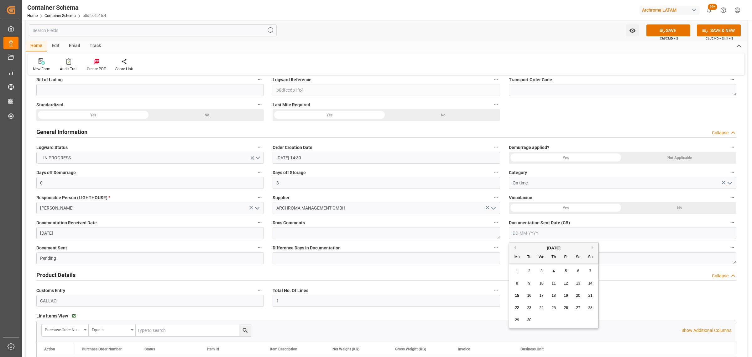
drag, startPoint x: 530, startPoint y: 232, endPoint x: 527, endPoint y: 238, distance: 6.6
click at [530, 232] on input "text" at bounding box center [623, 233] width 228 height 12
click at [516, 297] on span "15" at bounding box center [517, 295] width 4 height 4
type input "[DATE]"
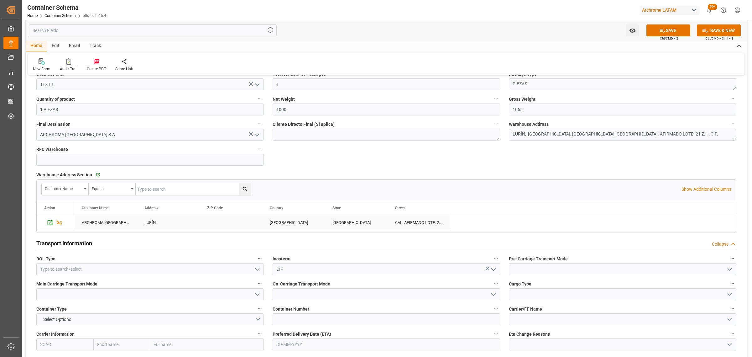
scroll to position [431, 0]
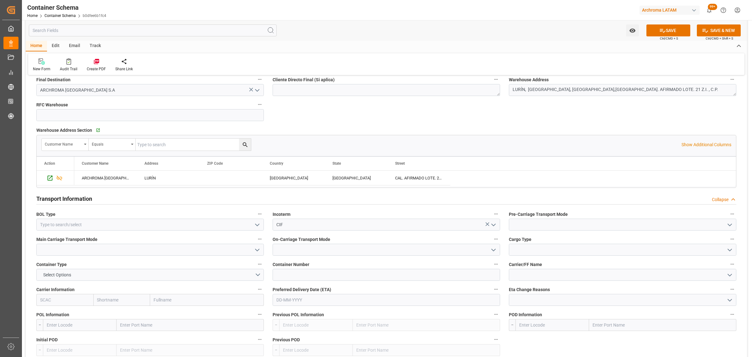
click at [254, 224] on icon "open menu" at bounding box center [258, 225] width 8 height 8
drag, startPoint x: 184, startPoint y: 240, endPoint x: 251, endPoint y: 239, distance: 67.1
click at [185, 240] on div "HOUSE" at bounding box center [150, 238] width 227 height 14
type input "HOUSE"
click at [727, 225] on icon "open menu" at bounding box center [730, 225] width 8 height 8
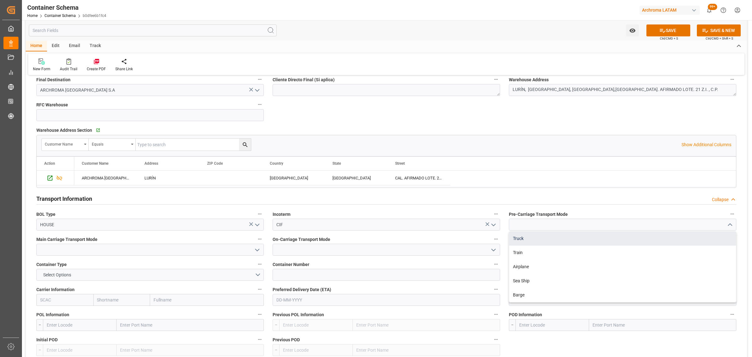
click at [615, 239] on div "Truck" at bounding box center [622, 238] width 227 height 14
type input "Truck"
click at [259, 249] on polyline "open menu" at bounding box center [257, 250] width 4 height 2
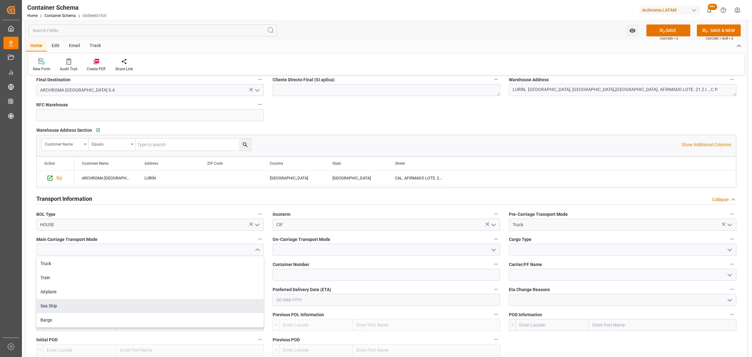
click at [143, 301] on div "Sea Ship" at bounding box center [150, 306] width 227 height 14
type input "Sea Ship"
click at [492, 251] on icon "open menu" at bounding box center [494, 250] width 8 height 8
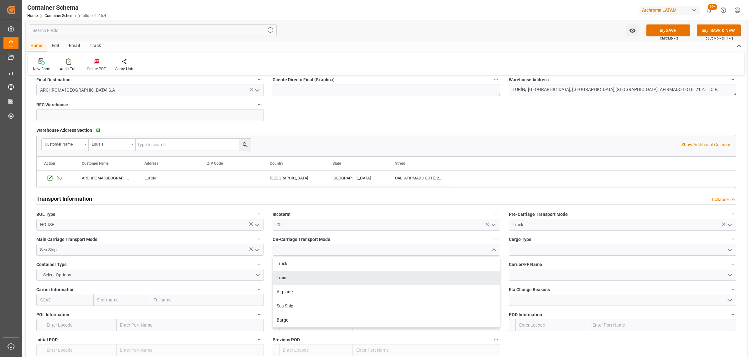
click at [316, 271] on div "Train" at bounding box center [386, 277] width 227 height 14
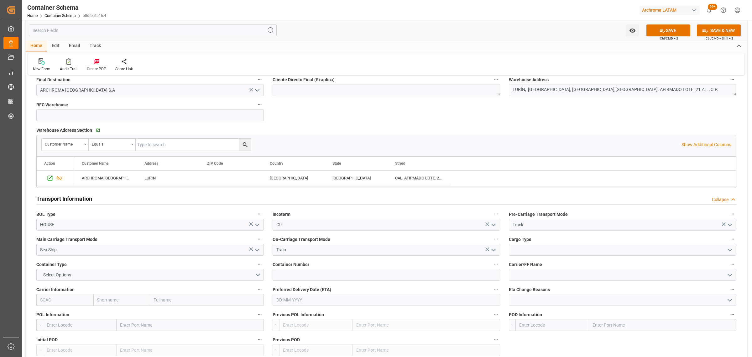
click at [497, 252] on button "open menu" at bounding box center [493, 250] width 9 height 10
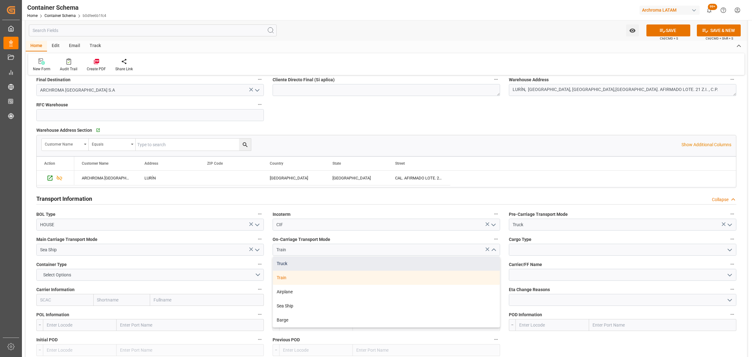
click at [403, 264] on div "Truck" at bounding box center [386, 263] width 227 height 14
type input "Truck"
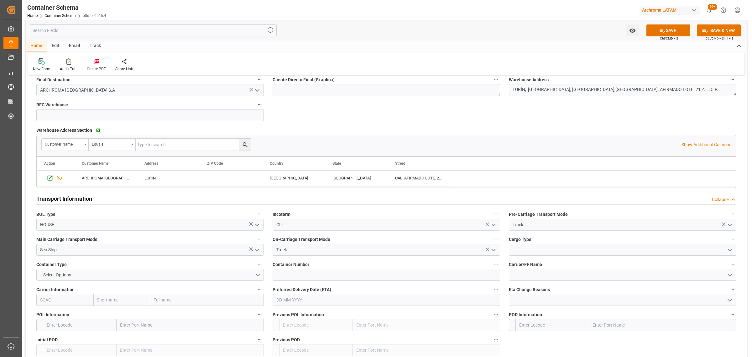
click at [726, 251] on icon "open menu" at bounding box center [730, 250] width 8 height 8
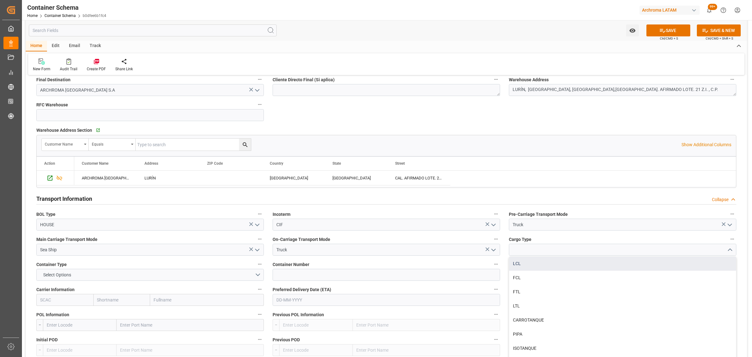
click at [563, 266] on div "LCL" at bounding box center [622, 263] width 227 height 14
type input "LCL"
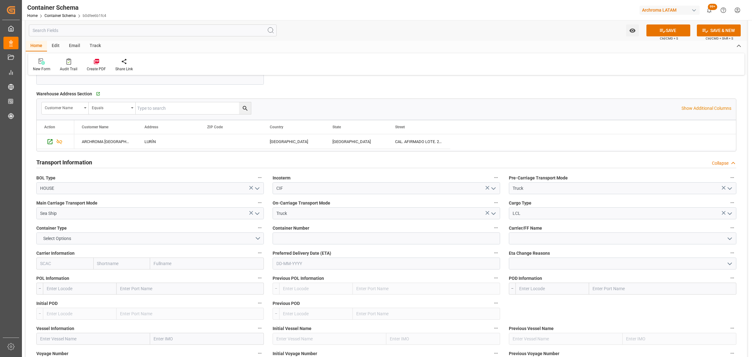
scroll to position [509, 0]
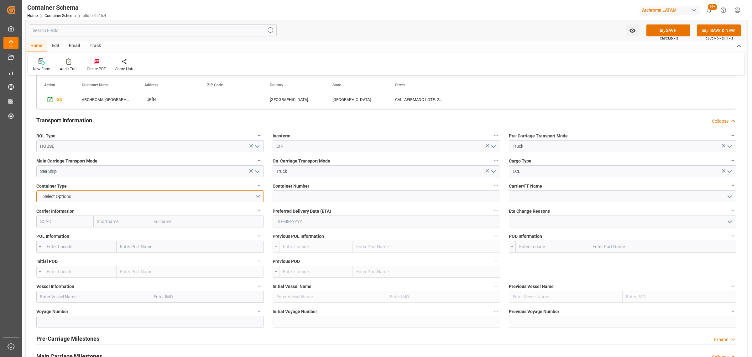
click at [253, 196] on button "Select Options" at bounding box center [150, 196] width 228 height 12
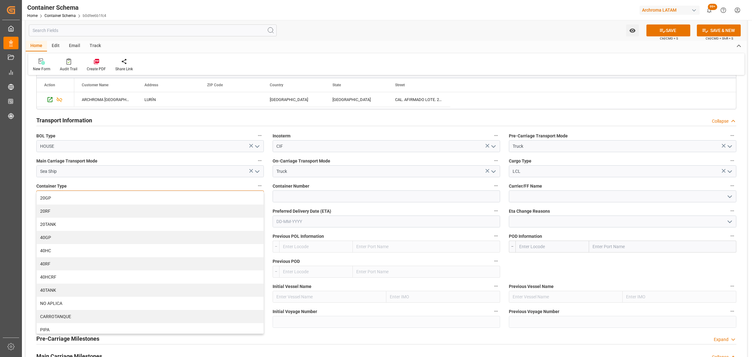
drag, startPoint x: 80, startPoint y: 198, endPoint x: 50, endPoint y: 194, distance: 30.6
click at [80, 197] on div "20GP" at bounding box center [150, 197] width 227 height 13
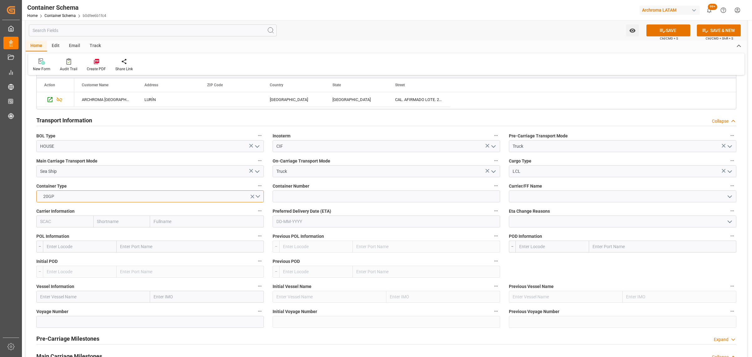
click at [256, 198] on button "20GP" at bounding box center [150, 196] width 228 height 12
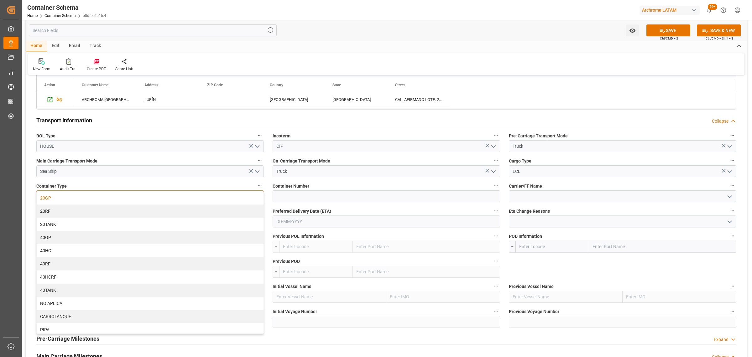
click at [84, 249] on div "40HC" at bounding box center [150, 250] width 227 height 13
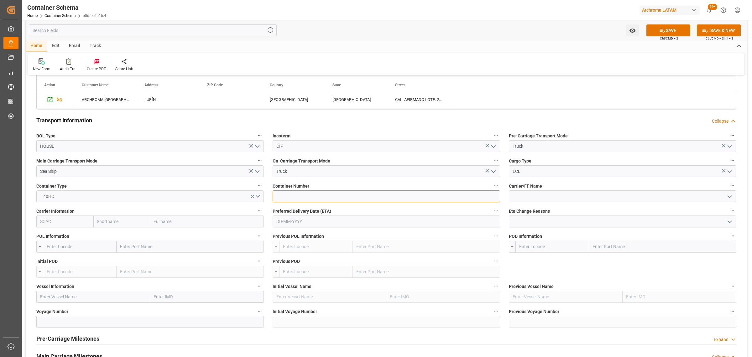
click at [304, 197] on input at bounding box center [387, 196] width 228 height 12
click at [303, 195] on input at bounding box center [387, 196] width 228 height 12
paste input "MRKU0684817"
type input "MRKU0684817"
click at [540, 195] on input at bounding box center [623, 196] width 228 height 12
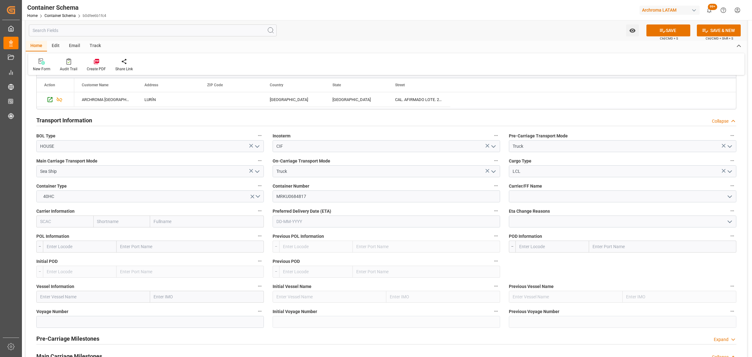
click at [732, 196] on icon "open menu" at bounding box center [730, 197] width 8 height 8
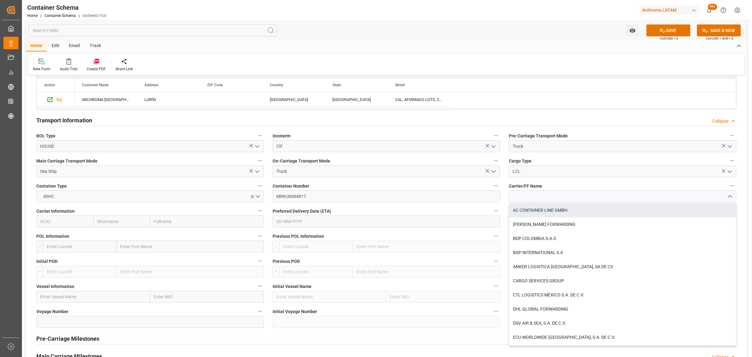
click at [671, 210] on div "AC CONTAINER LINE GMBH" at bounding box center [622, 210] width 227 height 14
type input "AC CONTAINER LINE GMBH"
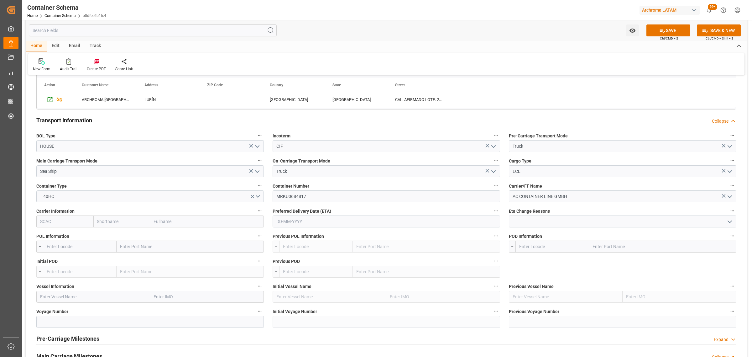
click at [125, 213] on label "Carrier Information" at bounding box center [150, 211] width 228 height 9
click at [256, 213] on button "Carrier Information" at bounding box center [260, 211] width 8 height 8
click at [118, 216] on div at bounding box center [376, 178] width 752 height 357
click at [115, 223] on input "text" at bounding box center [121, 221] width 57 height 12
type input "L"
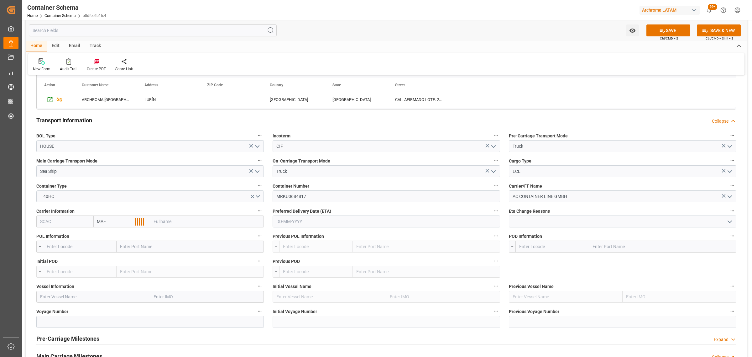
type input "MAER"
click at [113, 237] on div "Maersk" at bounding box center [106, 235] width 24 height 14
type input "MAEU"
type input "Maersk"
type input "Maersk Line AS"
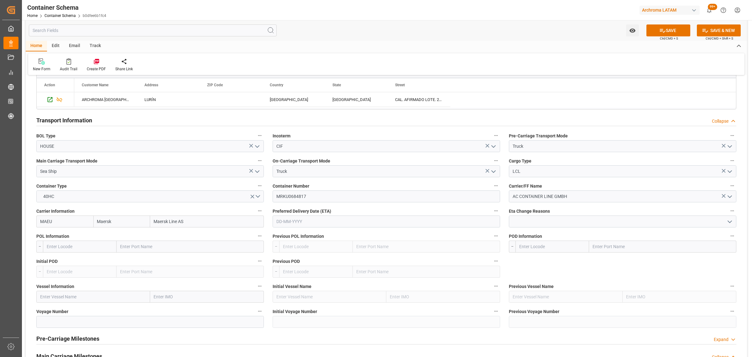
type input "Maersk"
click at [86, 201] on button "40HC" at bounding box center [150, 196] width 228 height 12
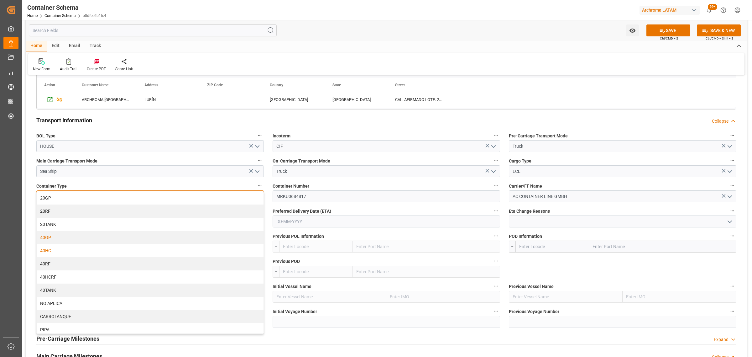
click at [62, 236] on div "40GP" at bounding box center [150, 237] width 227 height 13
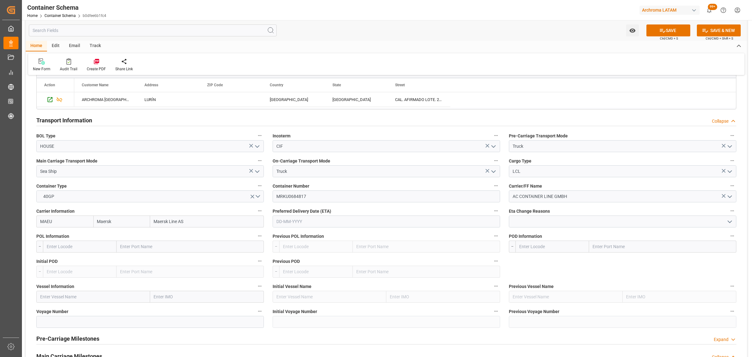
click at [312, 220] on input "text" at bounding box center [387, 221] width 228 height 12
click at [273, 264] on div "September 2025 Mo Tu We Th Fr Sa Su 1 2 3 4 5 6 7 8 9 10 11 12 13 14 15 16 17 1…" at bounding box center [317, 274] width 89 height 86
click at [357, 237] on button "Next Month" at bounding box center [357, 236] width 4 height 4
click at [331, 272] on span "10" at bounding box center [330, 272] width 4 height 4
type input "[DATE]"
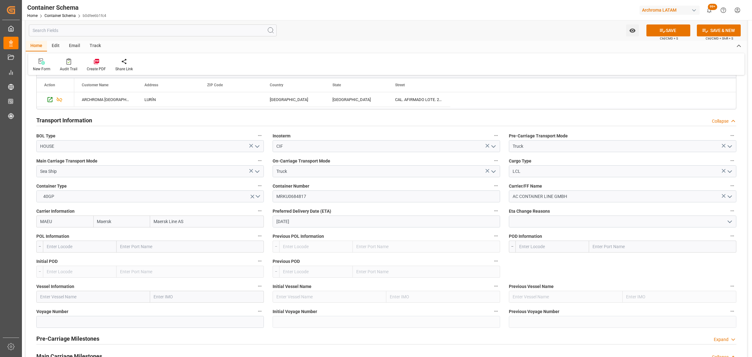
click at [84, 246] on input "text" at bounding box center [80, 246] width 74 height 12
click at [66, 249] on input "text" at bounding box center [80, 246] width 74 height 12
click at [76, 259] on span "DEHAM - Hamburg" at bounding box center [76, 260] width 59 height 5
type input "DEHAM"
type input "[GEOGRAPHIC_DATA]"
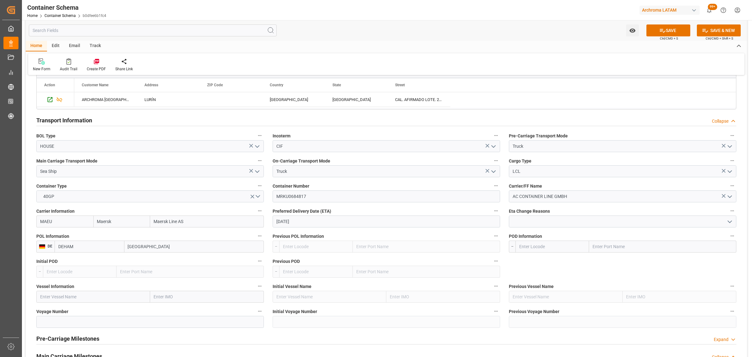
type input "DEHAM"
click at [532, 248] on input "text" at bounding box center [553, 246] width 74 height 12
click at [528, 262] on b "PECLL" at bounding box center [526, 260] width 13 height 5
type input "PECLL"
type input "Callao"
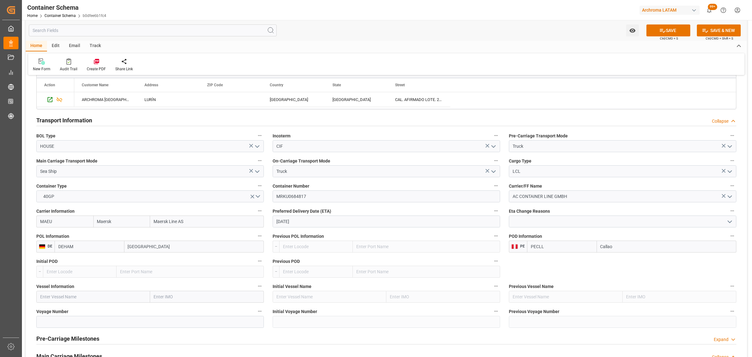
type input "PECLL"
click at [78, 296] on input "text" at bounding box center [93, 297] width 114 height 12
click at [83, 294] on input "text" at bounding box center [93, 297] width 114 height 12
paste input "Maersk Batam"
click at [89, 316] on div "MAERSK BATAM - 9355331" at bounding box center [66, 310] width 59 height 14
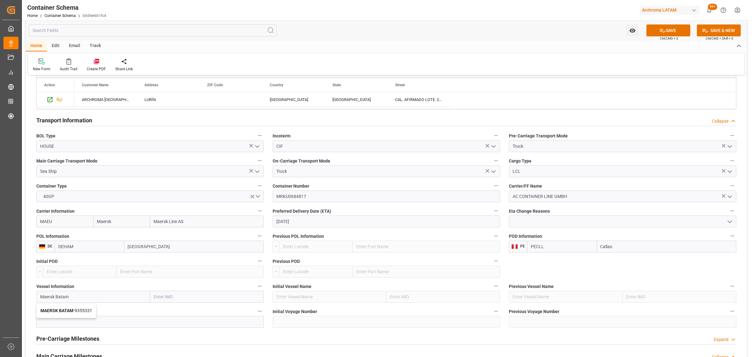
type input "MAERSK BATAM"
type input "9355331"
type input "MAERSK BATAM"
click at [80, 325] on input at bounding box center [150, 322] width 228 height 12
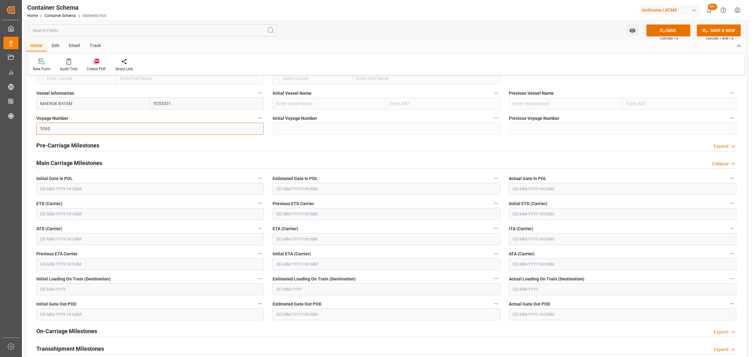
scroll to position [705, 0]
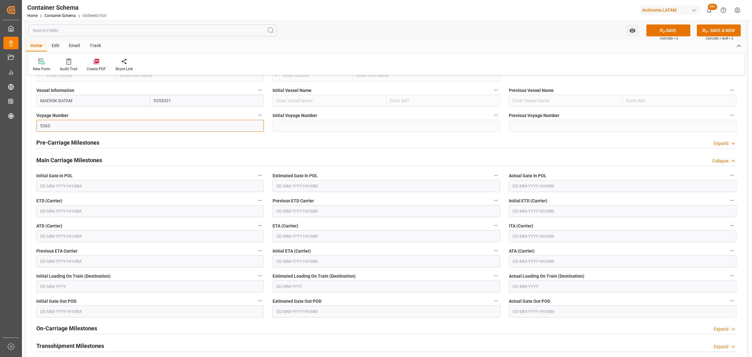
type input "536S"
click at [115, 207] on input "text" at bounding box center [150, 211] width 228 height 12
click at [94, 262] on span "12" at bounding box center [93, 262] width 4 height 4
type input "12-09-2025 00:00"
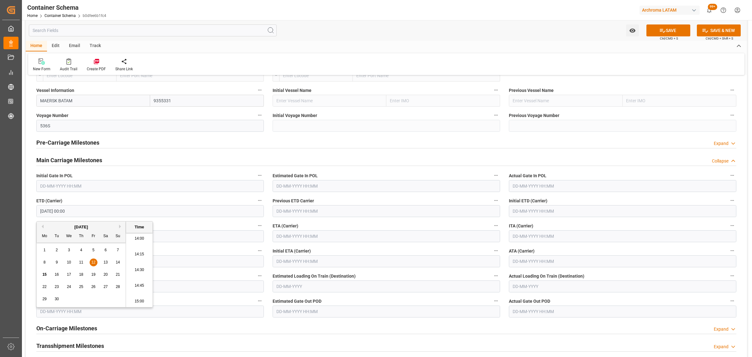
click at [402, 238] on input "text" at bounding box center [387, 236] width 228 height 12
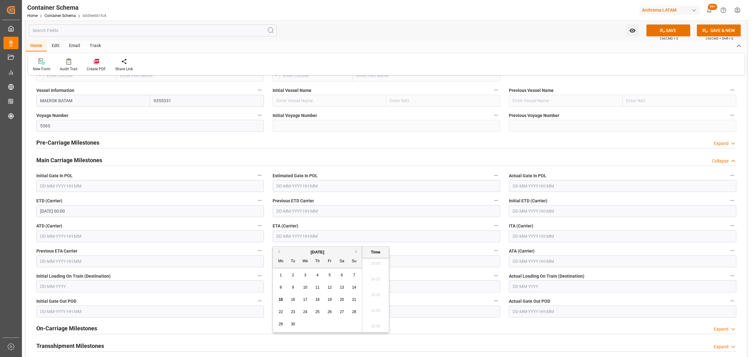
click at [356, 250] on button "Next Month" at bounding box center [357, 251] width 4 height 4
click at [331, 288] on span "10" at bounding box center [330, 287] width 4 height 4
type input "10-10-2025 00:00"
click at [653, 31] on button "SAVE" at bounding box center [669, 30] width 44 height 12
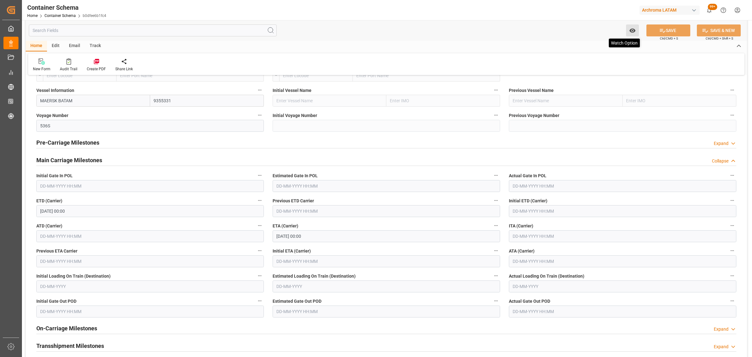
click at [627, 28] on button "Watch Option" at bounding box center [632, 30] width 13 height 12
click at [612, 41] on span "Start Watching" at bounding box center [606, 44] width 57 height 7
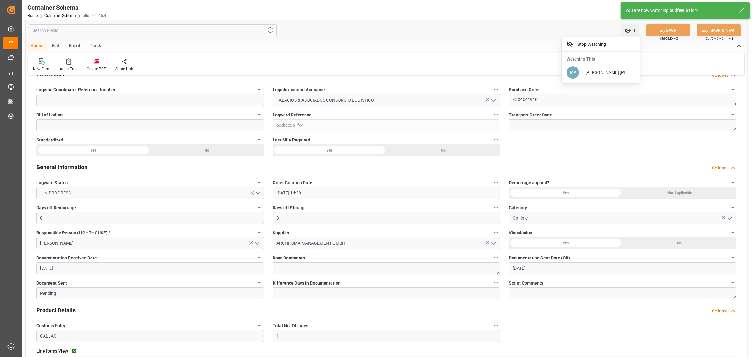
scroll to position [0, 0]
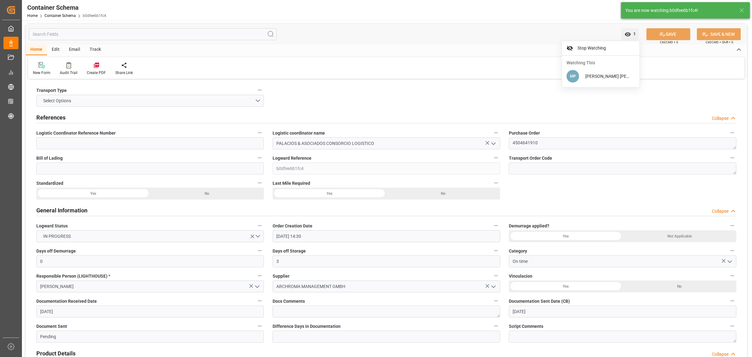
type input "Document Sent"
type input "PECLL"
type input "Callao"
type input "MAERSK BATAM"
type input "9355331"
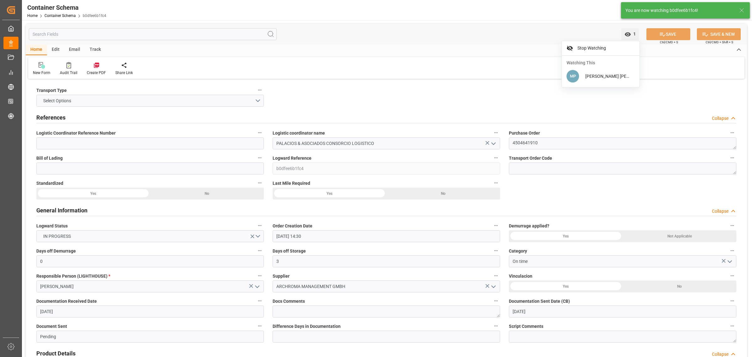
type input "536S"
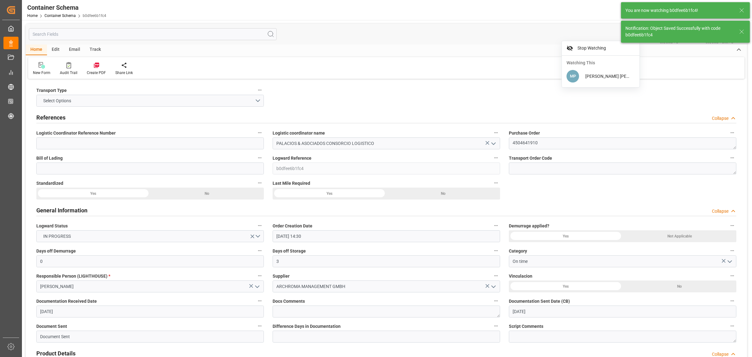
type input "10-10-2025 00:00"
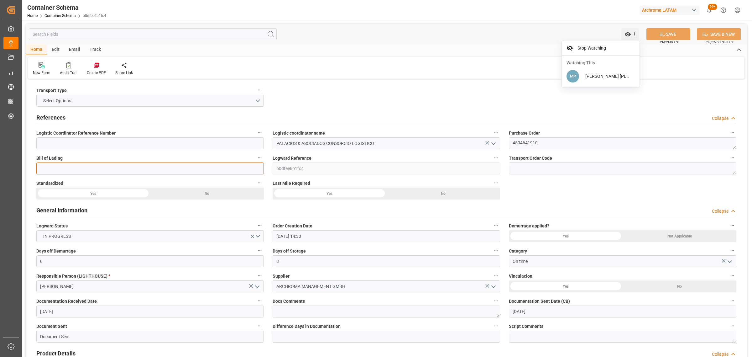
click at [81, 169] on input at bounding box center [150, 168] width 228 height 12
paste input "ALRB250813260281"
type input "ALRB250813260281"
click at [671, 35] on button "SAVE" at bounding box center [669, 34] width 44 height 12
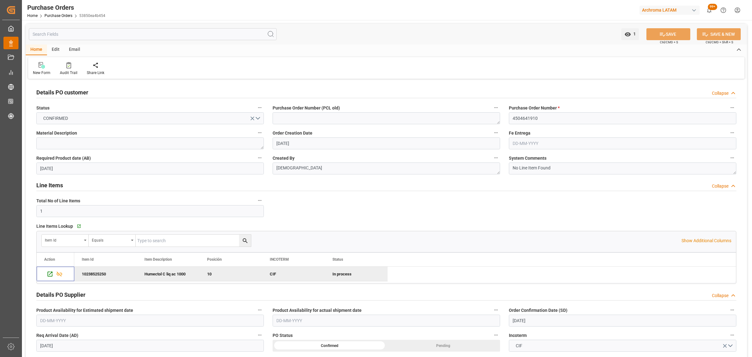
scroll to position [39, 0]
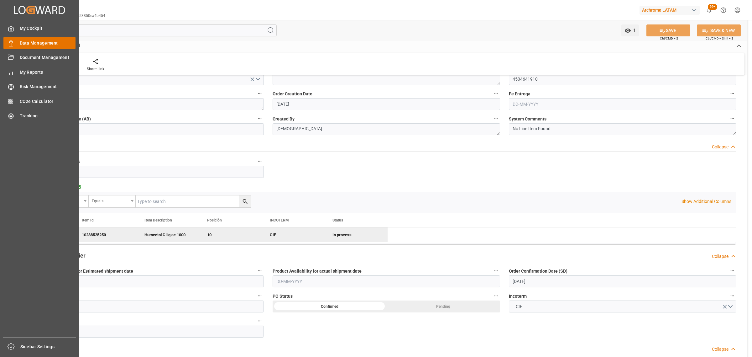
click at [15, 42] on div "Data Management Data Management" at bounding box center [39, 43] width 72 height 12
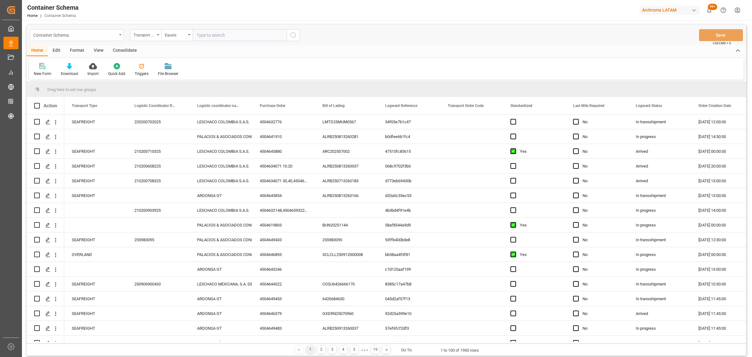
click at [112, 35] on div "Container Schema" at bounding box center [75, 35] width 84 height 8
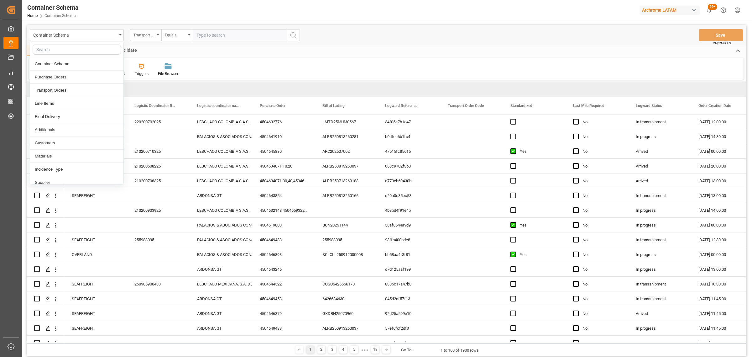
click at [149, 38] on div "Transport Type" at bounding box center [145, 35] width 31 height 12
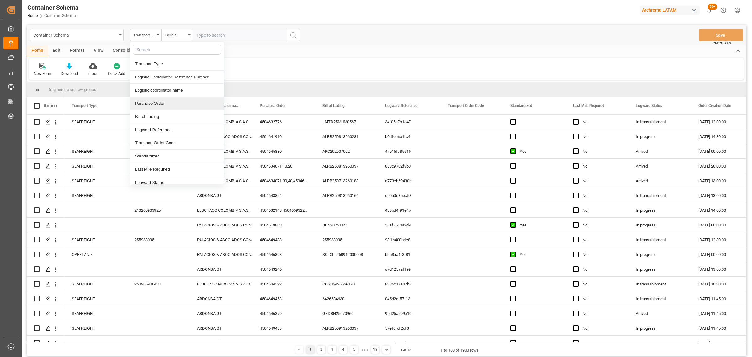
click at [154, 104] on div "Purchase Order" at bounding box center [176, 103] width 93 height 13
click at [179, 29] on div "Container Schema Purchase Order Equals Save Ctrl/CMD + S" at bounding box center [387, 35] width 720 height 21
click at [184, 38] on div "Equals" at bounding box center [176, 35] width 31 height 12
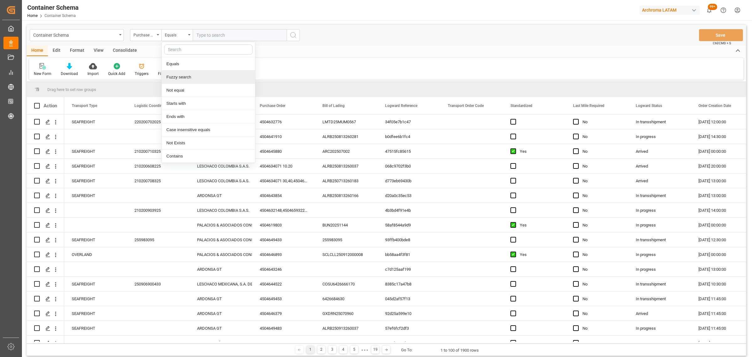
drag, startPoint x: 191, startPoint y: 75, endPoint x: 204, endPoint y: 40, distance: 37.6
click at [191, 75] on div "Fuzzy search" at bounding box center [208, 77] width 93 height 13
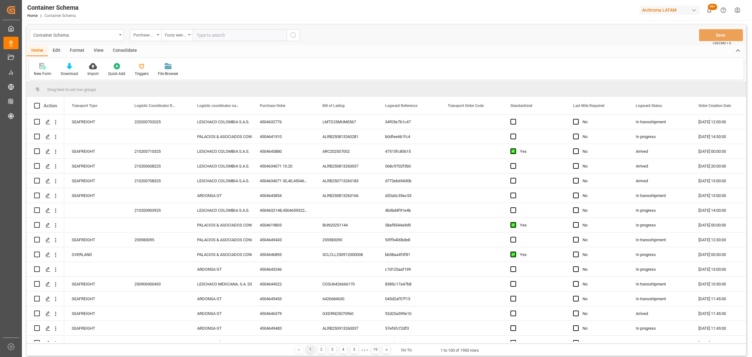
click at [207, 35] on input "text" at bounding box center [240, 35] width 94 height 12
paste input "4504653869"
type input "4504653869"
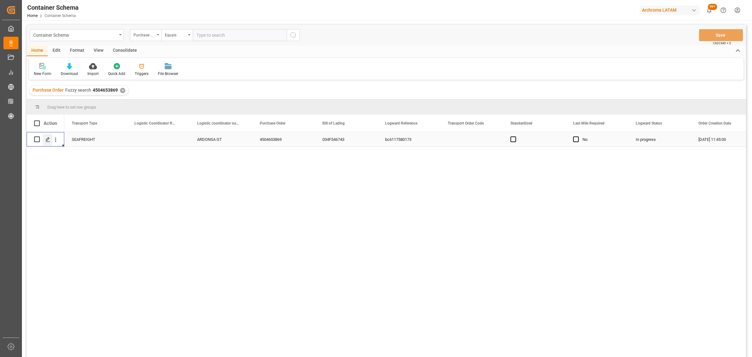
click at [47, 140] on polygon "Press SPACE to select this row." at bounding box center [47, 138] width 3 height 3
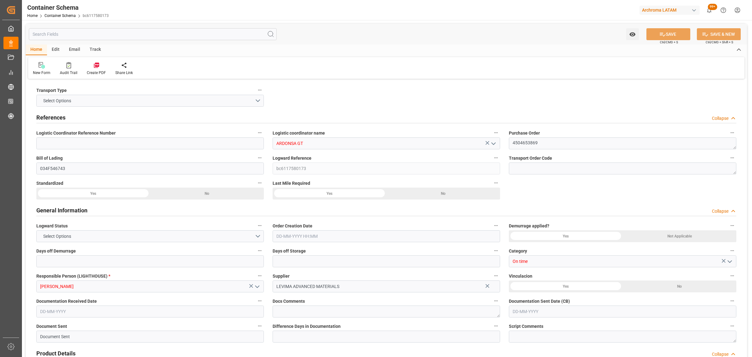
type input "0"
type input "1"
type input "20"
type input "20000"
type input "21140"
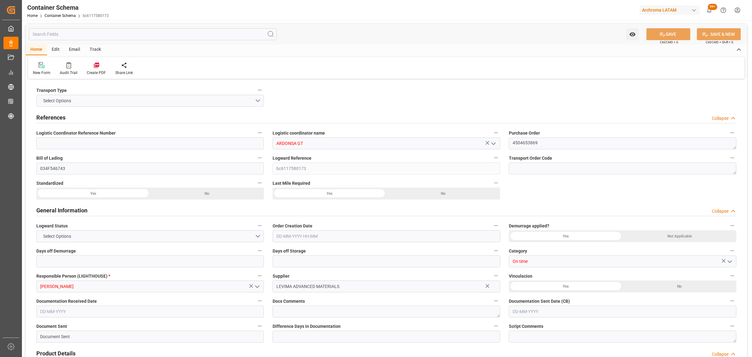
type input "Wan Hai Lines"
type input "CNQDG"
type input "GTPRQ"
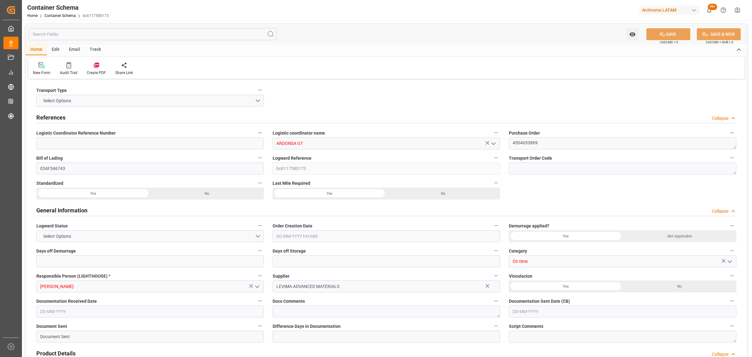
type input "9267651"
type input "[DATE] 11:45"
type input "[DATE]"
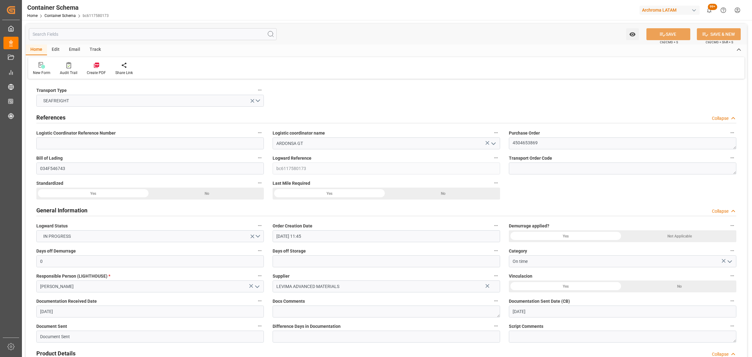
type input "[DATE]"
type input "[DATE] 18:38"
type input "[DATE] 00:00"
type input "[DATE] 18:57"
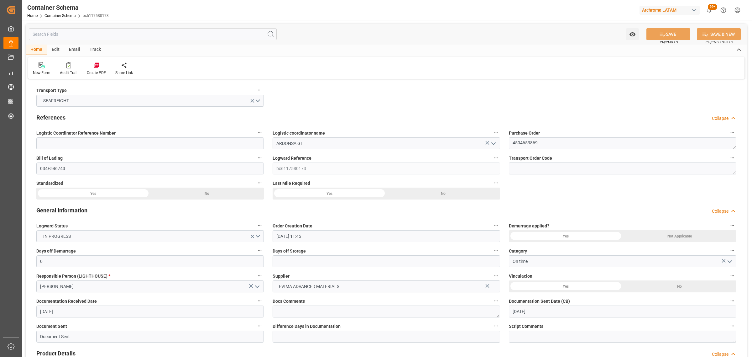
type input "[DATE] 00:00"
click at [93, 51] on div "Track" at bounding box center [95, 50] width 21 height 11
click at [32, 74] on div "Tracking" at bounding box center [40, 69] width 24 height 14
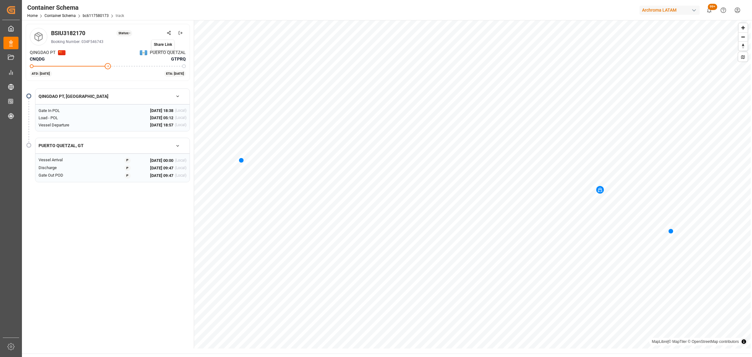
click at [168, 32] on circle at bounding box center [167, 32] width 1 height 1
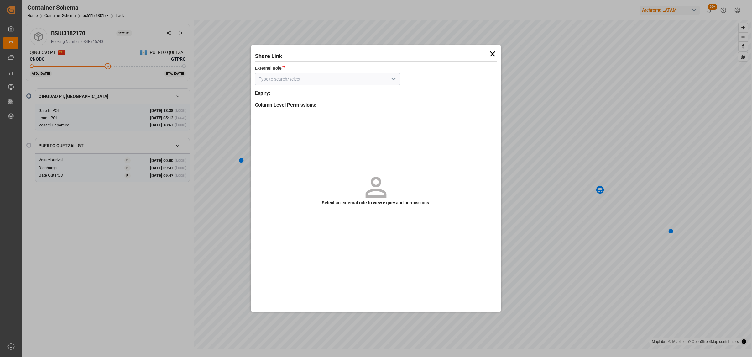
click at [393, 78] on icon "open menu" at bounding box center [394, 79] width 8 height 8
click at [375, 92] on div "Customer - container" at bounding box center [327, 93] width 144 height 14
type input "Customer - container"
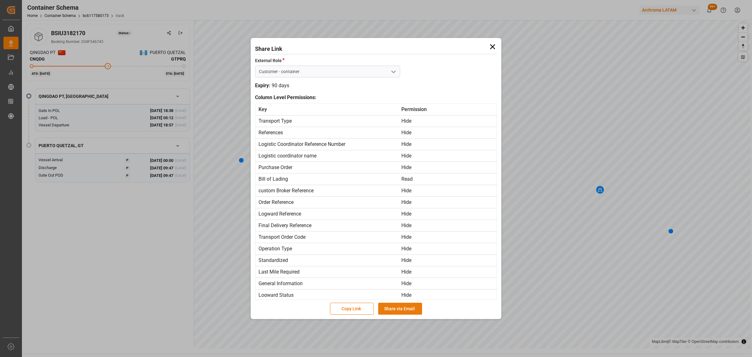
click at [404, 309] on button "Share via Email" at bounding box center [400, 308] width 44 height 12
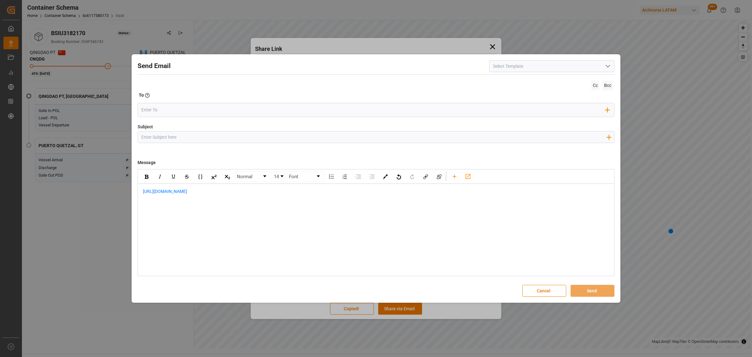
click at [274, 139] on input "Subject" at bounding box center [374, 136] width 472 height 11
click at [274, 136] on input "Subject" at bounding box center [374, 136] width 472 height 11
paste input "GT || PO 4504653869 || On time || BL 034F546743 || LOGWARD STATUS [DATE] 00:00:…"
type input "GT || PO 4504653869 || On time || BL 034F546743 || LOGWARD STATUS [DATE] 00:00:…"
click at [140, 190] on div "[URL][DOMAIN_NAME]" at bounding box center [376, 195] width 476 height 22
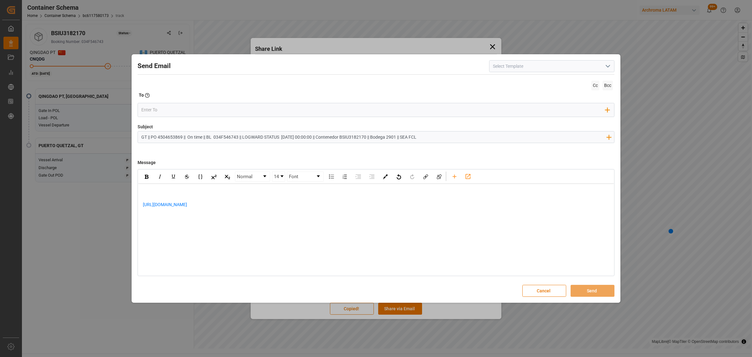
click at [176, 187] on div "[URL][DOMAIN_NAME]" at bounding box center [376, 201] width 476 height 35
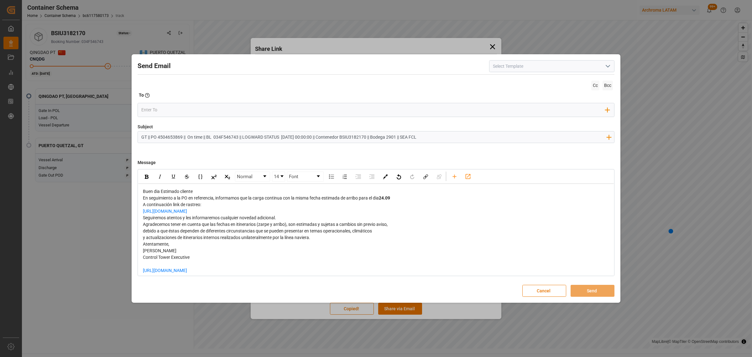
click at [201, 191] on div "Buen dia Estimado cliente" at bounding box center [376, 191] width 467 height 7
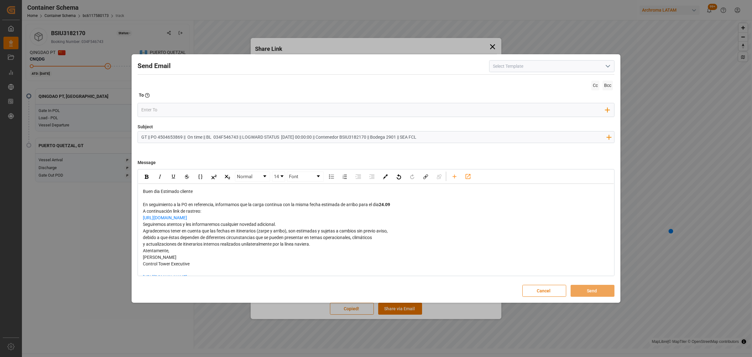
click at [399, 205] on div "En seguimiento a la PO en referencia, informamos que la carga continua con la m…" at bounding box center [376, 204] width 467 height 7
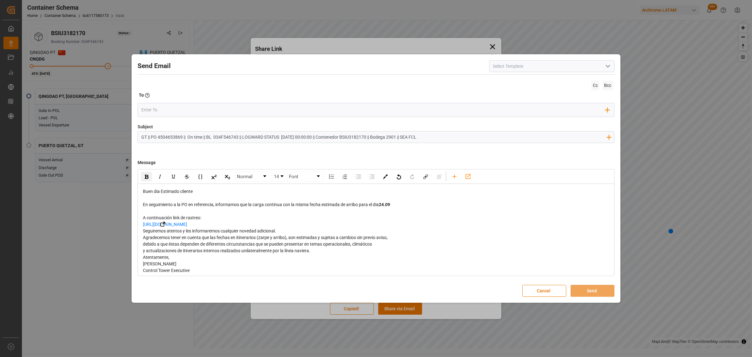
drag, startPoint x: 249, startPoint y: 224, endPoint x: 139, endPoint y: 225, distance: 110.0
click at [139, 225] on div "Buen dia Estimado cliente En seguimiento a la PO en referencia, informamos que …" at bounding box center [376, 241] width 476 height 114
click at [279, 231] on div "Seguiremos atentos y les informaremos cualquier novedad adicional." at bounding box center [376, 231] width 467 height 7
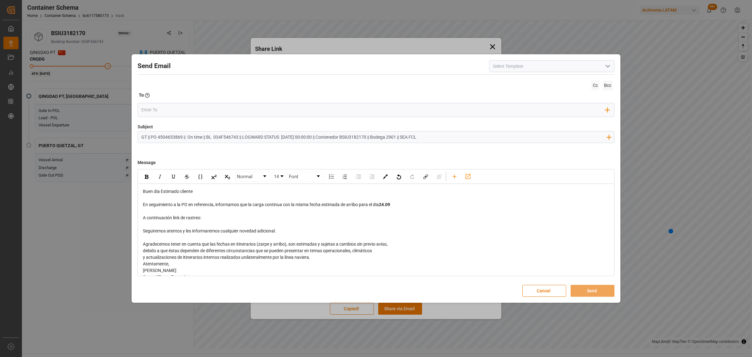
click at [323, 258] on div "y actualizaciones de itinerarios internos realizados unilateralmente por la lín…" at bounding box center [376, 257] width 467 height 7
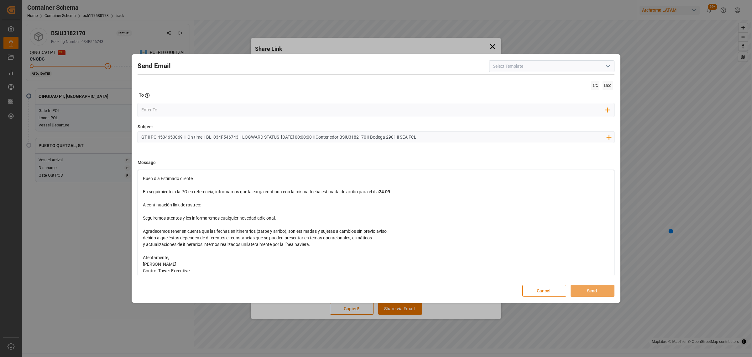
scroll to position [36, 0]
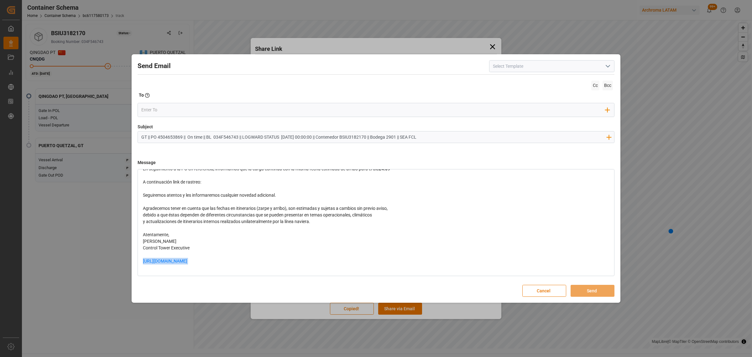
drag, startPoint x: 270, startPoint y: 260, endPoint x: 117, endPoint y: 258, distance: 153.6
click at [116, 259] on div "Send Email Cc Bcc To Enter the TO Email address Add Field to To Subject GT || P…" at bounding box center [376, 178] width 752 height 357
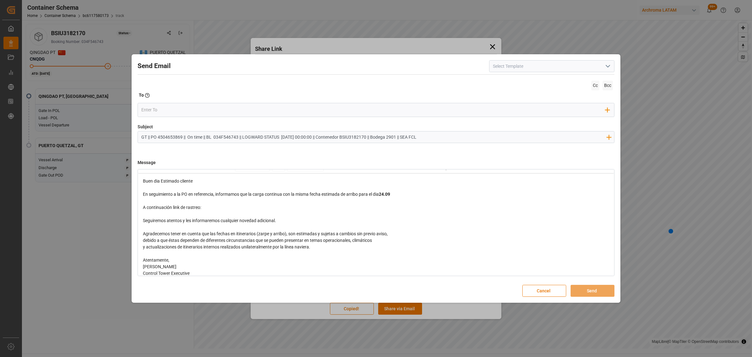
scroll to position [0, 0]
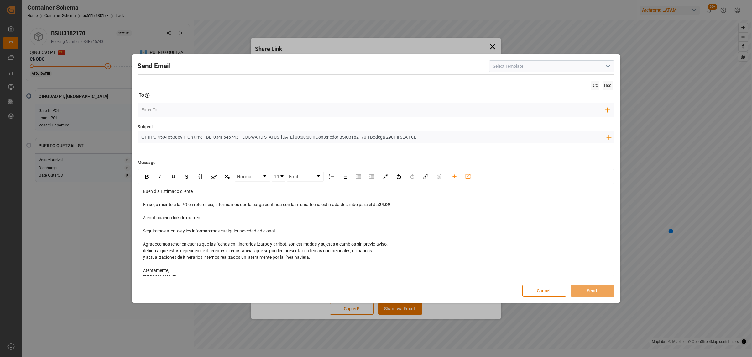
click at [147, 222] on div "rdw-editor" at bounding box center [376, 224] width 467 height 7
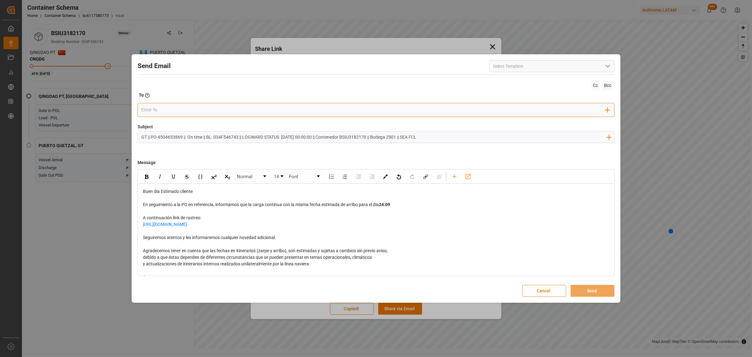
click at [169, 110] on input "email" at bounding box center [373, 109] width 464 height 9
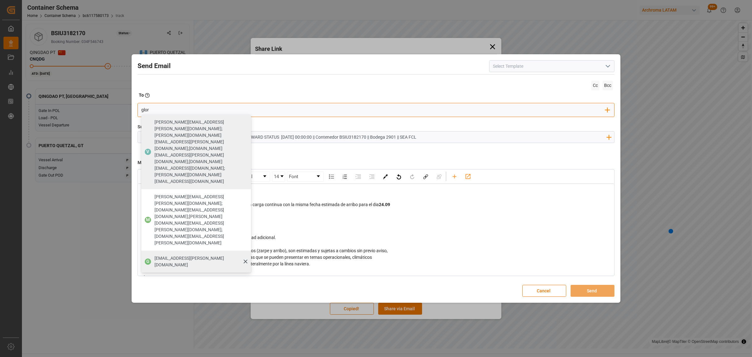
type input "glor"
click at [190, 255] on span "[EMAIL_ADDRESS][PERSON_NAME][DOMAIN_NAME]" at bounding box center [201, 261] width 92 height 13
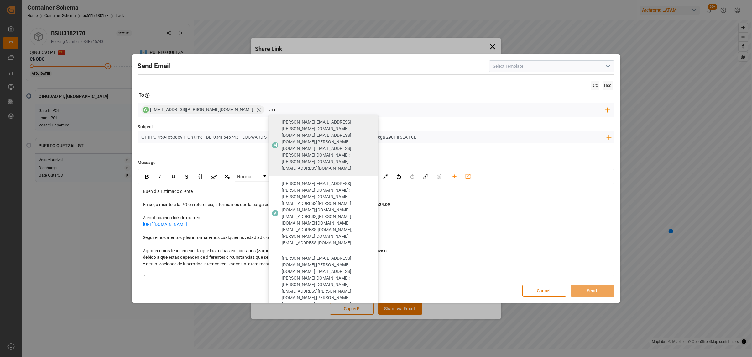
type input "vale"
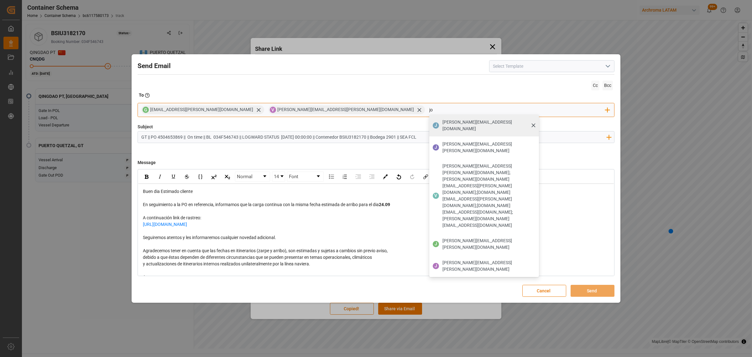
type input "jo"
click at [443, 125] on span "[PERSON_NAME][EMAIL_ADDRESS][DOMAIN_NAME]" at bounding box center [489, 125] width 92 height 13
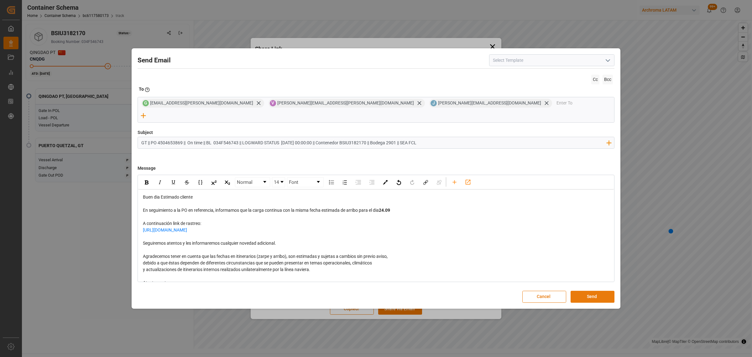
click at [608, 291] on button "Send" at bounding box center [593, 297] width 44 height 12
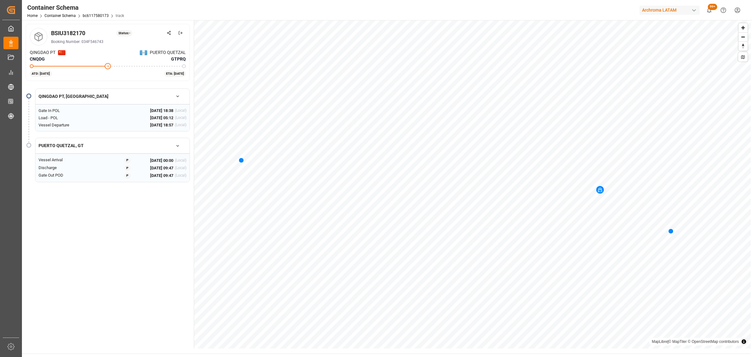
click at [76, 17] on span "Container Schema" at bounding box center [64, 15] width 38 height 4
click at [71, 13] on link "Container Schema" at bounding box center [60, 15] width 31 height 4
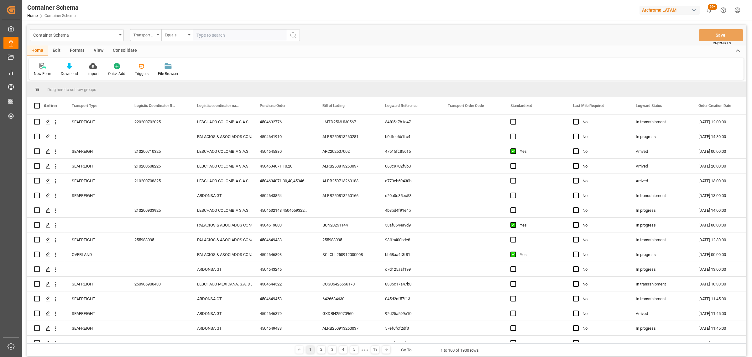
click at [157, 37] on div "Transport Type" at bounding box center [145, 35] width 31 height 12
click at [162, 102] on div "Purchase Order" at bounding box center [176, 103] width 93 height 13
click at [170, 32] on div "Equals" at bounding box center [175, 34] width 21 height 7
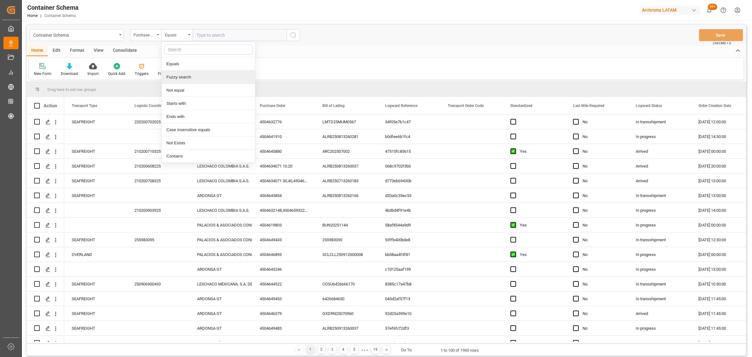
click at [201, 78] on div "Fuzzy search" at bounding box center [208, 77] width 93 height 13
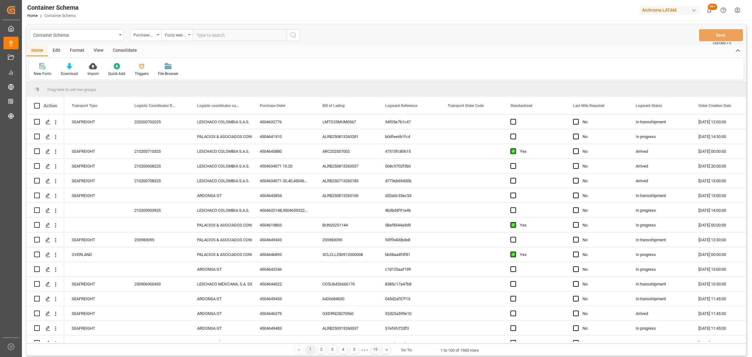
click at [214, 34] on input "text" at bounding box center [240, 35] width 94 height 12
paste input "4504652934"
type input "4504652934"
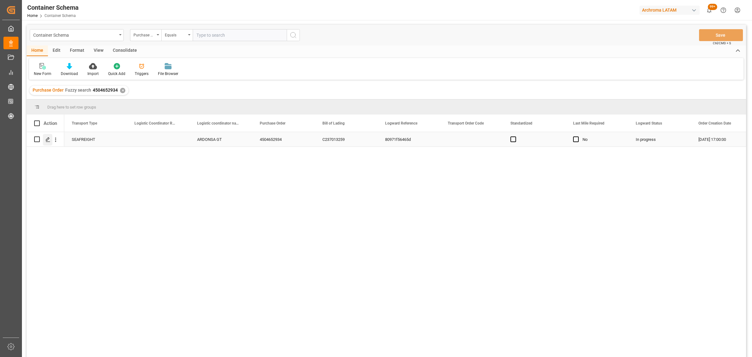
click at [48, 141] on line "Press SPACE to select this row." at bounding box center [48, 141] width 4 height 0
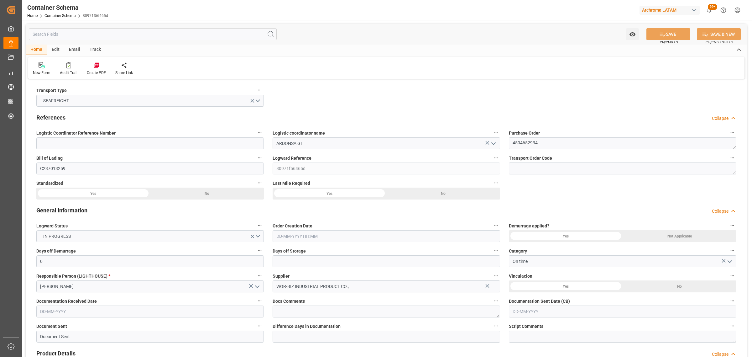
type input "0"
type input "2"
type input "3"
type input "1100"
type input "1181.74"
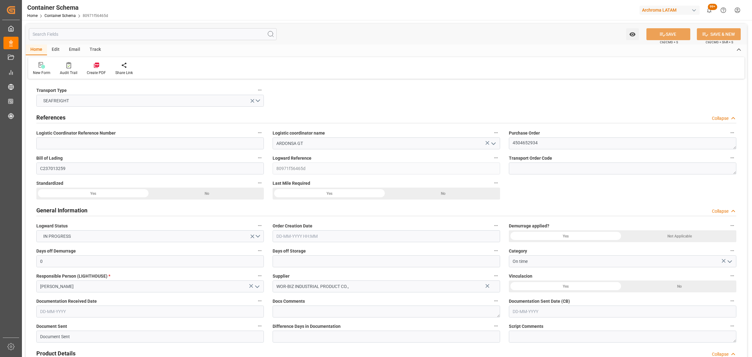
type input "[PERSON_NAME]"
type input "[PERSON_NAME] Marine Transport Corp."
type input "CNSGH"
type input "CNSHA"
type input "GTPRQ"
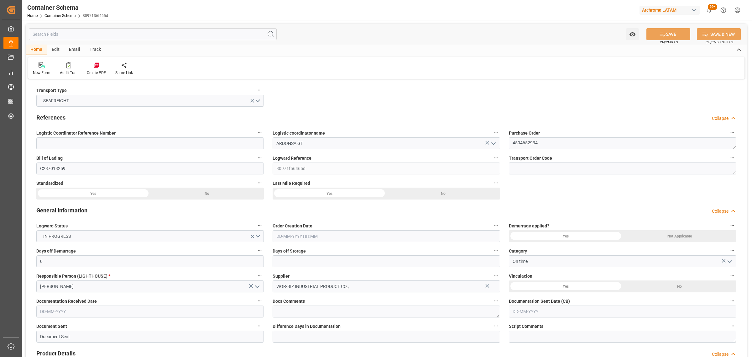
type input "GTPRQ"
type input "9968554"
type input "04-09-2025 17:00"
type input "03-09-2025"
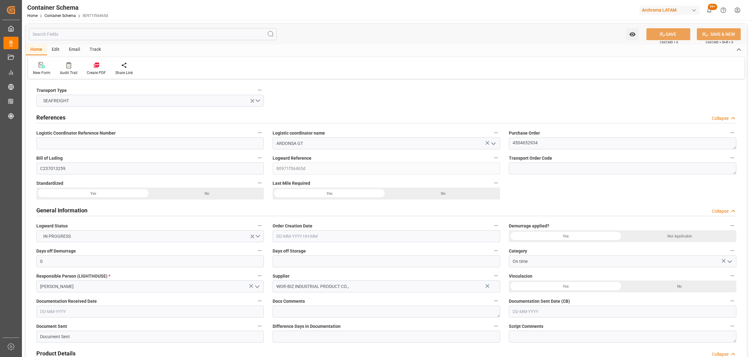
type input "04-09-2025"
type input "27-09-2025"
type input "30-08-2025 00:28"
type input "02-09-2025 16:30"
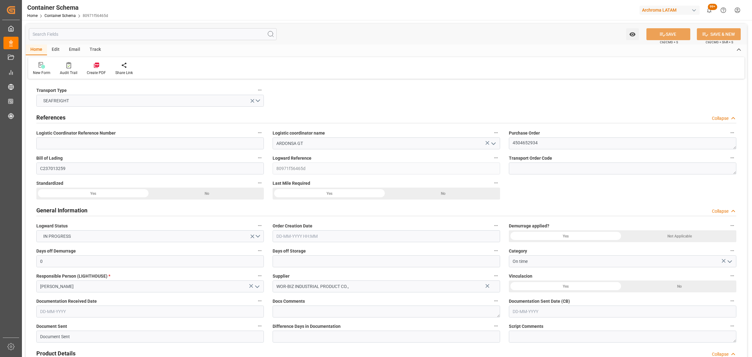
type input "27-09-2025 00:00"
type input "27-09-2025 10:00"
type input "27-09-2025 00:00"
click at [97, 50] on div "Track" at bounding box center [95, 50] width 21 height 11
click at [41, 72] on div "Tracking" at bounding box center [40, 73] width 15 height 6
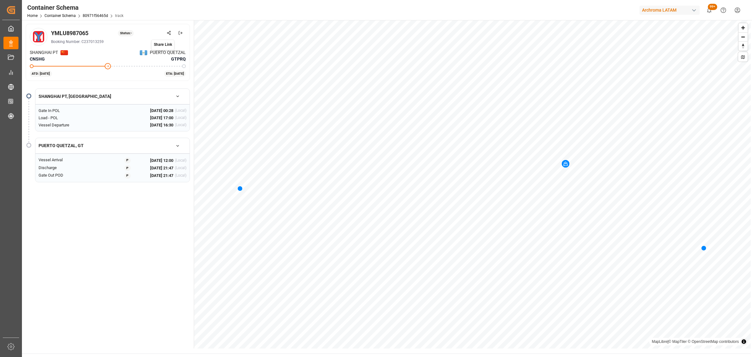
click at [167, 31] on icon at bounding box center [169, 33] width 4 height 4
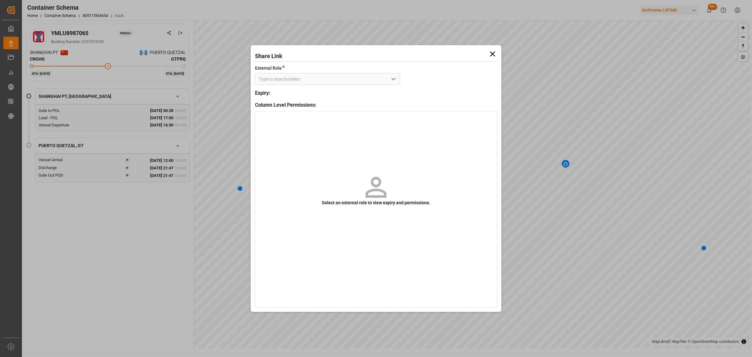
click at [393, 79] on icon "open menu" at bounding box center [394, 79] width 8 height 8
click at [379, 95] on div "Customer - container" at bounding box center [327, 93] width 144 height 14
type input "Customer - container"
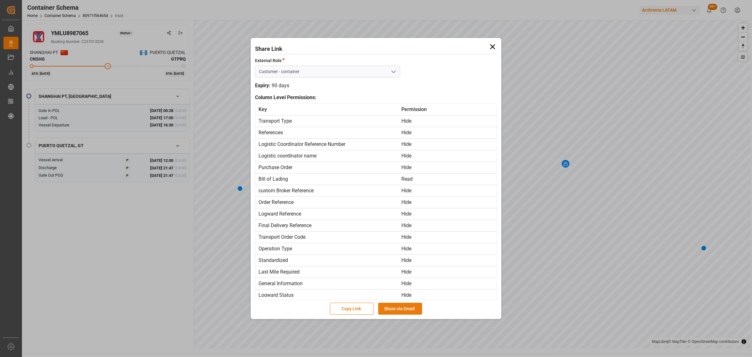
click at [400, 311] on button "Share via Email" at bounding box center [400, 308] width 44 height 12
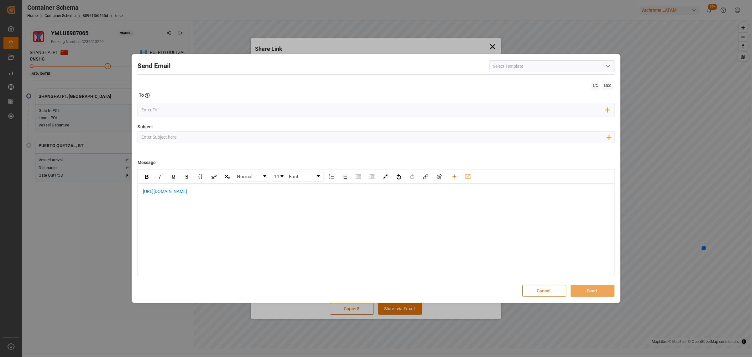
click at [173, 135] on input "Subject" at bounding box center [374, 136] width 472 height 11
click at [259, 138] on input "Subject" at bounding box center [374, 136] width 472 height 11
paste input "GT || TRACKING | PO 4504652934 | Contenedor YMLU8987065 | TEXTIL | Bodega 2901 …"
type input "GT || TRACKING | PO 4504652934 | Contenedor YMLU8987065 | TEXTIL | Bodega 2901 …"
click at [144, 191] on span "https://app.logward.com/share/768027fc0a89" at bounding box center [165, 191] width 44 height 5
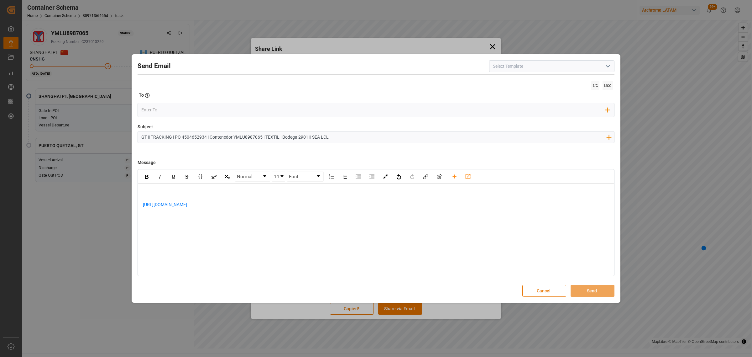
click at [163, 189] on div "rdw-editor" at bounding box center [376, 191] width 467 height 7
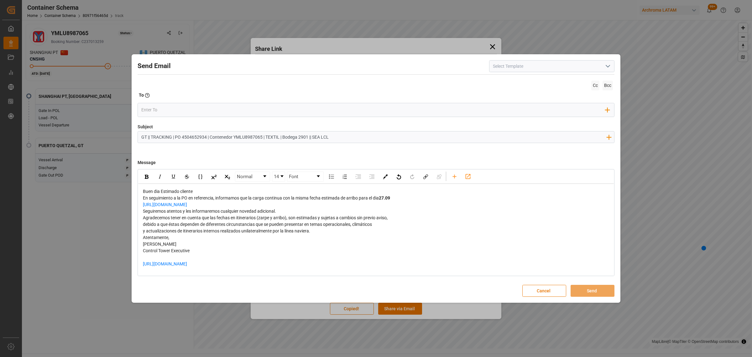
click at [210, 190] on div "Buen dia Estimado cliente" at bounding box center [376, 191] width 467 height 7
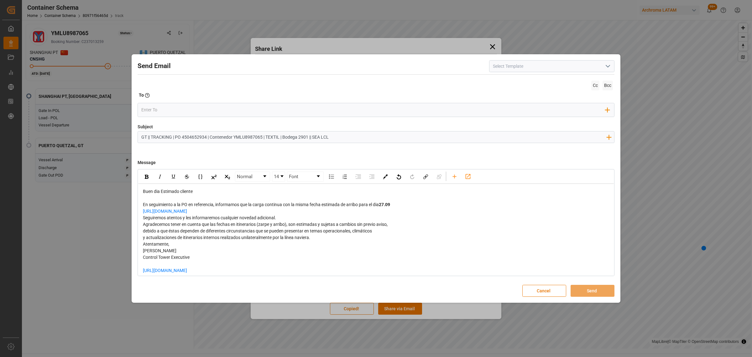
click at [407, 207] on div "En seguimiento a la PO en referencia, informamos que la carga continua con la m…" at bounding box center [376, 204] width 467 height 7
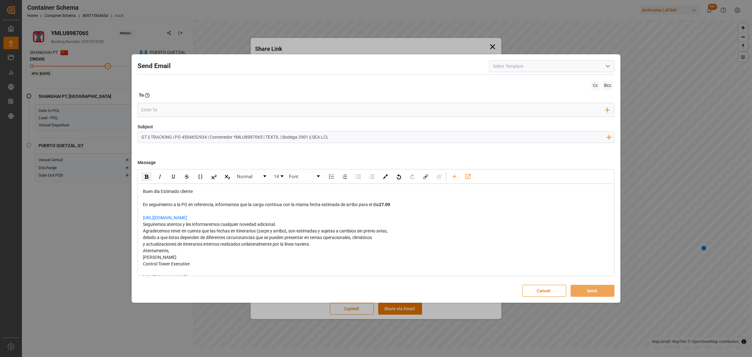
drag, startPoint x: 233, startPoint y: 216, endPoint x: 171, endPoint y: 223, distance: 61.5
click at [113, 217] on div "Send Email Cc Bcc To Enter the TO Email address Add Field to To Subject GT || T…" at bounding box center [376, 178] width 752 height 357
click at [286, 222] on div "Seguiremos atentos y les informaremos cualquier novedad adicional." at bounding box center [376, 224] width 467 height 7
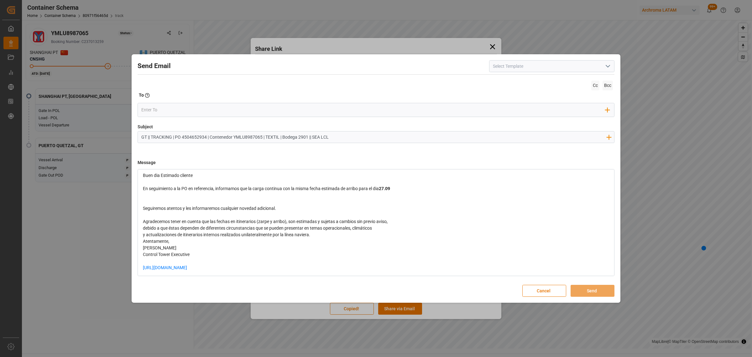
scroll to position [23, 0]
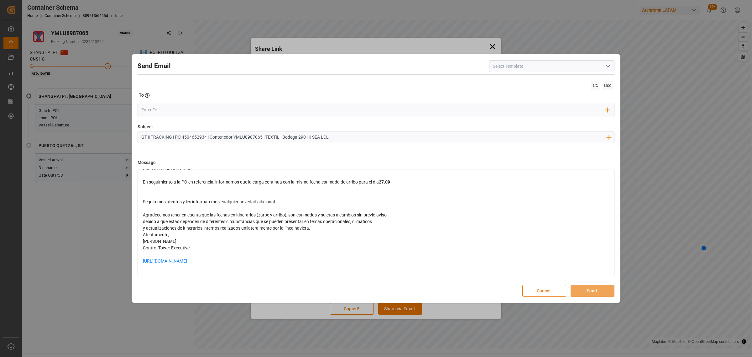
click at [318, 229] on div "y actualizaciones de itinerarios internos realizados unilateralmente por la lín…" at bounding box center [376, 228] width 467 height 7
drag, startPoint x: 247, startPoint y: 268, endPoint x: 110, endPoint y: 265, distance: 137.0
click at [110, 265] on div "Send Email Cc Bcc To Enter the TO Email address Add Field to To Subject GT || T…" at bounding box center [376, 178] width 752 height 357
click at [154, 191] on div "rdw-editor" at bounding box center [376, 188] width 467 height 7
click at [185, 111] on input "email" at bounding box center [373, 109] width 464 height 9
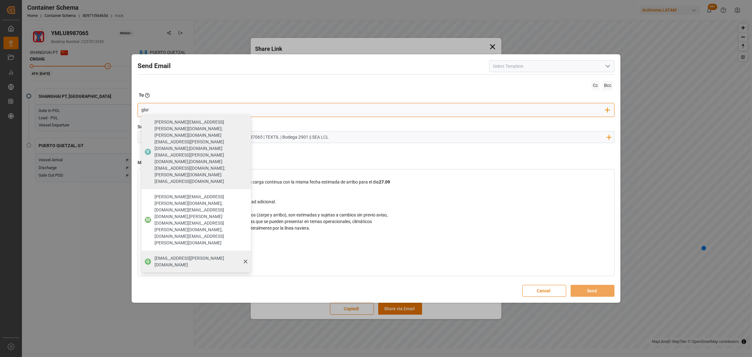
type input "glor"
click at [186, 255] on span "gloria.ruiz@archroma.com" at bounding box center [201, 261] width 92 height 13
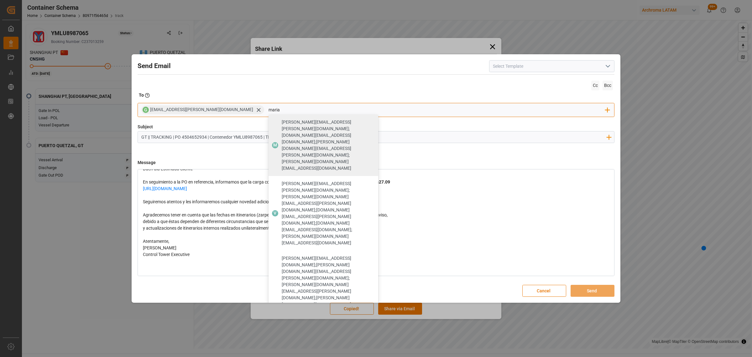
type input "maria"
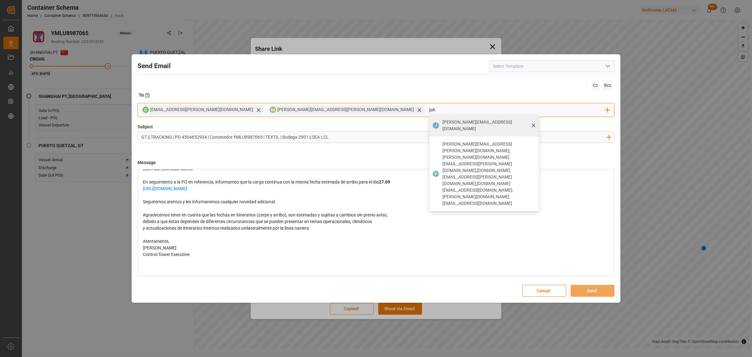
type input "joh"
click at [440, 118] on div "johana.tunche@ardonsa.net" at bounding box center [488, 126] width 97 height 18
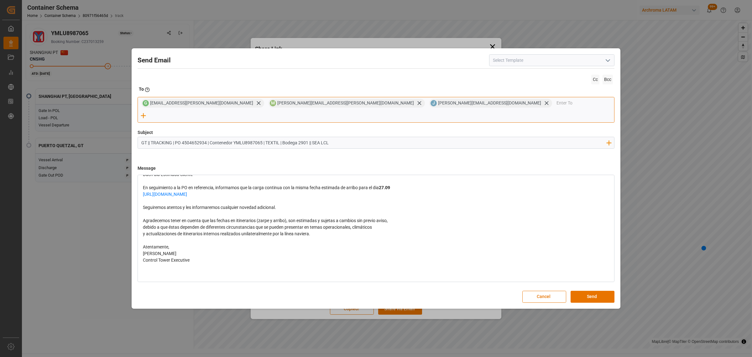
drag, startPoint x: 292, startPoint y: 107, endPoint x: 304, endPoint y: 110, distance: 12.2
click at [416, 106] on icon at bounding box center [419, 103] width 7 height 7
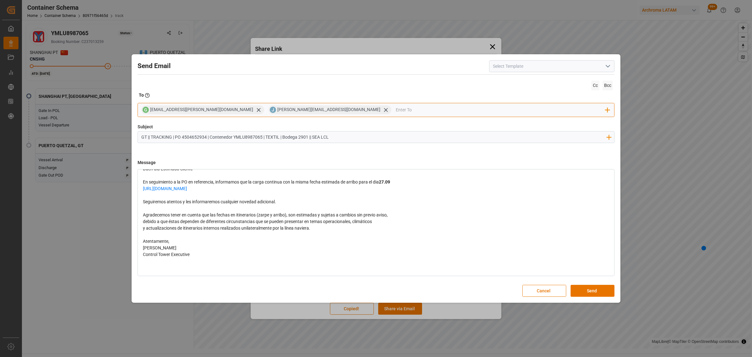
click at [358, 115] on div "G gloria.ruiz@archroma.com J johana.tunche@ardonsa.net Add Field to To" at bounding box center [376, 110] width 477 height 14
click at [396, 108] on input "email" at bounding box center [501, 109] width 210 height 9
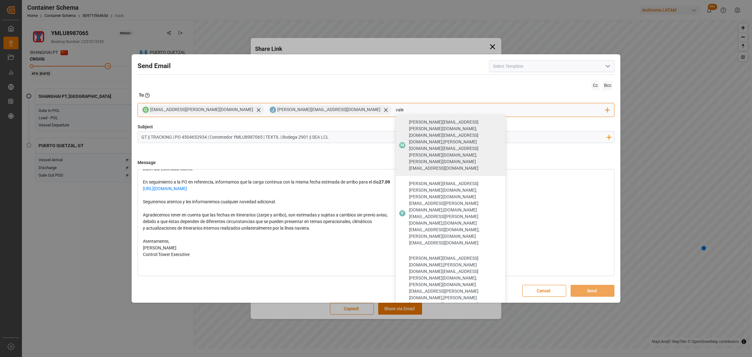
type input "vale"
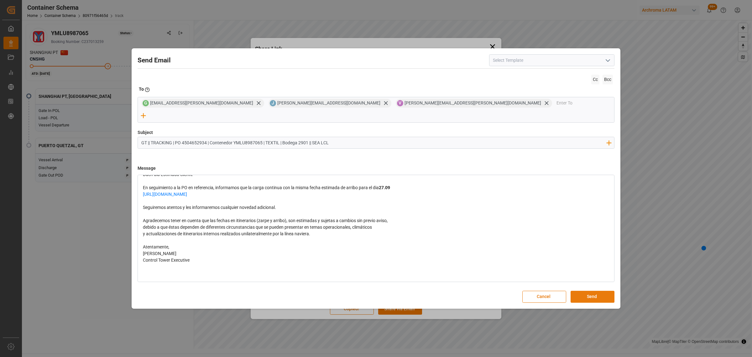
click at [591, 291] on button "Send" at bounding box center [593, 297] width 44 height 12
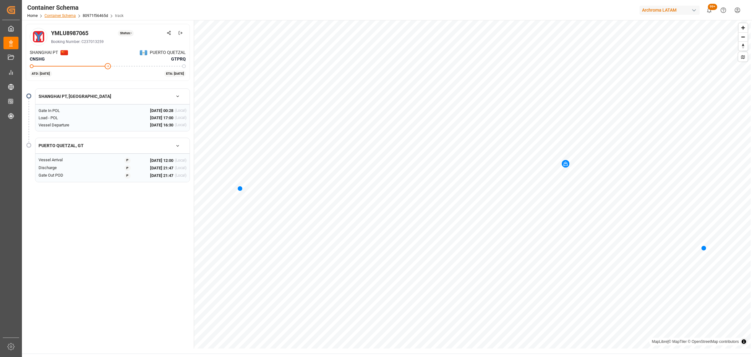
click at [52, 17] on link "Container Schema" at bounding box center [60, 15] width 31 height 4
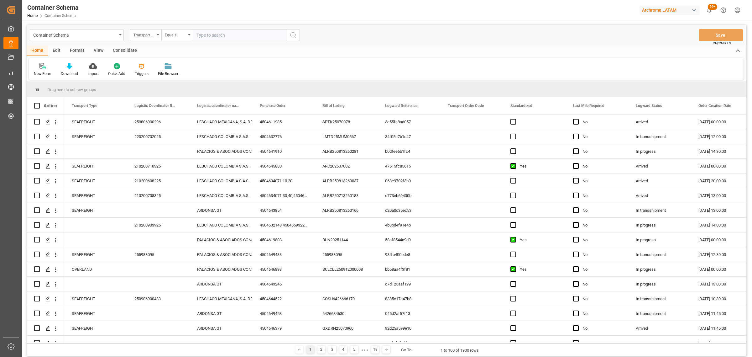
click at [143, 34] on div "Transport Type" at bounding box center [144, 34] width 21 height 7
click at [163, 92] on div "Logistic coordinator name" at bounding box center [176, 90] width 93 height 13
click at [141, 32] on div "Logistic coordinator name" at bounding box center [144, 34] width 21 height 7
click at [165, 108] on div "Purchase Order" at bounding box center [176, 103] width 93 height 13
click at [181, 31] on div "Equals" at bounding box center [175, 34] width 21 height 7
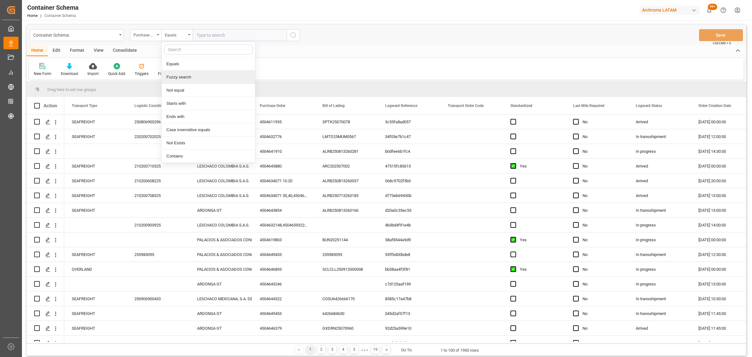
click at [202, 79] on div "Fuzzy search" at bounding box center [208, 77] width 93 height 13
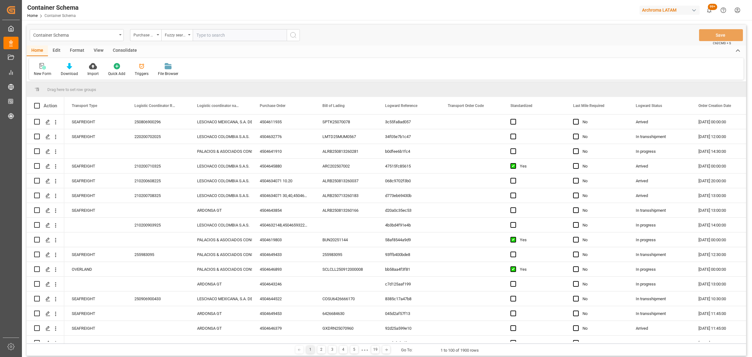
click at [221, 35] on input "text" at bounding box center [240, 35] width 94 height 12
paste input "4504636092"
type input "4504636092"
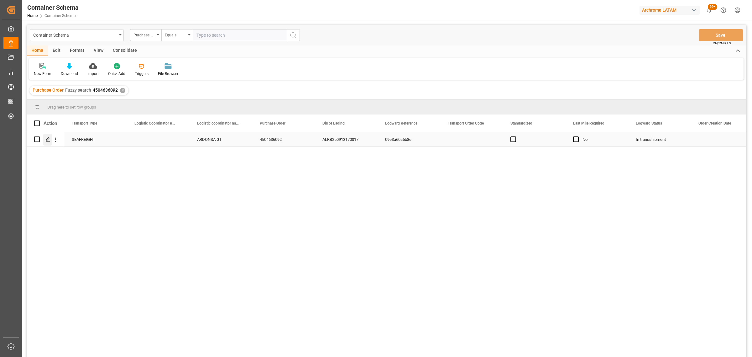
click at [48, 140] on polygon "Press SPACE to select this row." at bounding box center [47, 138] width 3 height 3
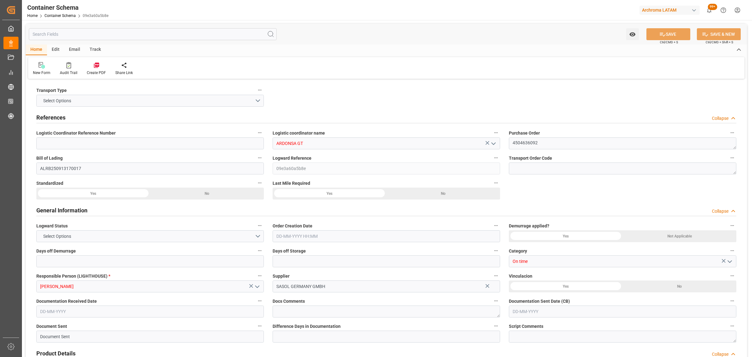
type input "0"
type input "1"
type input "4"
type input "3040"
type input "3424"
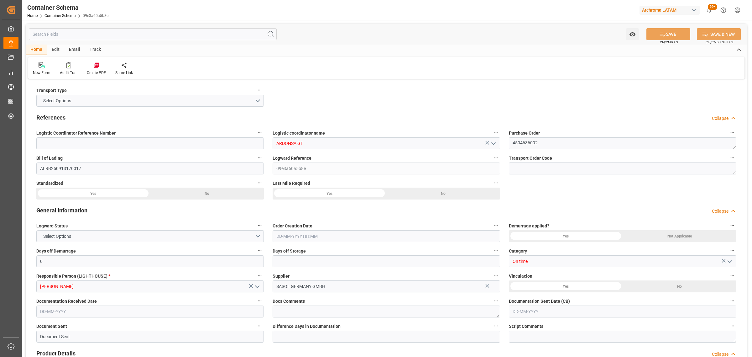
type input "CMACGM"
type input "CMA CGM Group"
type input "DEHAM"
type input "GTSTZ"
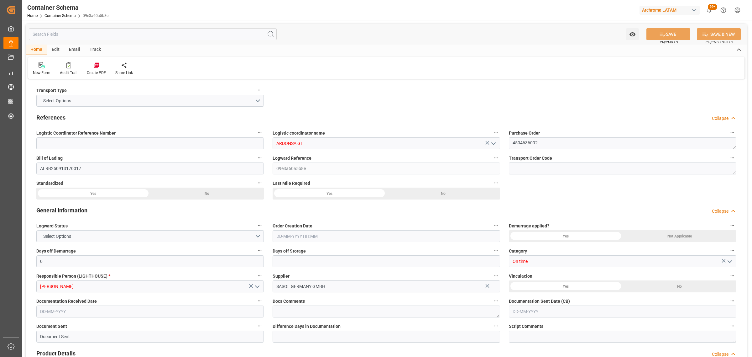
type input "9731949"
type input "04-09-2025"
type input "28-09-2025"
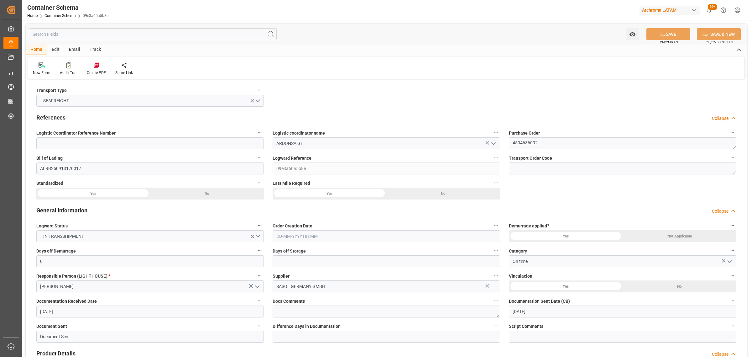
type input "22-08-2025 00:00"
type input "26-08-2025 06:30"
type input "26-09-2025 06:30"
type input "26-08-2025 00:00"
type input "27-09-2025 00:00"
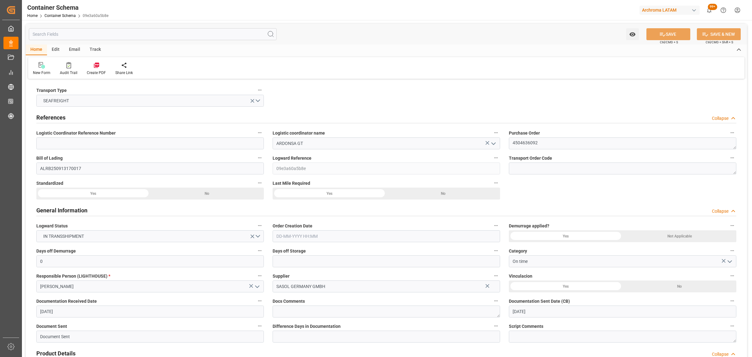
type input "28-09-2025 16:00"
type input "02-10-2025 00:00"
drag, startPoint x: 96, startPoint y: 49, endPoint x: 91, endPoint y: 51, distance: 4.8
click at [95, 49] on div "Track" at bounding box center [95, 50] width 21 height 11
click at [34, 66] on div at bounding box center [40, 65] width 15 height 7
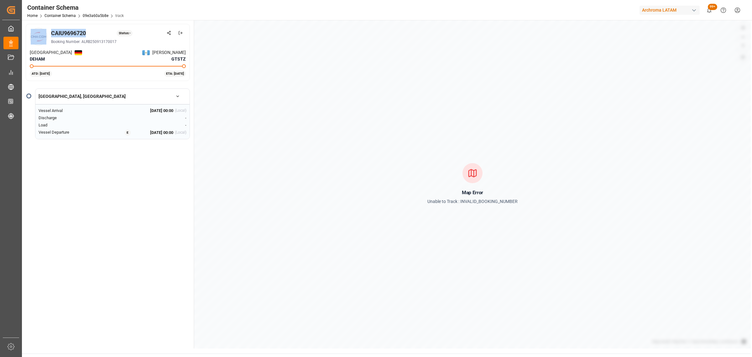
drag, startPoint x: 89, startPoint y: 33, endPoint x: 39, endPoint y: 32, distance: 49.5
click at [39, 32] on div "CAIU9696720 Status: - Booking Number: ALRB250913170017" at bounding box center [108, 37] width 156 height 18
copy div "CAIU9696720"
click at [169, 32] on icon at bounding box center [169, 33] width 4 height 4
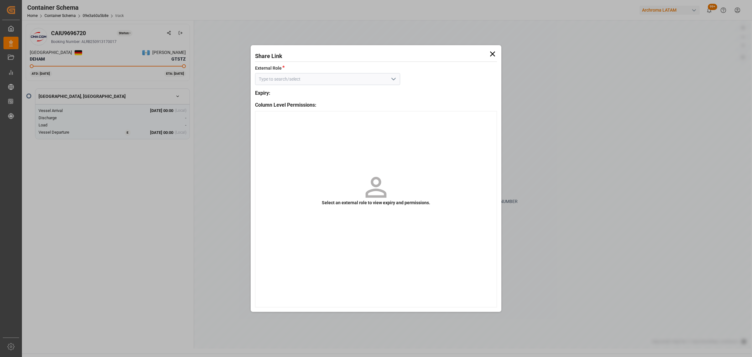
click at [493, 53] on icon at bounding box center [492, 54] width 9 height 9
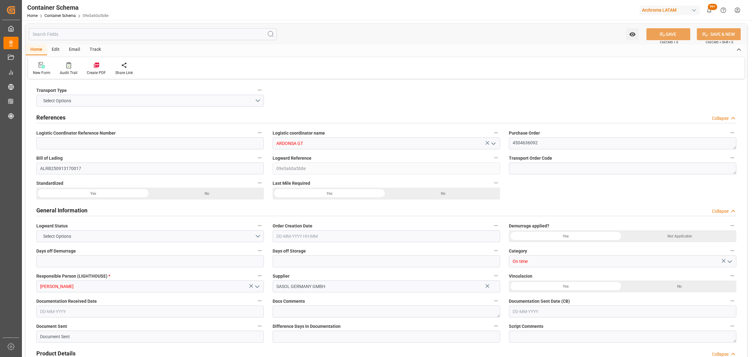
type input "0"
type input "1"
type input "4"
type input "3040"
type input "3424"
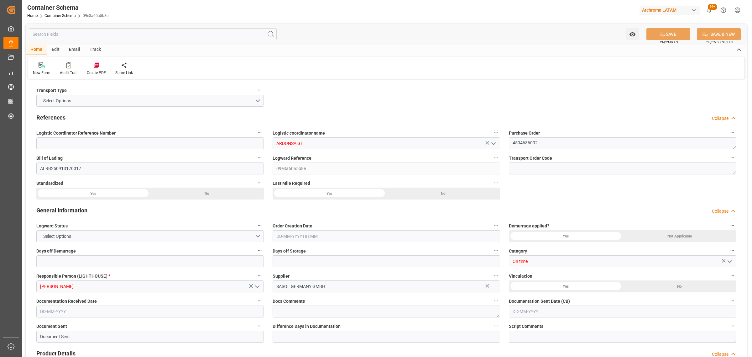
type input "CMACGM"
type input "CMA CGM Group"
type input "DEHAM"
type input "GTSTZ"
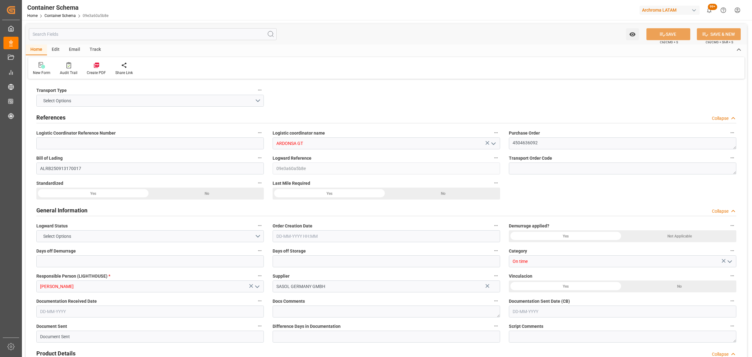
type input "9731949"
type input "04-09-2025"
type input "28-09-2025"
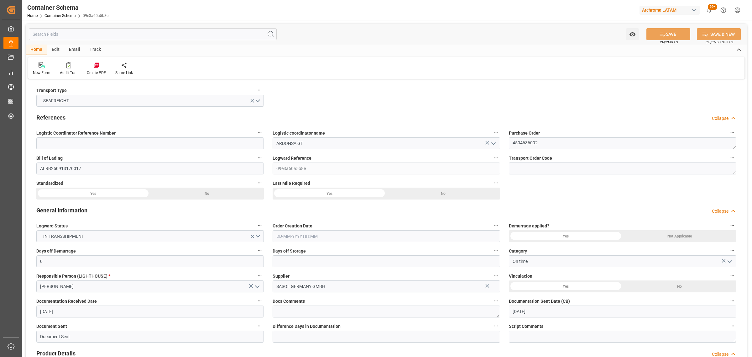
type input "22-08-2025 00:00"
type input "26-08-2025 06:30"
type input "26-09-2025 06:30"
type input "26-08-2025 00:00"
type input "27-09-2025 00:00"
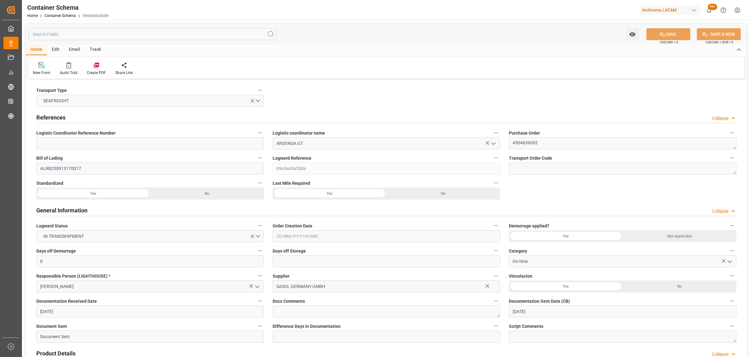
type input "28-09-2025 16:00"
type input "02-10-2025 00:00"
click at [76, 52] on div "Email" at bounding box center [74, 50] width 21 height 11
drag, startPoint x: 45, startPoint y: 71, endPoint x: 68, endPoint y: 68, distance: 23.0
click at [45, 71] on div "Send Email" at bounding box center [42, 73] width 19 height 6
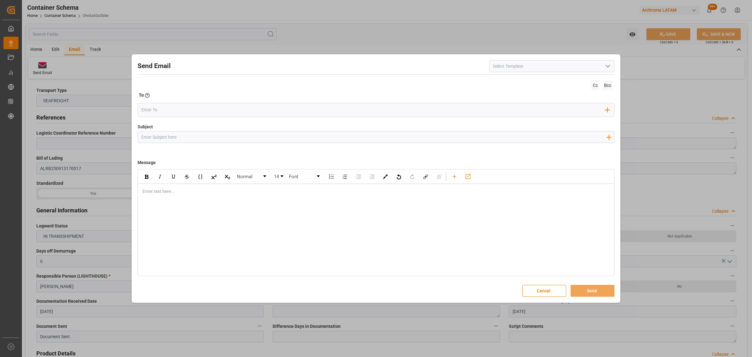
click at [261, 143] on div at bounding box center [374, 136] width 472 height 11
click at [263, 136] on input "Subject" at bounding box center [374, 136] width 472 height 11
paste input "SANTO TOMAS DE CASTILLA|| Cambio de ETA 2025-09-27 00:00:00 || Reason Delay || …"
type input "SANTO TOMAS DE CASTILLA|| Cambio de ETA 2025-09-27 00:00:00 || Reason Delay || …"
click at [198, 198] on div "Enter text here..." at bounding box center [376, 191] width 476 height 15
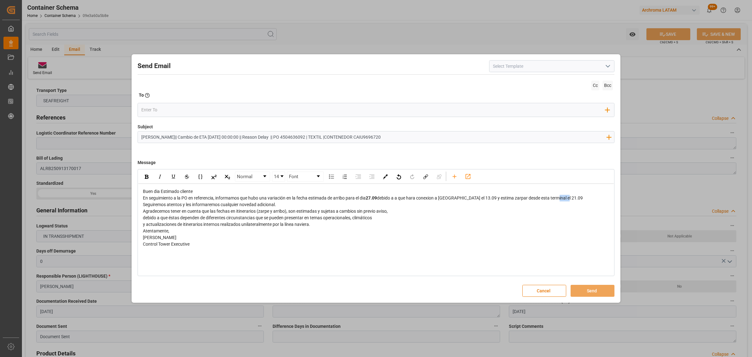
drag, startPoint x: 569, startPoint y: 197, endPoint x: 555, endPoint y: 198, distance: 14.8
click at [555, 198] on div "En seguimiento a la PO en referencia, informamos que hubo una variación en la f…" at bounding box center [376, 198] width 467 height 7
click at [144, 177] on div "rdw-inline-control" at bounding box center [146, 176] width 11 height 9
click at [352, 206] on div "Seguiremos atentos y les informaremos cualquier novedad adicional." at bounding box center [376, 204] width 467 height 7
drag, startPoint x: 381, startPoint y: 200, endPoint x: 369, endPoint y: 200, distance: 12.5
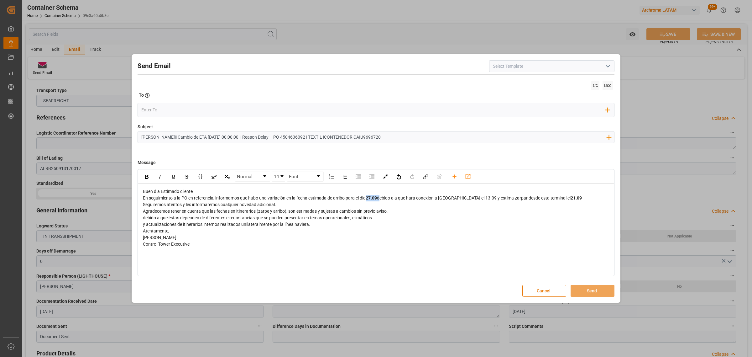
click at [369, 200] on div "En seguimiento a la PO en referencia, informamos que hubo una variación en la f…" at bounding box center [376, 198] width 467 height 7
click at [145, 176] on img "rdw-inline-control" at bounding box center [147, 177] width 4 height 4
click at [574, 198] on div "En seguimiento a la PO en referencia, informamos que hubo una variación en la f…" at bounding box center [376, 198] width 467 height 7
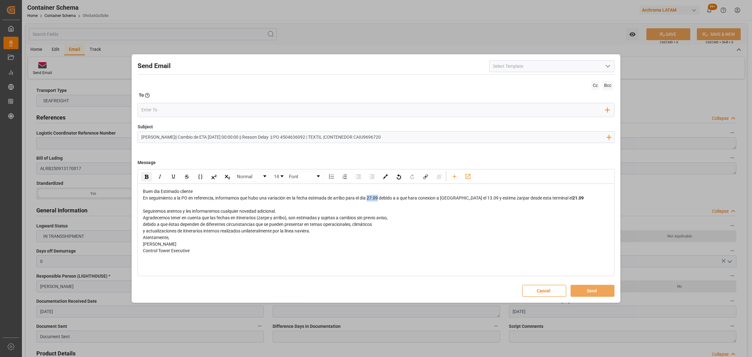
drag, startPoint x: 379, startPoint y: 200, endPoint x: 369, endPoint y: 200, distance: 9.7
click at [369, 200] on span "En seguimiento a la PO en referencia, informamos que hubo una variación en la f…" at bounding box center [358, 197] width 430 height 5
click at [143, 173] on div "rdw-inline-control" at bounding box center [146, 176] width 11 height 9
click at [286, 212] on div "Seguiremos atentos y les informaremos cualquier novedad adicional." at bounding box center [376, 211] width 467 height 7
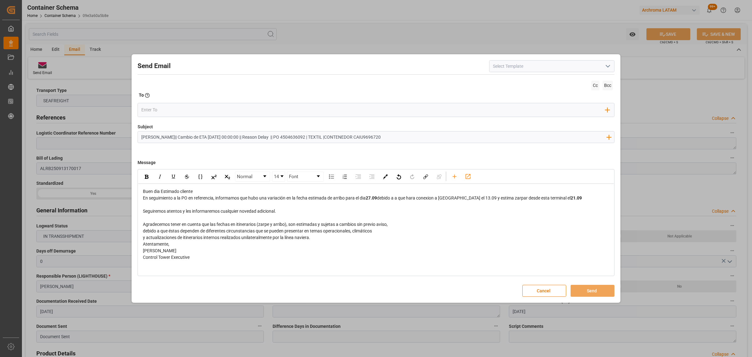
click at [333, 236] on div "y actualizaciones de itinerarios internos realizados unilateralmente por la lín…" at bounding box center [376, 237] width 467 height 7
click at [184, 103] on div "Add Field to To" at bounding box center [376, 110] width 477 height 14
click at [187, 109] on input "email" at bounding box center [373, 109] width 464 height 9
drag, startPoint x: 175, startPoint y: 110, endPoint x: 94, endPoint y: 101, distance: 80.7
click at [94, 101] on div "Send Email Cc Bcc To Enter the TO Email address AN No results found. Add Field …" at bounding box center [376, 178] width 752 height 357
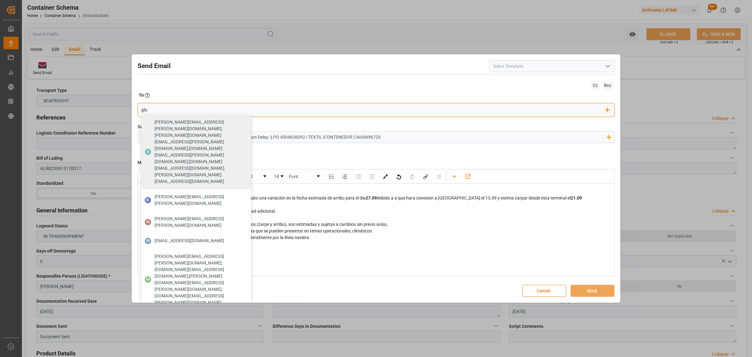
click at [170, 110] on input "glo" at bounding box center [373, 109] width 464 height 9
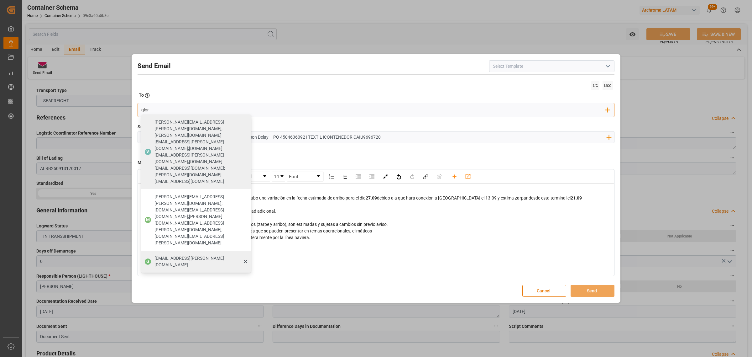
type input "glor"
click at [172, 255] on span "gloria.ruiz@archroma.com" at bounding box center [201, 261] width 92 height 13
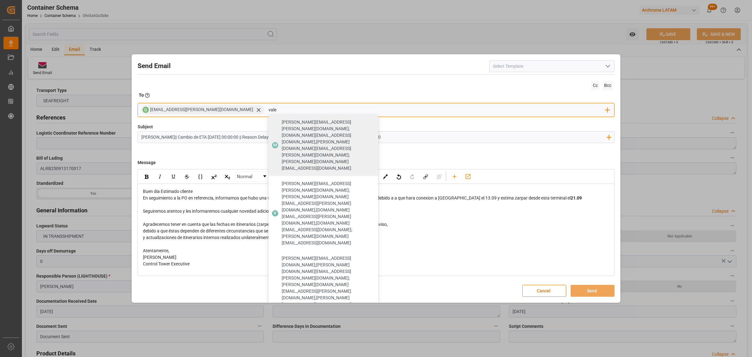
type input "vale"
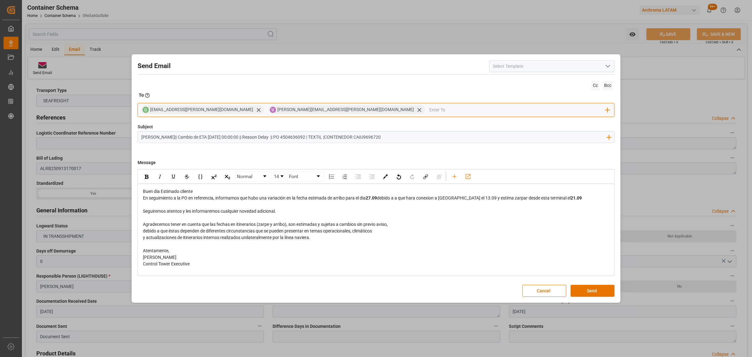
click at [429, 107] on input "email" at bounding box center [517, 109] width 176 height 9
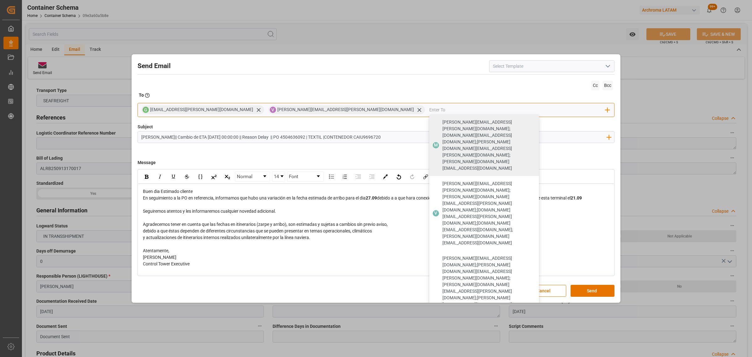
type input "h"
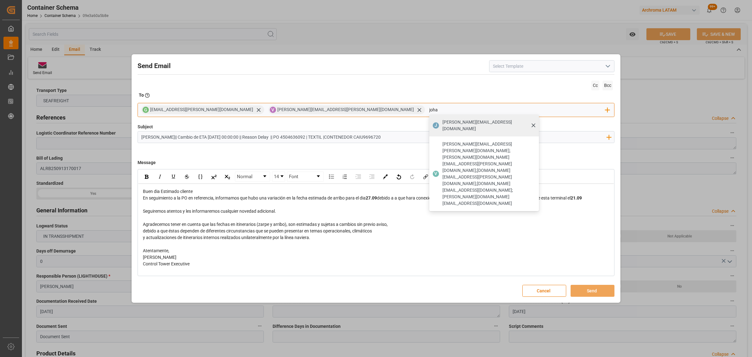
type input "joha"
click at [443, 124] on span "johana.tunche@ardonsa.net" at bounding box center [489, 125] width 92 height 13
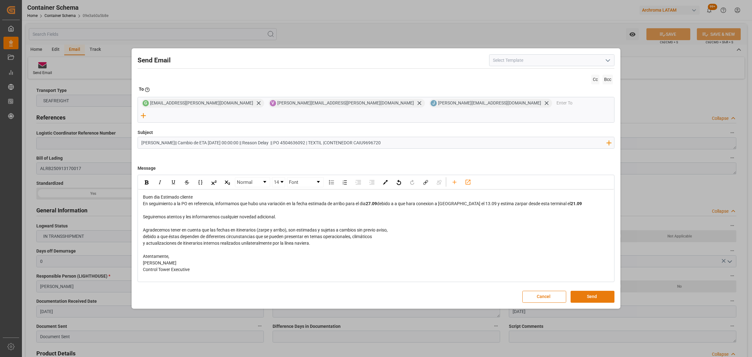
click at [585, 291] on button "Send" at bounding box center [593, 297] width 44 height 12
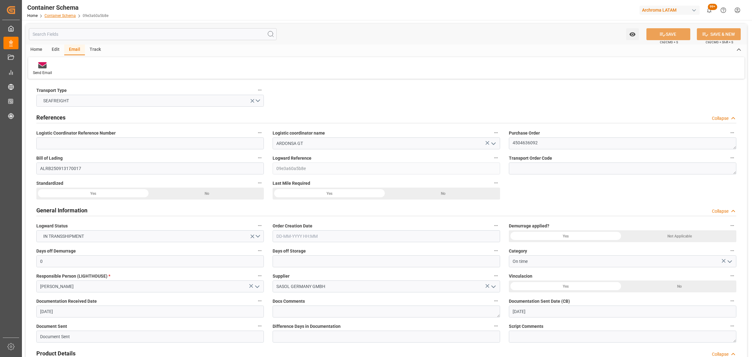
click at [57, 14] on link "Container Schema" at bounding box center [60, 15] width 31 height 4
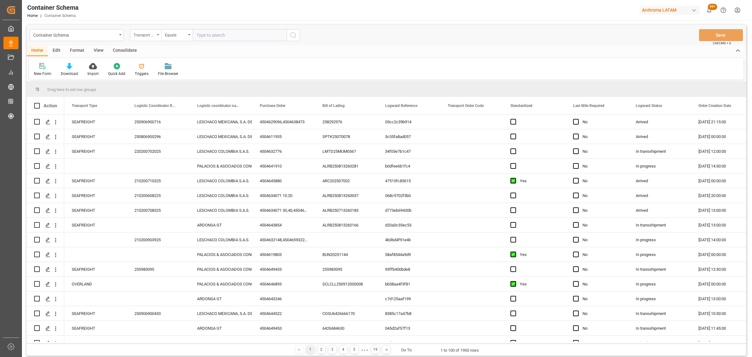
click at [158, 35] on icon "open menu" at bounding box center [158, 34] width 3 height 1
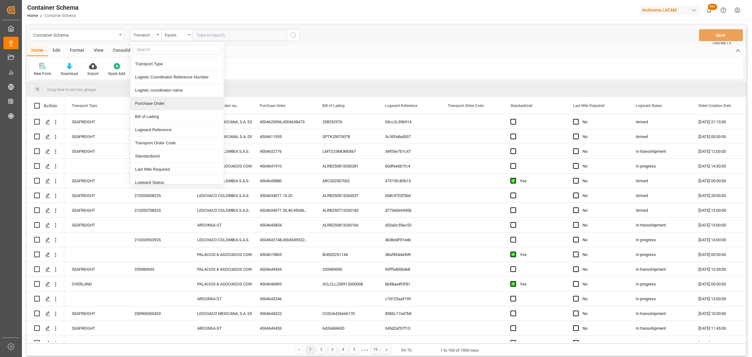
click at [157, 104] on div "Purchase Order" at bounding box center [176, 103] width 93 height 13
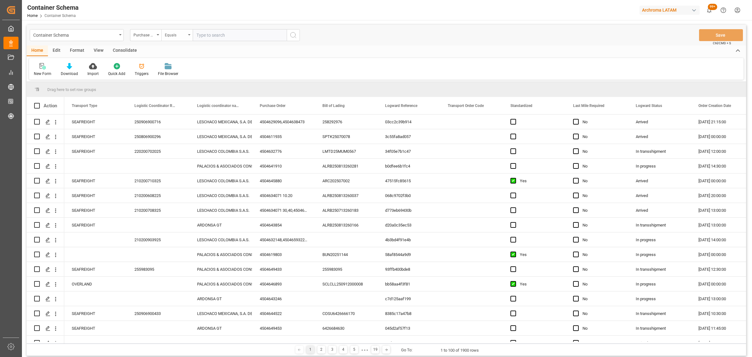
click at [173, 37] on div "Equals" at bounding box center [175, 34] width 21 height 7
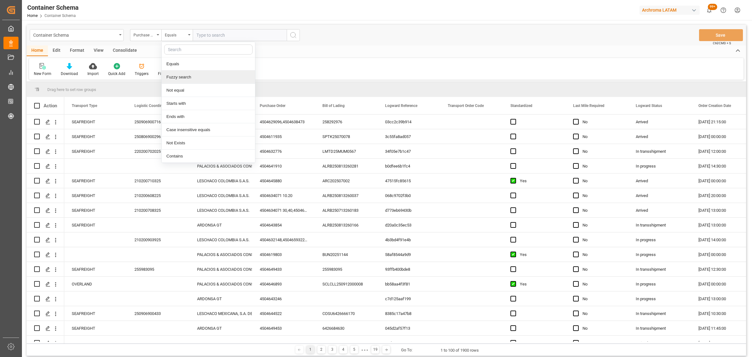
click at [195, 74] on div "Fuzzy search" at bounding box center [208, 77] width 93 height 13
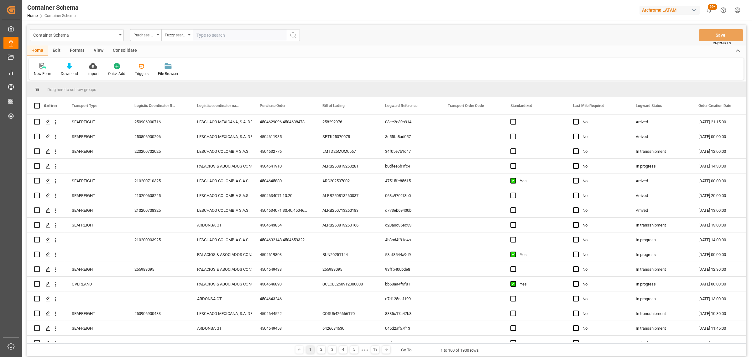
click at [221, 32] on input "text" at bounding box center [240, 35] width 94 height 12
paste input "4504647992"
type input "4504647992"
click at [222, 36] on input "4504647992" at bounding box center [240, 35] width 94 height 12
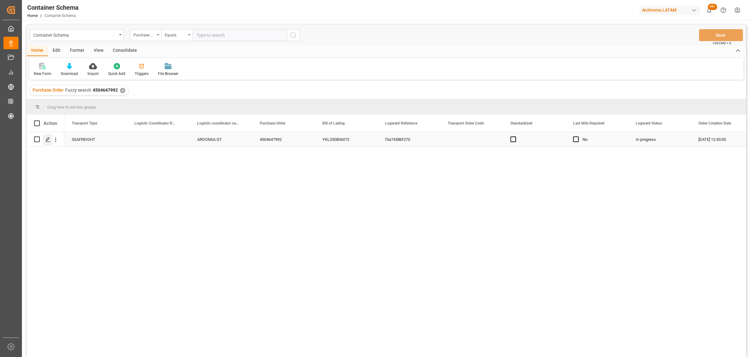
click at [49, 140] on icon "Press SPACE to select this row." at bounding box center [47, 139] width 5 height 5
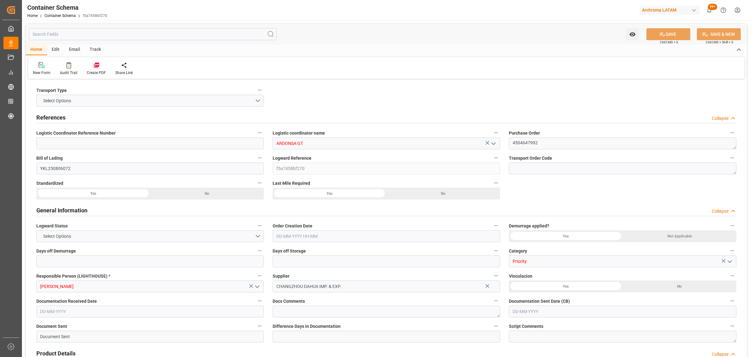
type input "0"
type input "2"
type input "10"
type input "10000"
type input "10340"
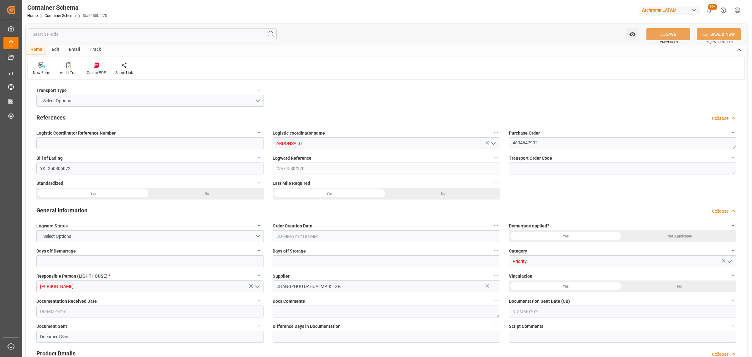
type input "Maersk"
type input "Maersk Line AS"
type input "CNSGH"
type input "CNSHA"
type input "GTPRQ"
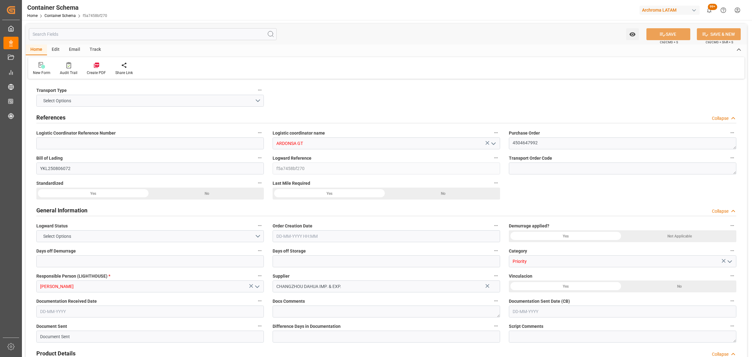
type input "GTPRQ"
type input "9964493"
type input "02-09-2025 12:30"
type input "02-09-2025"
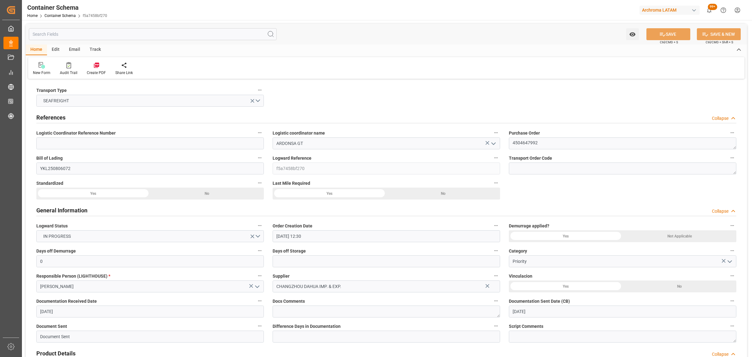
type input "02-09-2025"
type input "05-10-2025"
type input "30-08-2025 00:00"
type input "31-08-2025 11:00"
type input "31-08-2025 00:00"
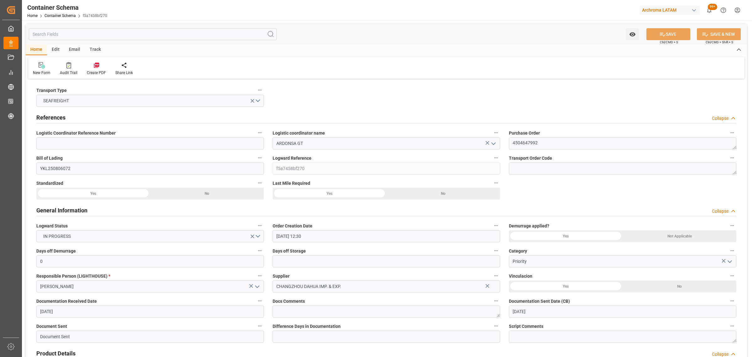
type input "05-10-2025 18:00"
click at [97, 50] on div "Track" at bounding box center [95, 50] width 21 height 11
click at [37, 71] on div "Tracking" at bounding box center [40, 73] width 15 height 6
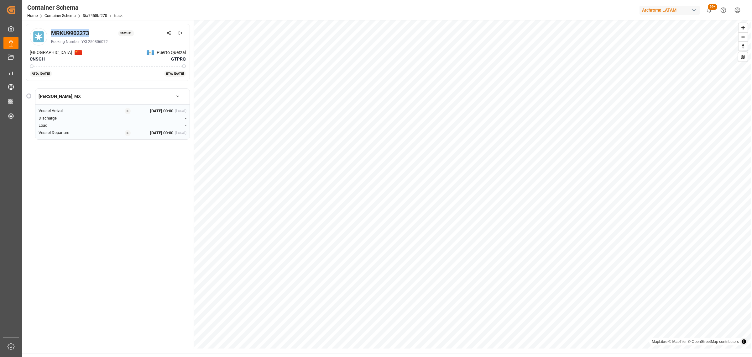
drag, startPoint x: 91, startPoint y: 32, endPoint x: 51, endPoint y: 31, distance: 39.8
click at [51, 31] on div "MRKU9902273 Status: -" at bounding box center [118, 33] width 135 height 8
copy div "MRKU9902273"
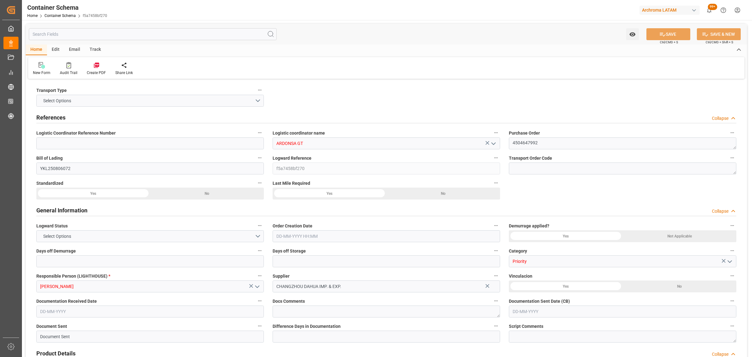
type input "0"
type input "2"
type input "10"
type input "10000"
type input "10340"
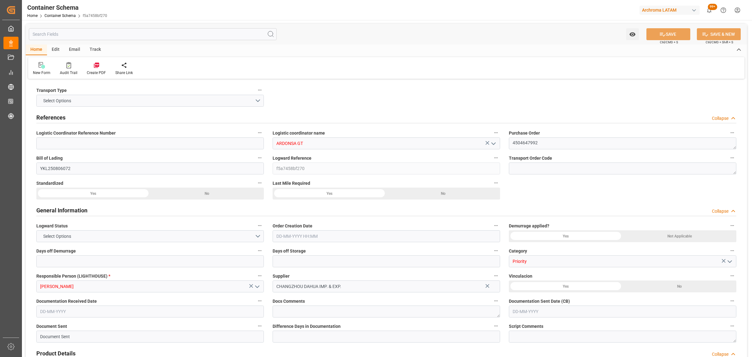
type input "Maersk"
type input "Maersk Line AS"
type input "CNSGH"
type input "CNSHA"
type input "GTPRQ"
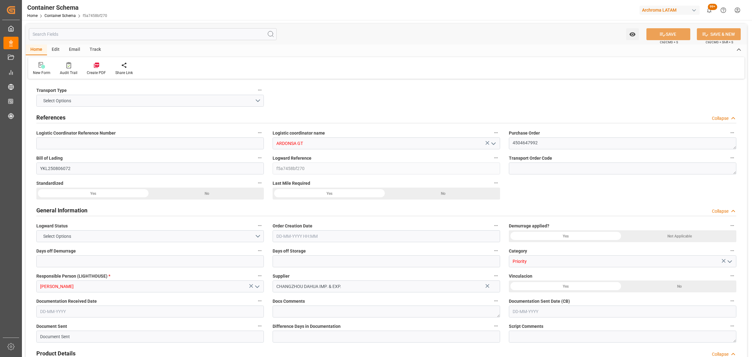
type input "GTPRQ"
type input "9964493"
type input "02-09-2025 12:30"
type input "02-09-2025"
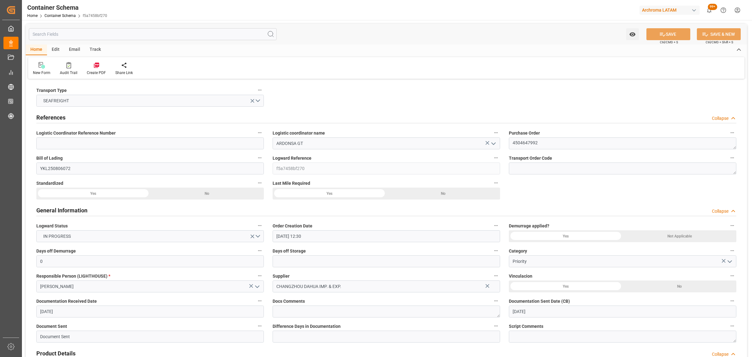
type input "02-09-2025"
type input "05-10-2025"
type input "30-08-2025 00:00"
type input "31-08-2025 11:00"
type input "31-08-2025 00:00"
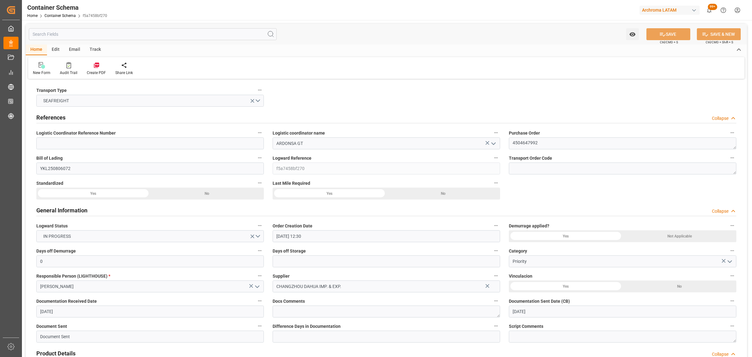
type input "05-10-2025 18:00"
click at [79, 50] on div "Email" at bounding box center [74, 50] width 21 height 11
click at [43, 70] on div "Send Email" at bounding box center [42, 73] width 19 height 6
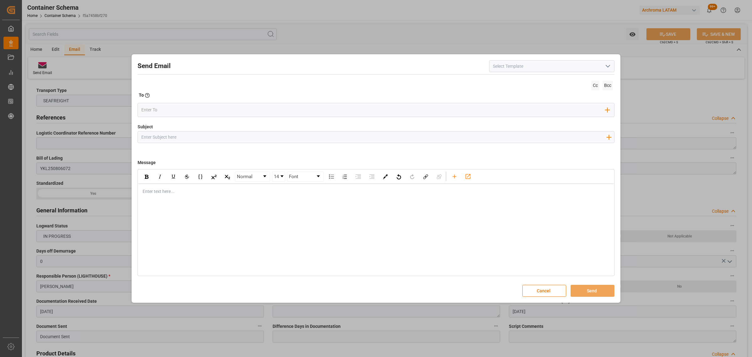
drag, startPoint x: 166, startPoint y: 135, endPoint x: 164, endPoint y: 131, distance: 5.2
click at [166, 135] on input "Subject" at bounding box center [374, 136] width 472 height 11
click at [277, 143] on div at bounding box center [374, 136] width 472 height 11
click at [280, 133] on input "Subject" at bounding box center [374, 136] width 472 height 11
paste input "GT || TRACKING | PO 4504647992 | Contenedor MRKU9902273 | TEXTIL | Bodega 2901 …"
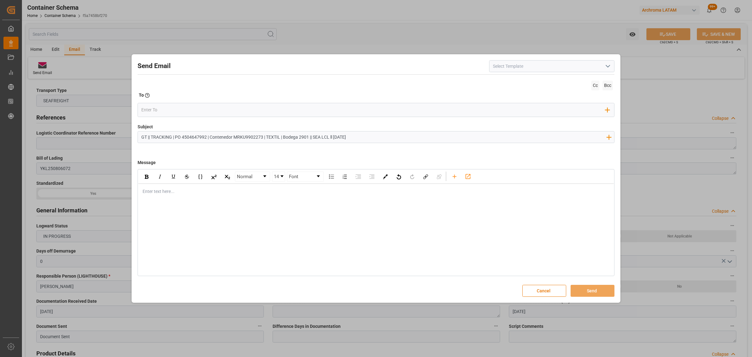
paste input "Buen dia Estimado cliente En seguimiento a la PO en referencia, informamos que …"
type input "GT || TRACKING | PO 4504647992 | Contenedor MRKU9902273 | TEXTIL | Bodega 2901 …"
click at [191, 195] on div "rdw-editor" at bounding box center [376, 191] width 467 height 7
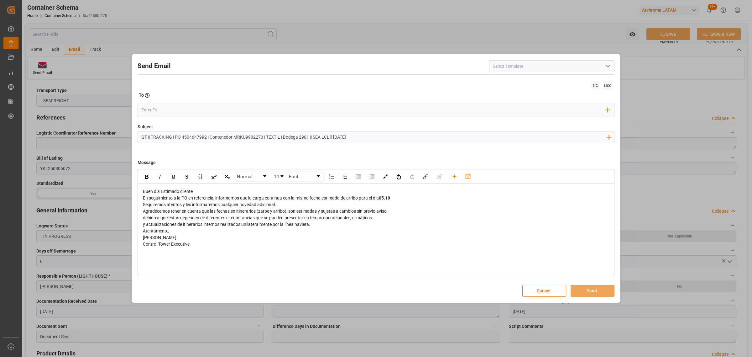
click at [203, 193] on div "Buen dia Estimado cliente" at bounding box center [376, 191] width 467 height 7
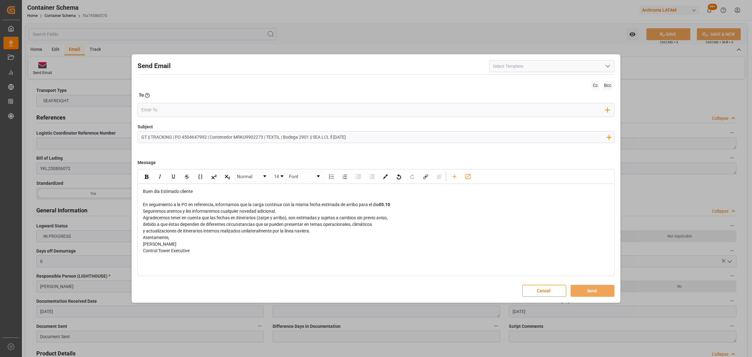
click at [405, 204] on div "En seguimiento a la PO en referencia, informamos que la carga continua con la m…" at bounding box center [376, 204] width 467 height 7
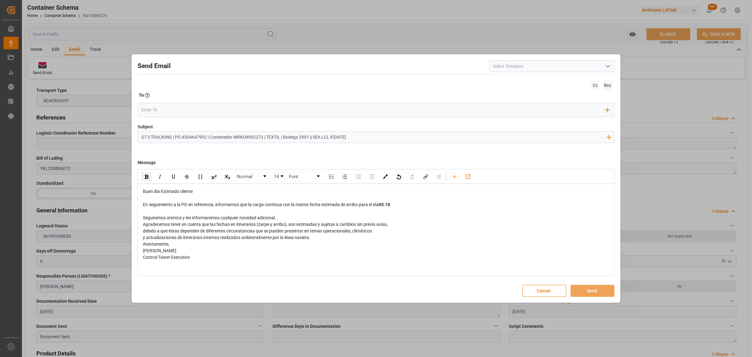
click at [296, 216] on div "Seguiremos atentos y les informaremos cualquier novedad adicional." at bounding box center [376, 217] width 467 height 7
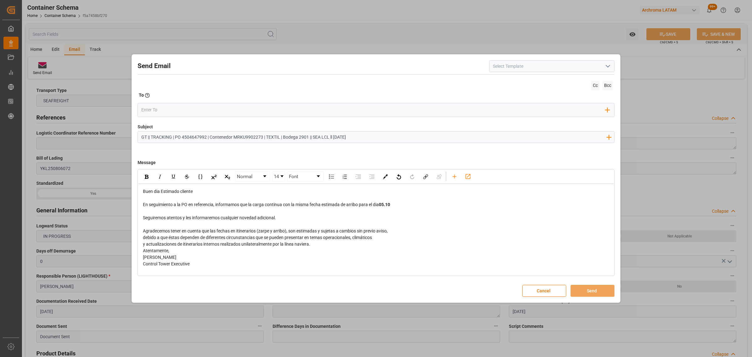
click at [315, 244] on div "y actualizaciones de itinerarios internos realizados unilateralmente por la lín…" at bounding box center [376, 244] width 467 height 7
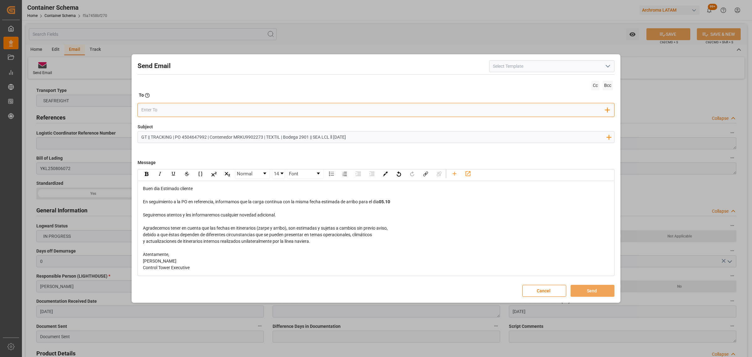
click at [159, 107] on input "email" at bounding box center [373, 109] width 464 height 9
drag, startPoint x: 161, startPoint y: 109, endPoint x: 112, endPoint y: 105, distance: 49.3
click at [114, 107] on div "Send Email Cc Bcc To Enter the TO Email address GLOR No results found. Add Fiel…" at bounding box center [376, 178] width 752 height 357
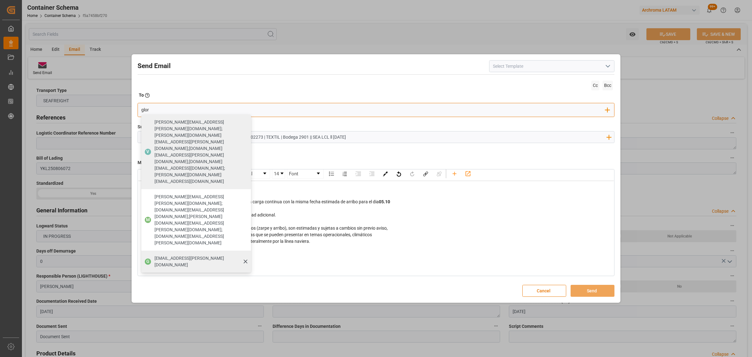
type input "glor"
click at [174, 253] on div "gloria.ruiz@archroma.com" at bounding box center [200, 262] width 97 height 18
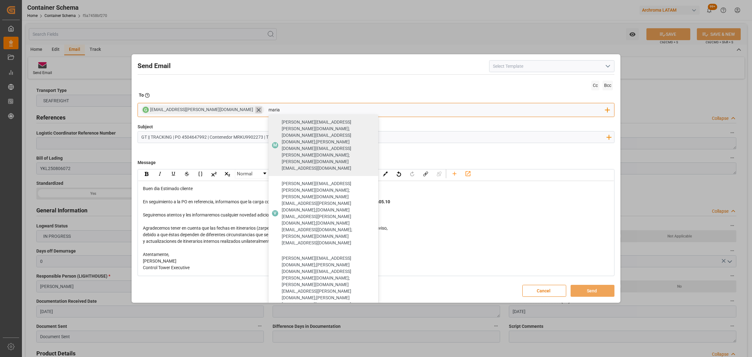
drag, startPoint x: 228, startPoint y: 109, endPoint x: 204, endPoint y: 107, distance: 23.9
click at [204, 107] on div "G gloria.ruiz@archroma.com maria M maria.piranquive@leschaco.com;angiee.lamilla…" at bounding box center [376, 110] width 477 height 14
type input "vale"
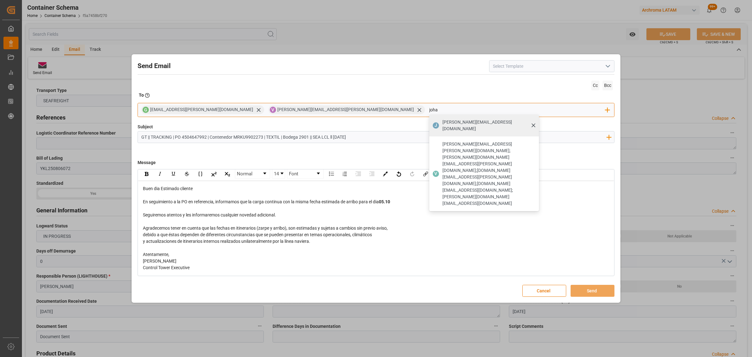
type input "joha"
click at [440, 118] on div "johana.tunche@ardonsa.net" at bounding box center [488, 126] width 97 height 18
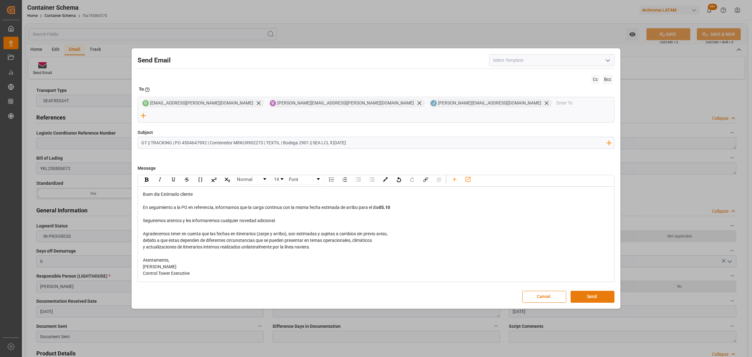
click at [594, 291] on button "Send" at bounding box center [593, 297] width 44 height 12
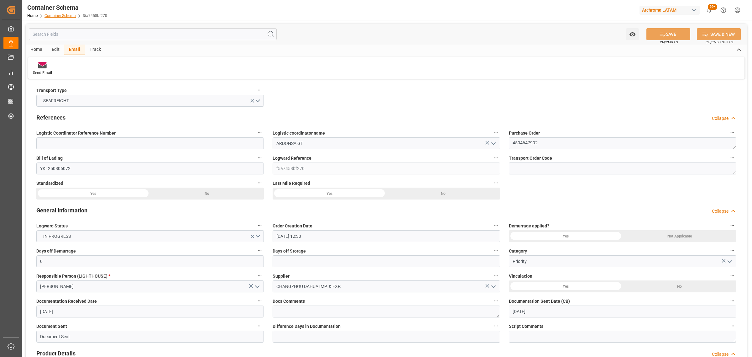
click at [60, 17] on link "Container Schema" at bounding box center [60, 15] width 31 height 4
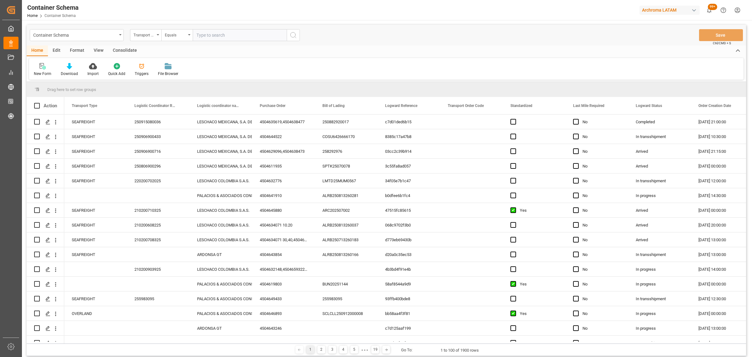
click at [116, 34] on div "Container Schema" at bounding box center [75, 35] width 84 height 8
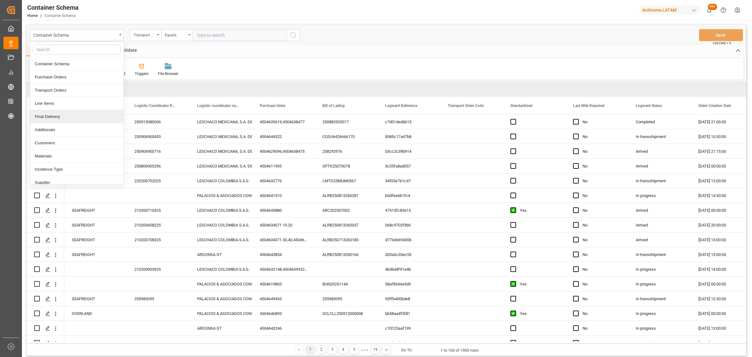
click at [61, 114] on div "Final Delivery" at bounding box center [76, 116] width 93 height 13
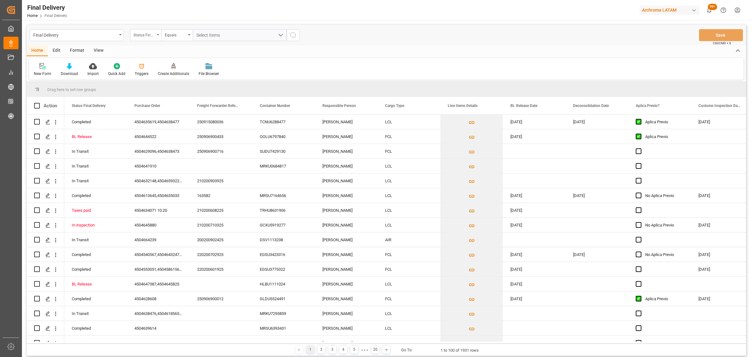
click at [157, 35] on icon "open menu" at bounding box center [158, 34] width 3 height 1
drag, startPoint x: 151, startPoint y: 80, endPoint x: 172, endPoint y: 50, distance: 36.9
click at [152, 80] on div "Purchase Order" at bounding box center [176, 77] width 93 height 13
click at [175, 32] on div "Equals" at bounding box center [175, 34] width 21 height 7
click at [185, 77] on div "Fuzzy search" at bounding box center [208, 77] width 93 height 13
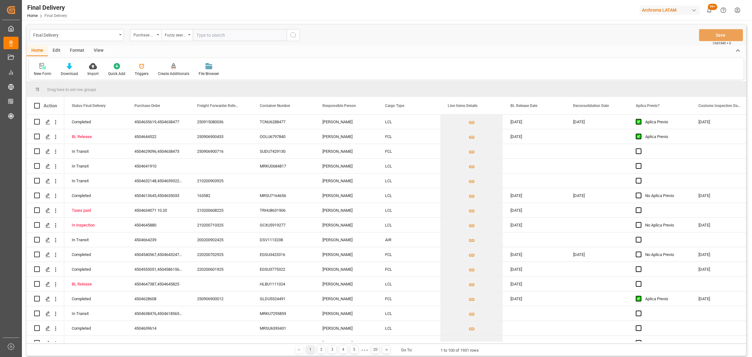
click at [218, 35] on input "text" at bounding box center [240, 35] width 94 height 12
paste input "4504648998"
type input "4504648998"
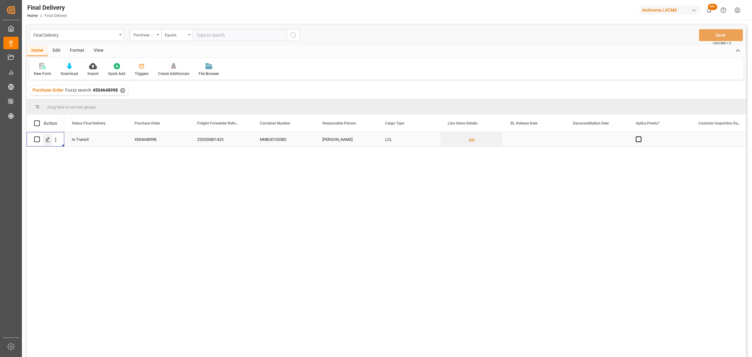
click at [46, 141] on icon "Press SPACE to select this row." at bounding box center [47, 139] width 5 height 5
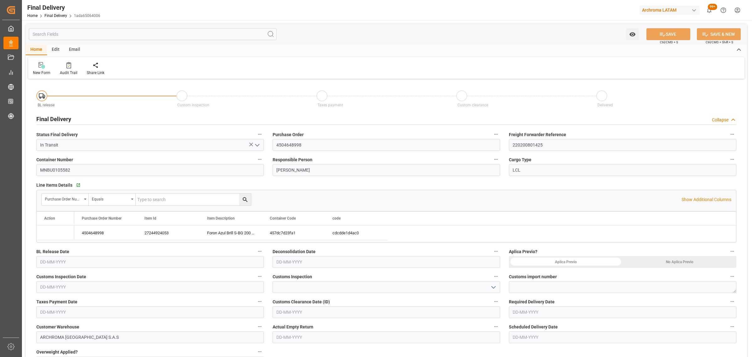
type input "10-09-2025"
click at [560, 310] on input "text" at bounding box center [623, 312] width 228 height 12
click at [515, 284] on div "22" at bounding box center [517, 281] width 8 height 8
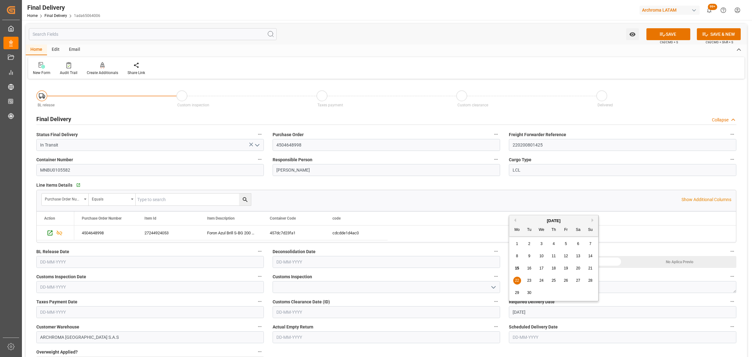
click at [552, 314] on input "22-09-2025" at bounding box center [623, 312] width 228 height 12
click at [555, 279] on span "25" at bounding box center [554, 280] width 4 height 4
type input "25-09-2025"
click at [673, 36] on button "SAVE" at bounding box center [669, 34] width 44 height 12
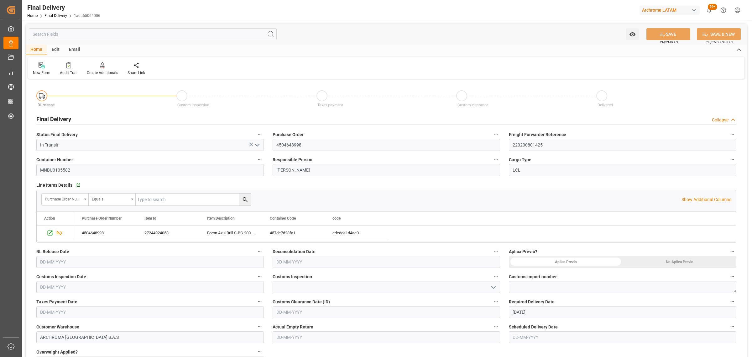
click at [70, 45] on div "Email" at bounding box center [74, 50] width 21 height 11
click at [46, 66] on icon at bounding box center [42, 66] width 8 height 4
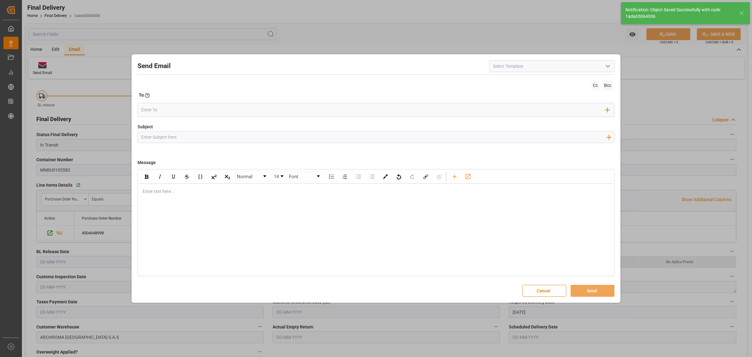
click at [176, 140] on input "Subject" at bounding box center [374, 136] width 472 height 11
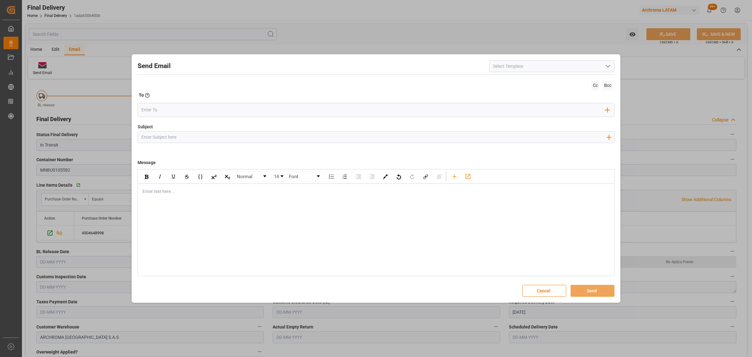
paste input "PO 4504648998//TE//LOGWARD STATUS//ZHEJIANG BOAO NEW MATERIAL CO,LTD//ARCHROMA …"
click at [390, 135] on input "PO 4504648998//TE//LOGWARD STATUS//ZHEJIANG BOAO NEW MATERIAL CO,LTD//ARCHROMA …" at bounding box center [374, 136] width 472 height 11
type input "PO 4504648998//TE//LOGWARD STATUS//ZHEJIANG BOAO NEW MATERIAL CO,LTD//ARCHROMA …"
click at [183, 187] on div "Enter text here..." at bounding box center [376, 191] width 476 height 15
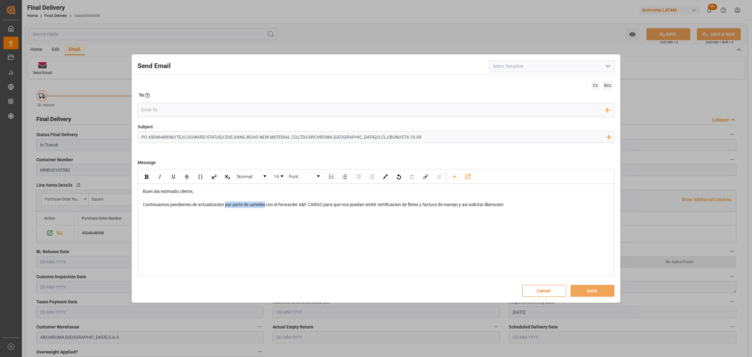
drag, startPoint x: 265, startPoint y: 206, endPoint x: 226, endPoint y: 208, distance: 39.9
click at [226, 208] on div "Buen dia estimado cliente, Continuamos pendientes de actualizacion par parte de…" at bounding box center [376, 198] width 476 height 29
drag, startPoint x: 309, startPoint y: 205, endPoint x: 285, endPoint y: 207, distance: 24.5
click at [285, 207] on span "Continuamos pendientes de actualizacion de Archroma con el forwarder A&F CARGO …" at bounding box center [316, 204] width 346 height 5
click at [148, 178] on img "rdw-inline-control" at bounding box center [147, 177] width 4 height 4
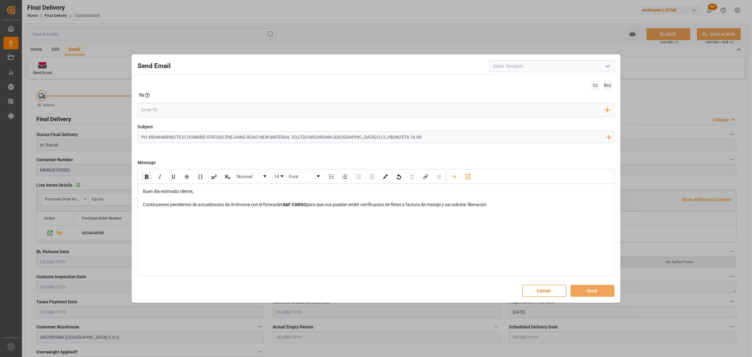
click at [213, 217] on div "Normal 14 Font Buen dia estimado cliente, Continuamos pendientes de actualizaci…" at bounding box center [376, 222] width 477 height 107
click at [191, 216] on div "Normal 14 Font Buen dia estimado cliente, Continuamos pendientes de actualizaci…" at bounding box center [376, 222] width 477 height 107
click at [530, 207] on div "Continuamos pendientes de actualizacion de Archroma con el forwarder A&F CARGO …" at bounding box center [376, 204] width 467 height 7
click at [234, 109] on input "email" at bounding box center [373, 109] width 464 height 9
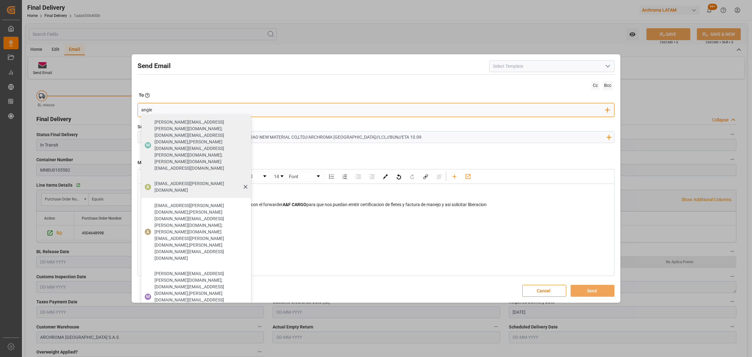
type input "angie"
click at [159, 180] on span "angiee.lamilla@archroma.com" at bounding box center [201, 186] width 92 height 13
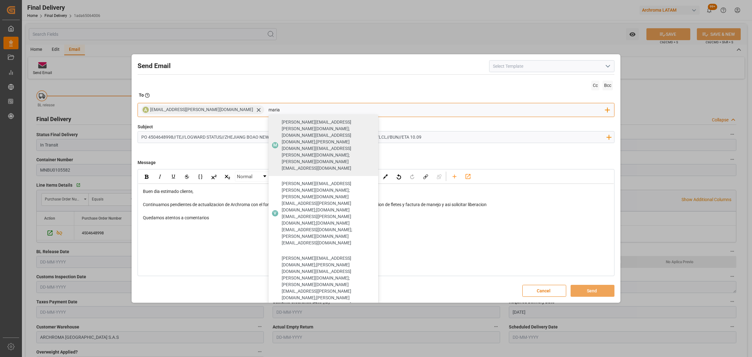
type input "maria"
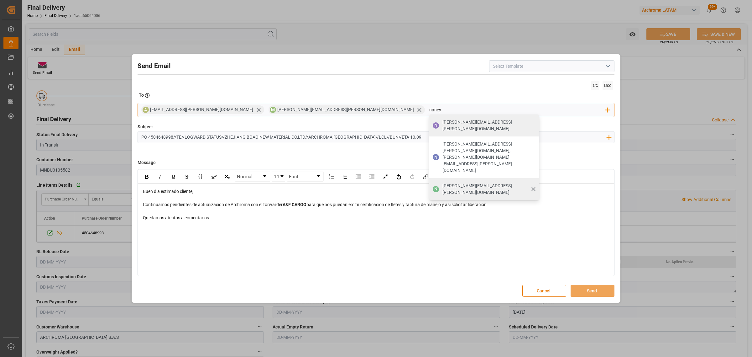
type input "nancy"
click at [443, 182] on span "nancy.castellanos@archroma.com" at bounding box center [489, 188] width 92 height 13
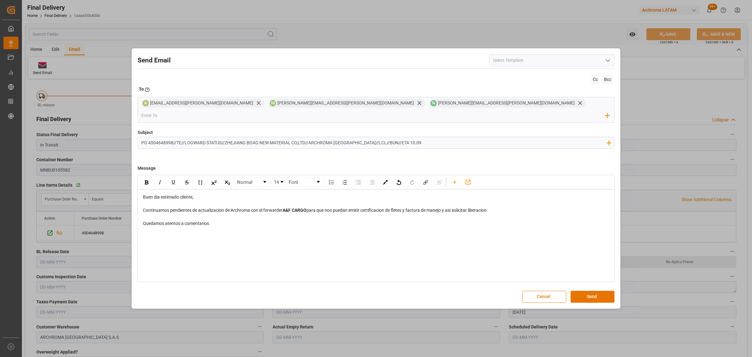
click at [519, 213] on div "rdw-editor" at bounding box center [376, 216] width 467 height 7
click at [516, 207] on div "Continuamos pendientes de actualizacion de Archroma con el forwarder A&F CARGO …" at bounding box center [376, 210] width 467 height 7
click at [473, 111] on input "email" at bounding box center [373, 115] width 464 height 9
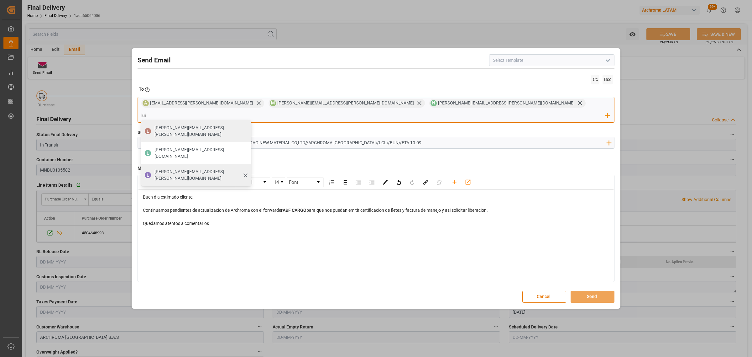
type input "lui"
click at [247, 168] on span "luis.montoya@leschaco.com" at bounding box center [201, 174] width 92 height 13
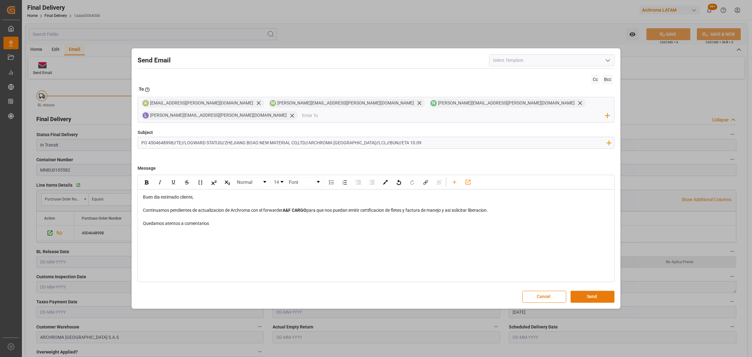
click at [602, 291] on button "Send" at bounding box center [593, 297] width 44 height 12
